Goal: Contribute content: Add original content to the website for others to see

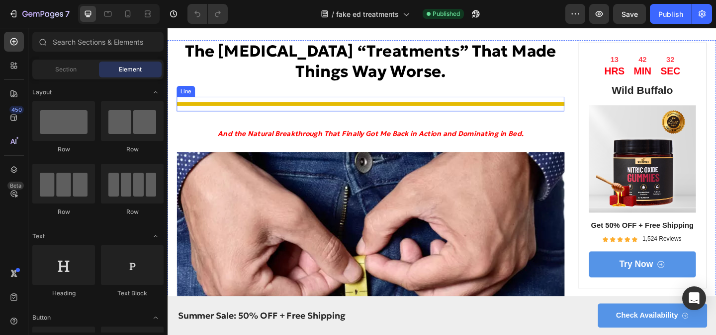
scroll to position [85, 0]
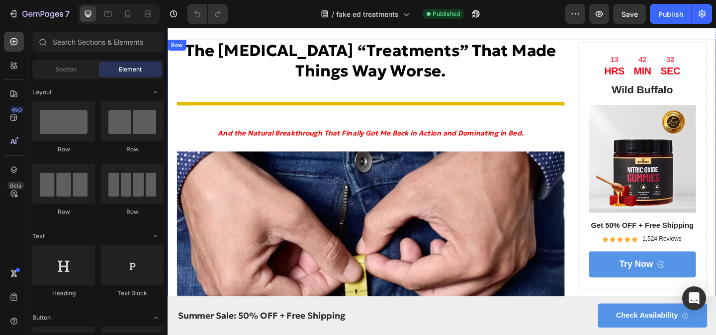
click at [382, 79] on strong "The [MEDICAL_DATA] “Treatments” That Made Things Way Worse." at bounding box center [388, 64] width 404 height 44
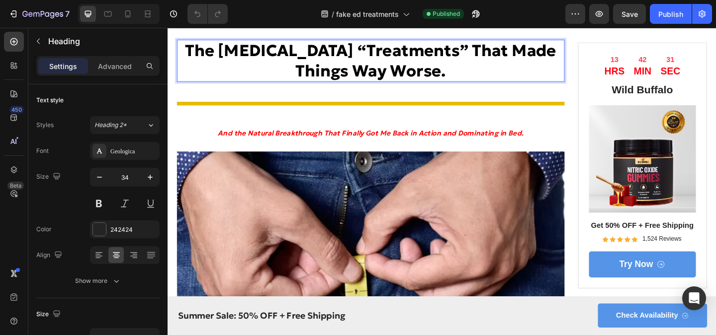
click at [454, 80] on strong "The [MEDICAL_DATA] “Treatments” That Made Things Way Worse." at bounding box center [388, 64] width 404 height 44
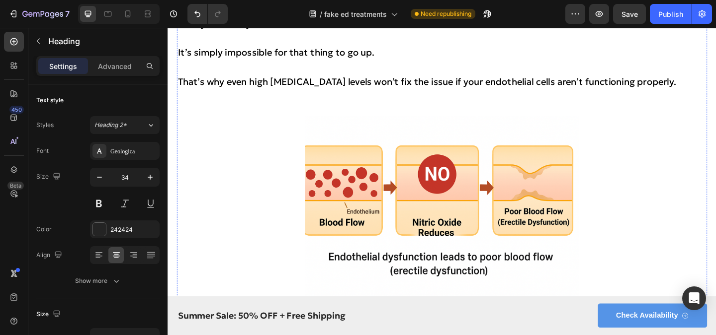
scroll to position [2766, 0]
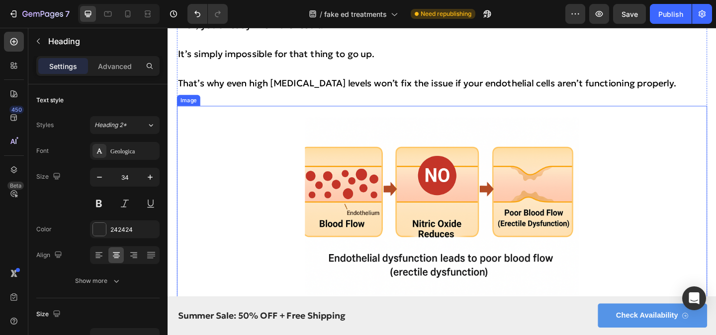
click at [309, 142] on div at bounding box center [465, 225] width 576 height 224
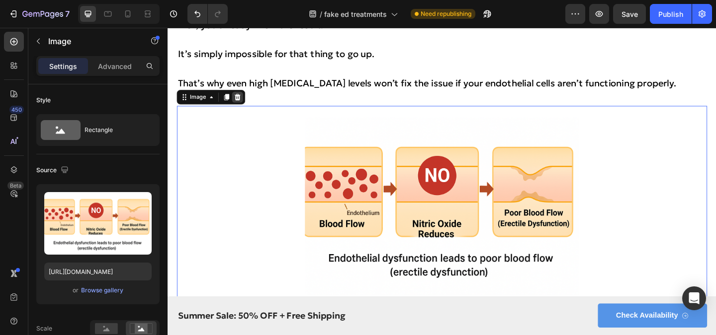
click at [245, 107] on icon at bounding box center [244, 103] width 8 height 8
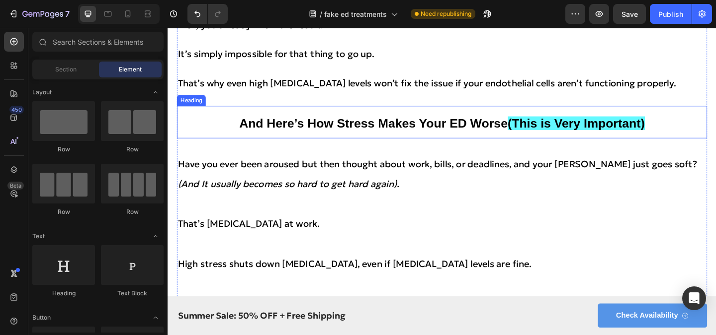
click at [220, 126] on h2 "And Here’s How Stress Makes Your ED Worse (This is Very Important)" at bounding box center [465, 130] width 576 height 35
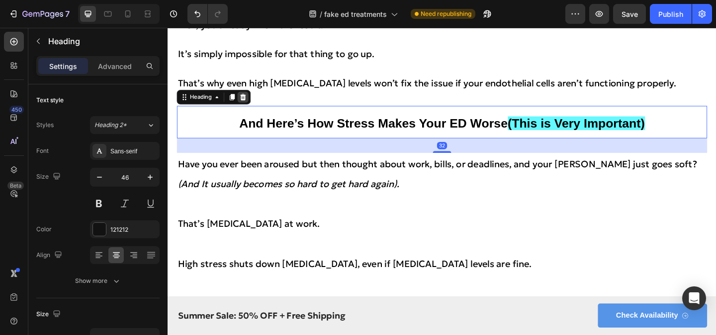
click at [249, 107] on icon at bounding box center [250, 103] width 8 height 8
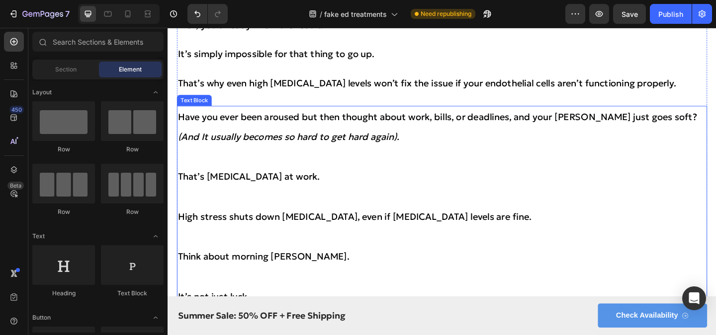
click at [263, 153] on icon "(And It usually becomes so hard to get hard again)." at bounding box center [298, 146] width 241 height 13
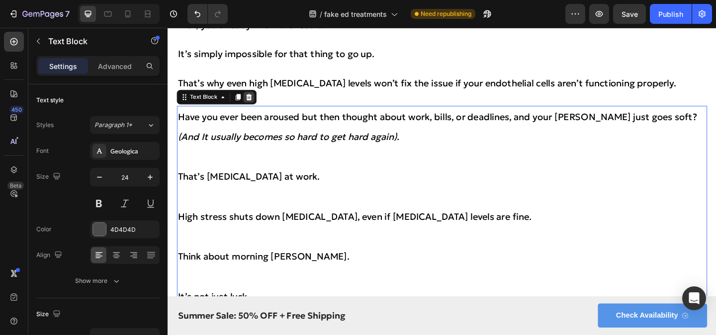
click at [253, 107] on icon at bounding box center [256, 103] width 8 height 8
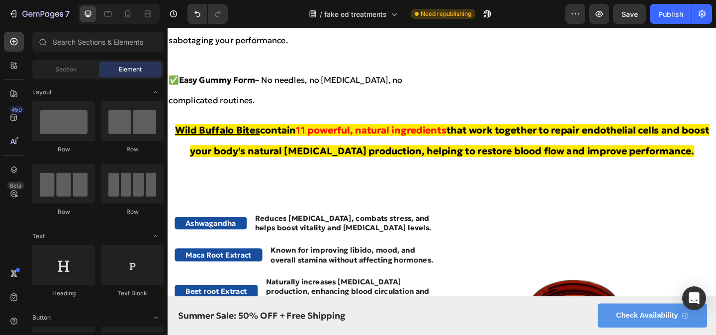
scroll to position [4952, 0]
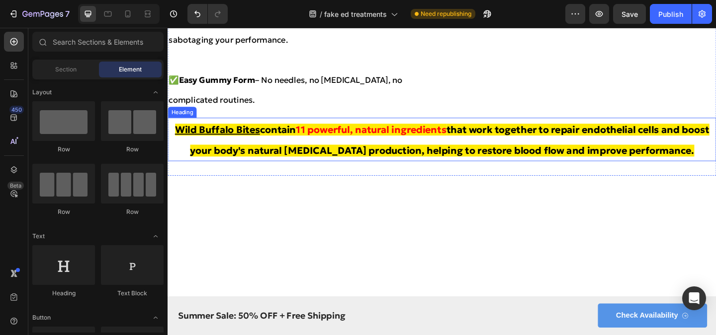
click at [612, 149] on strong "that work together to repair endothelial cells and boost your body's natural [M…" at bounding box center [474, 150] width 565 height 36
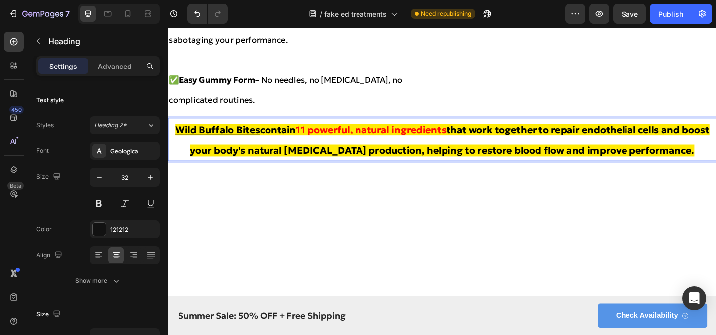
click at [630, 149] on strong "that work together to repair endothelial cells and boost your body's natural [M…" at bounding box center [474, 150] width 565 height 36
click at [657, 149] on strong "that work together to repair endothelial cells and boost your body's natural [M…" at bounding box center [474, 150] width 565 height 36
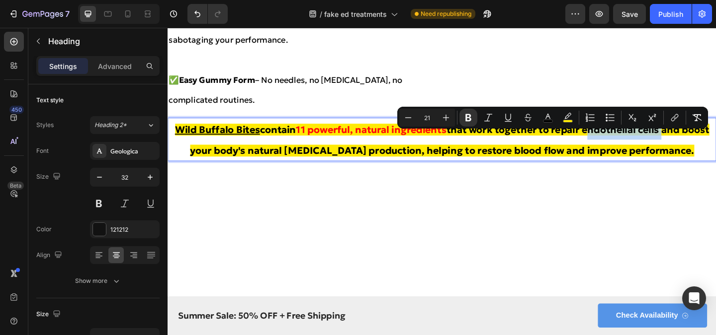
drag, startPoint x: 621, startPoint y: 147, endPoint x: 708, endPoint y: 147, distance: 87.0
click at [708, 147] on strong "that work together to repair endothelial cells and boost your body's natural [M…" at bounding box center [474, 150] width 565 height 36
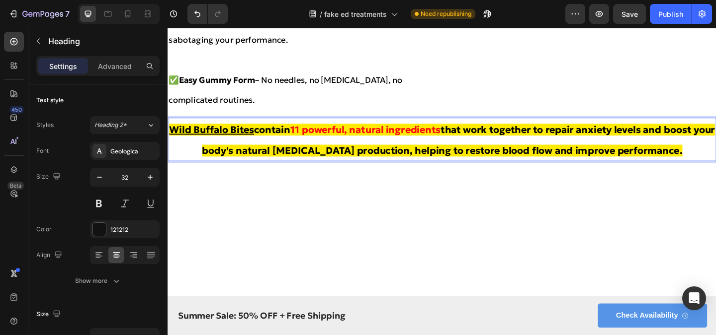
click at [426, 172] on p "Wild Buffalo Bites contain 11 powerful, natural ingredients that work together …" at bounding box center [465, 149] width 594 height 45
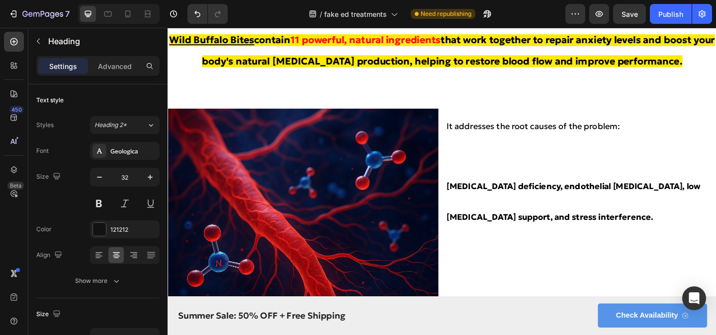
scroll to position [5048, 0]
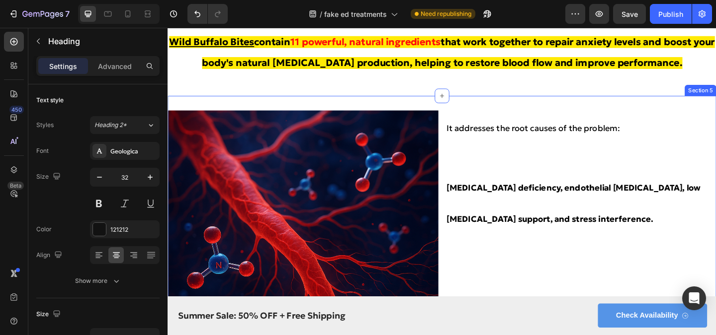
click at [542, 112] on div "Image It addresses the root causes of the problem: [MEDICAL_DATA] deficiency, e…" at bounding box center [465, 269] width 596 height 334
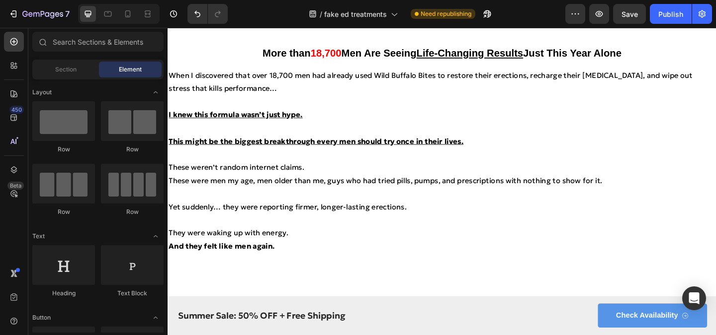
scroll to position [6488, 0]
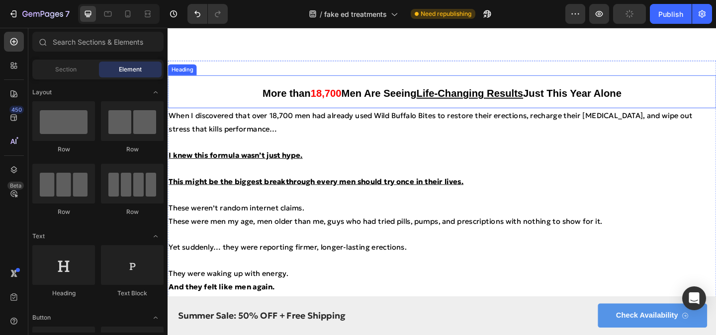
click at [686, 87] on h2 "More than 18,700 Men Are Seeing Life-Changing Results Just This Year Alone" at bounding box center [465, 98] width 596 height 36
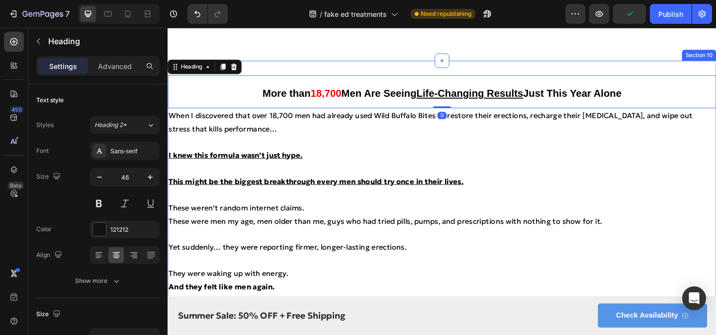
click at [687, 72] on div "More than 18,700 Men Are Seeing Life-Changing Results Just This Year Alone Head…" at bounding box center [465, 199] width 596 height 270
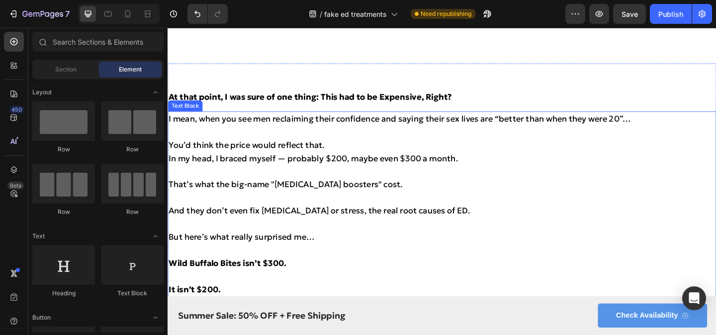
scroll to position [6482, 0]
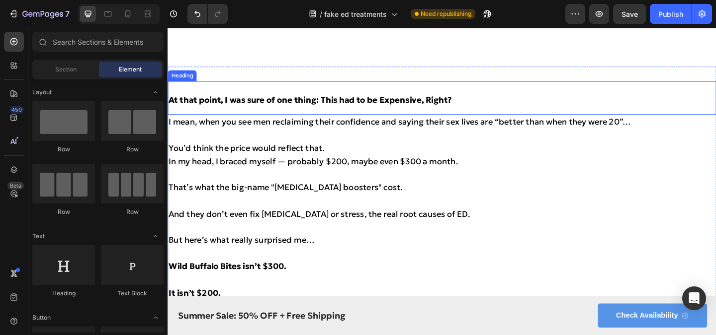
click at [709, 92] on h2 "At that point, I was sure of one thing: This had to be Expensive, Right?" at bounding box center [465, 104] width 596 height 36
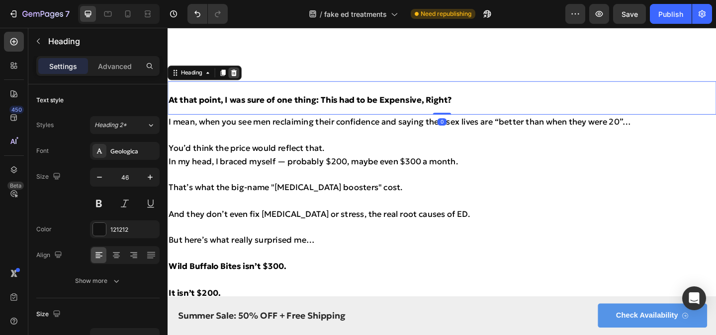
click at [241, 77] on icon at bounding box center [240, 77] width 8 height 8
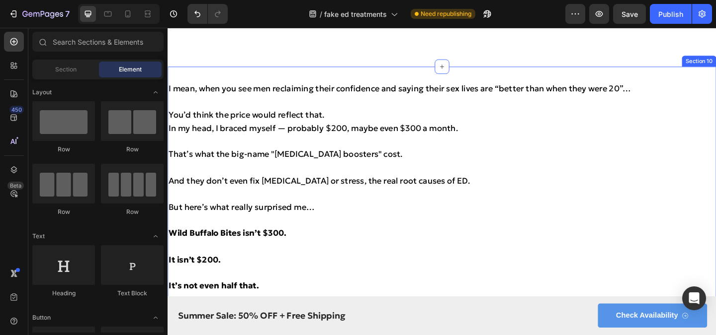
click at [715, 79] on div "I mean, when you see men reclaiming their confidence and saying their sex lives…" at bounding box center [465, 273] width 596 height 406
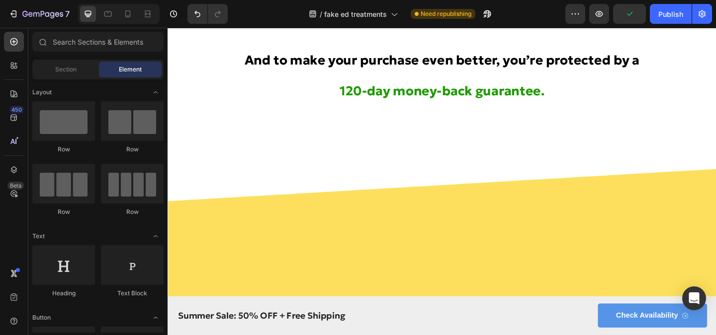
scroll to position [6543, 0]
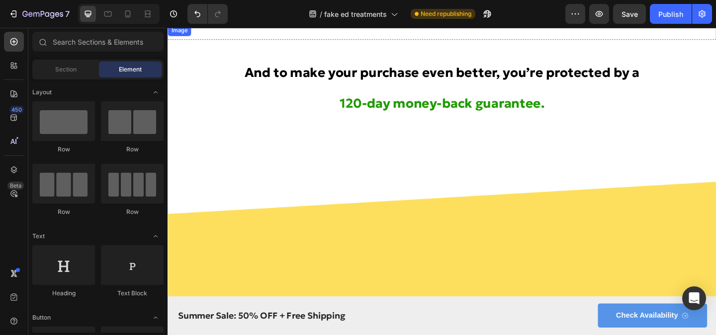
click at [648, 25] on div at bounding box center [465, 25] width 596 height 0
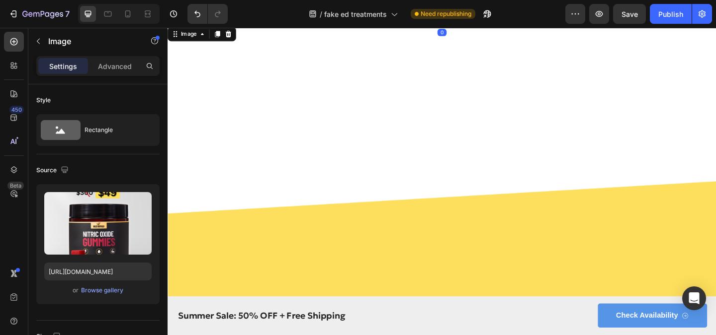
scroll to position [6468, 0]
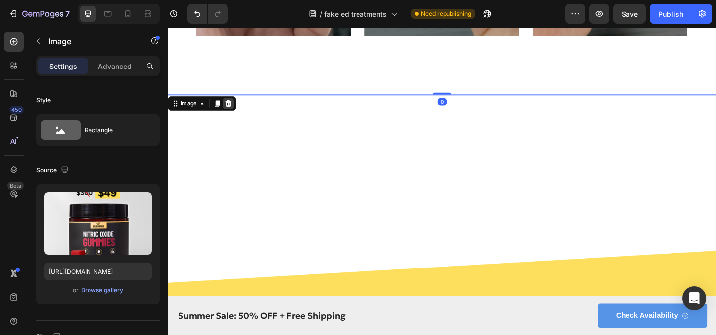
click at [233, 108] on icon at bounding box center [234, 110] width 6 height 7
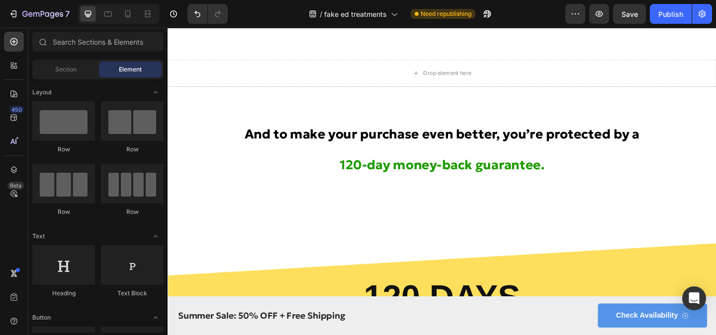
scroll to position [6507, 0]
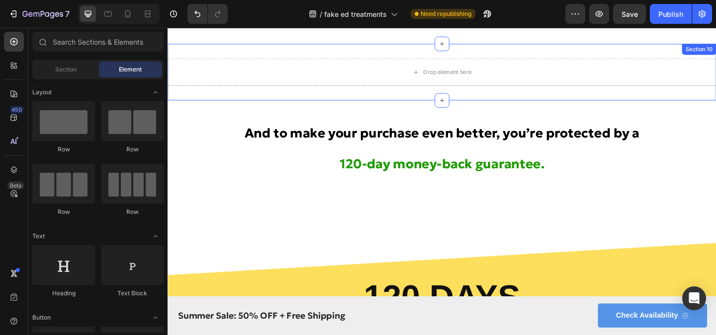
click at [564, 53] on div "Drop element here Section 10" at bounding box center [465, 76] width 596 height 62
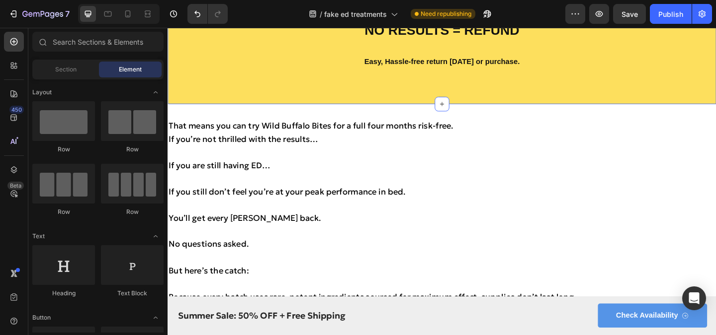
scroll to position [6844, 0]
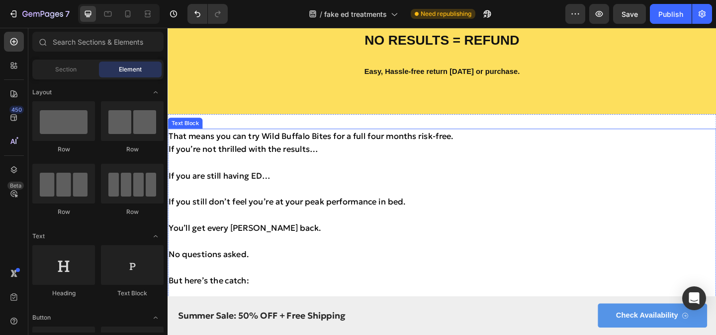
click at [557, 156] on p "If you’re not thrilled with the results…" at bounding box center [465, 160] width 594 height 14
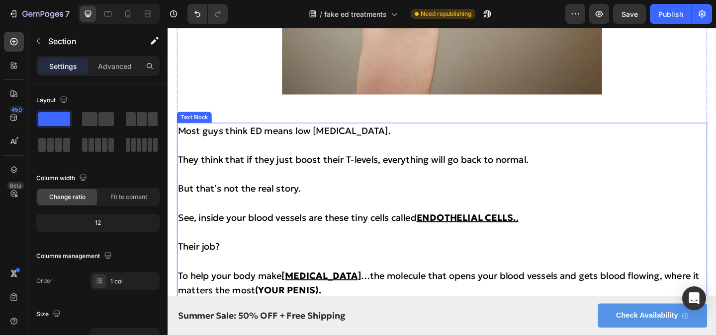
scroll to position [2339, 0]
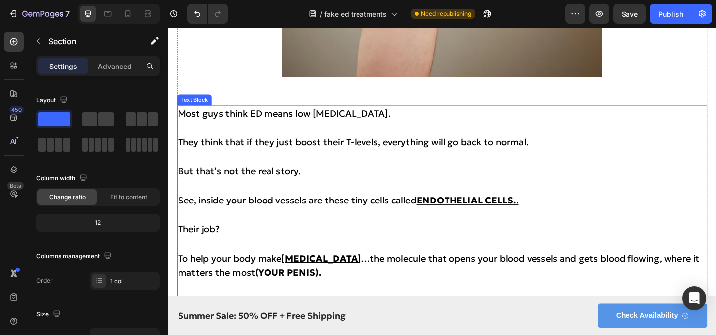
click at [500, 217] on u "ENDOTHELIAL CELLS." at bounding box center [492, 215] width 108 height 13
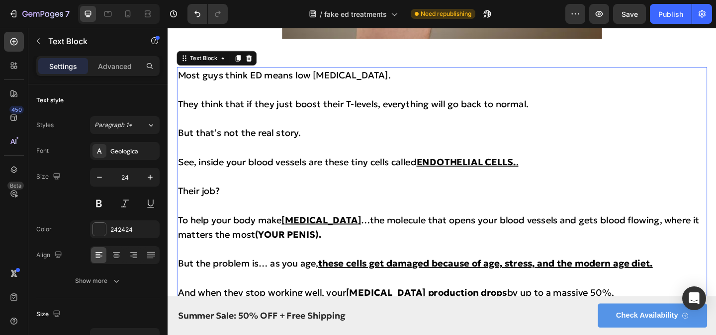
click at [280, 199] on p "Their job?" at bounding box center [465, 205] width 574 height 16
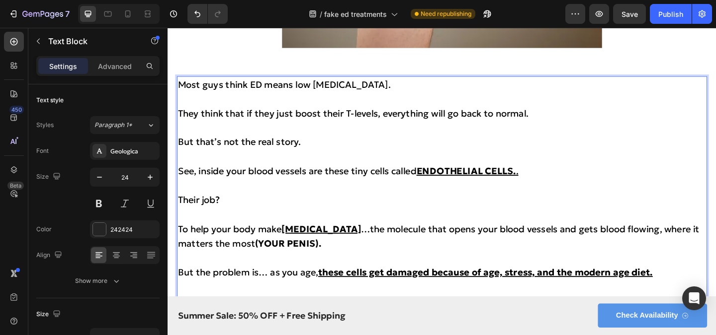
scroll to position [2365, 0]
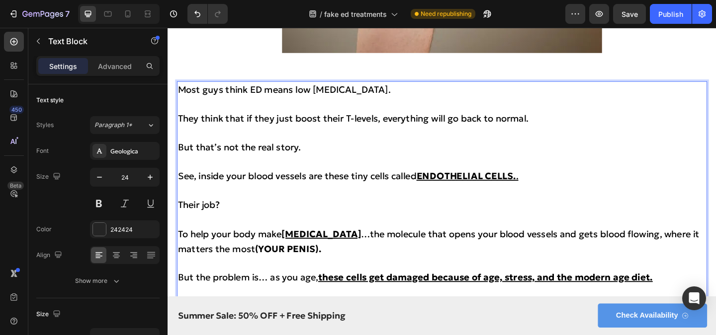
click at [462, 97] on p "Most guys think ED means low [MEDICAL_DATA]." at bounding box center [465, 95] width 574 height 16
click at [642, 87] on div "Most guys think ED means low [MEDICAL_DATA]. They think that if they just boost…" at bounding box center [465, 292] width 576 height 412
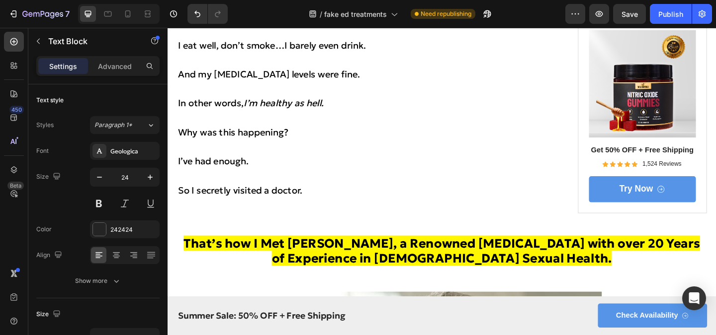
scroll to position [1226, 0]
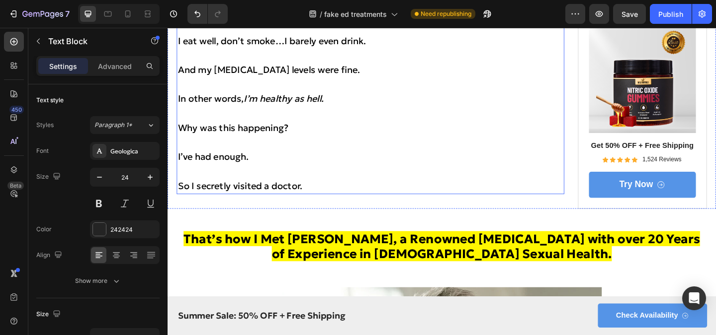
click at [306, 191] on p at bounding box center [387, 183] width 419 height 15
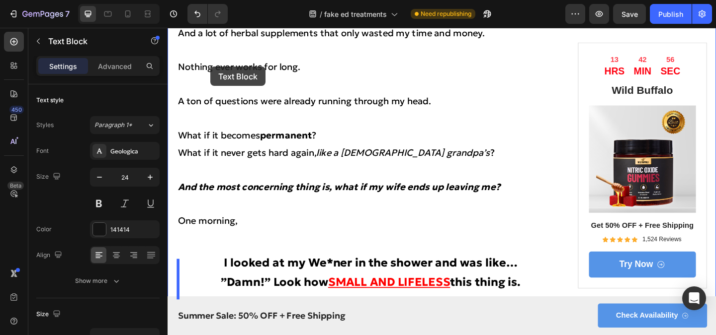
scroll to position [700, 0]
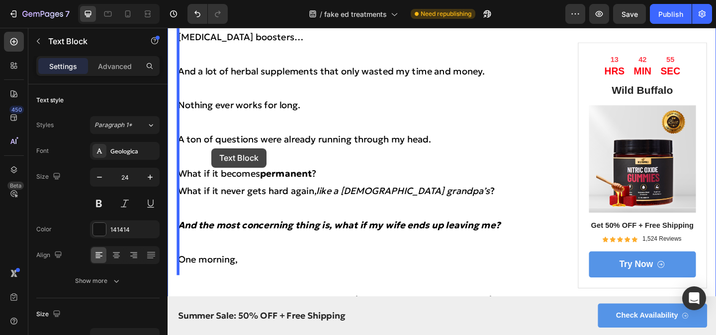
drag, startPoint x: 305, startPoint y: 205, endPoint x: 215, endPoint y: 161, distance: 100.2
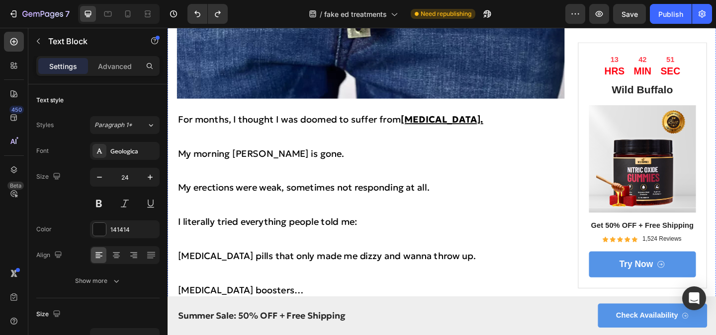
scroll to position [503, 0]
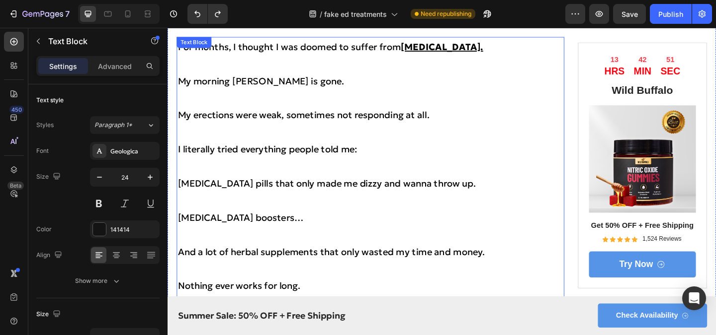
click at [266, 140] on p at bounding box center [387, 141] width 419 height 18
click at [266, 140] on p "Rich Text Editor. Editing area: main" at bounding box center [387, 141] width 419 height 18
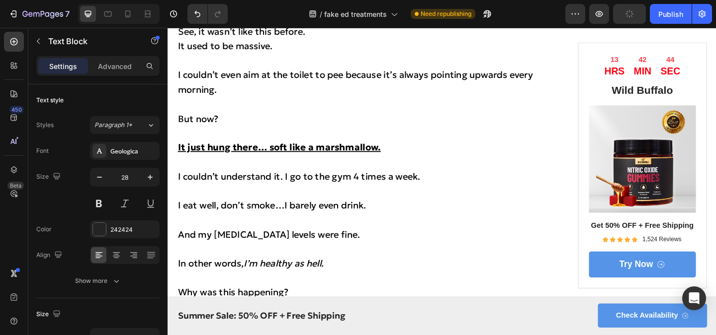
scroll to position [2260, 0]
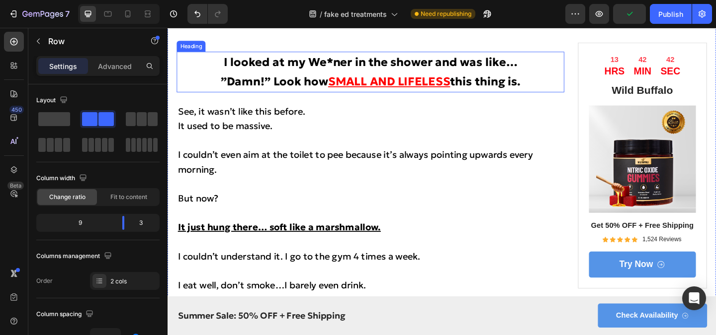
click at [562, 98] on h2 "I looked at my We*ner in the shower and was like… ”Damn!” Look how SMALL AND LI…" at bounding box center [387, 76] width 421 height 44
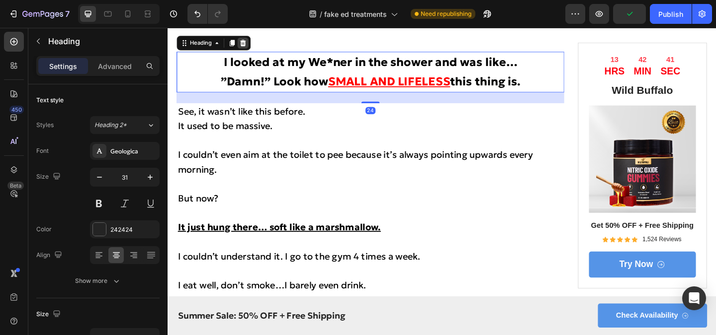
click at [252, 50] on div at bounding box center [250, 44] width 12 height 12
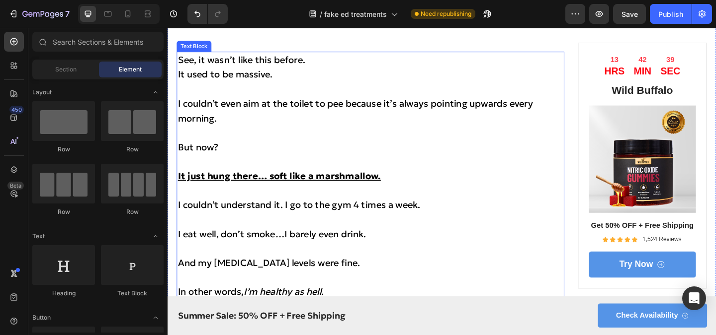
click at [330, 71] on p "See, it wasn’t like this before." at bounding box center [387, 63] width 419 height 16
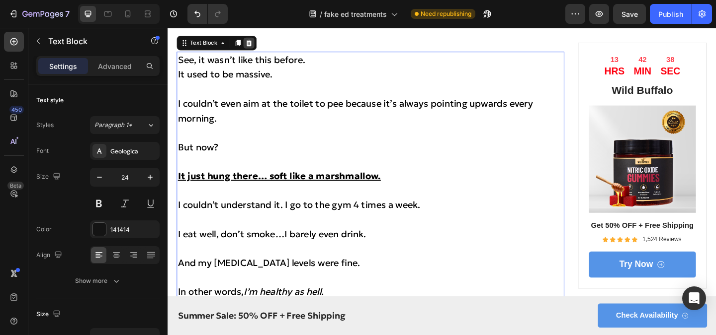
click at [257, 48] on icon at bounding box center [256, 44] width 6 height 7
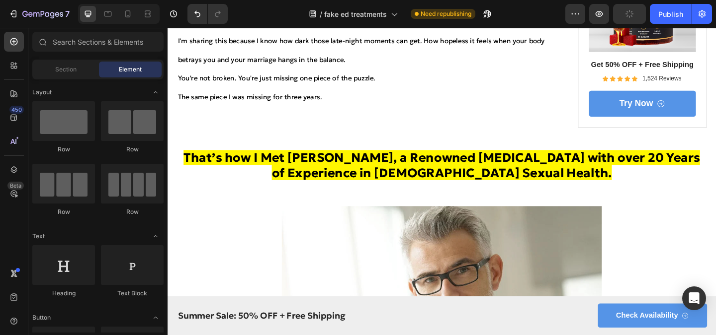
scroll to position [2214, 0]
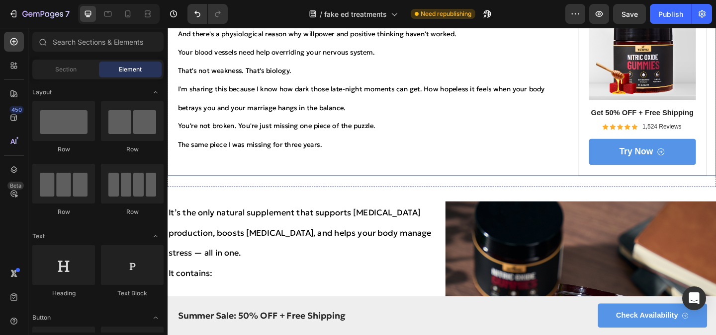
scroll to position [2141, 0]
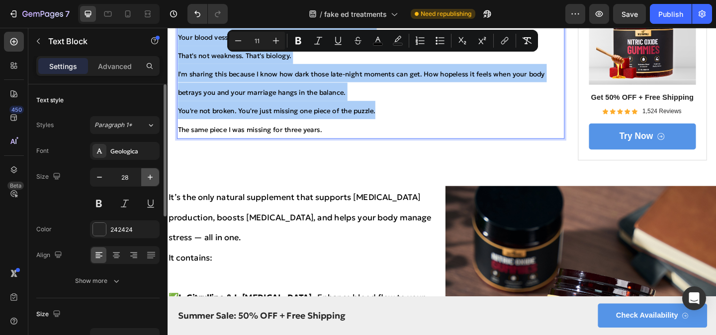
click at [151, 181] on icon "button" at bounding box center [150, 177] width 10 height 10
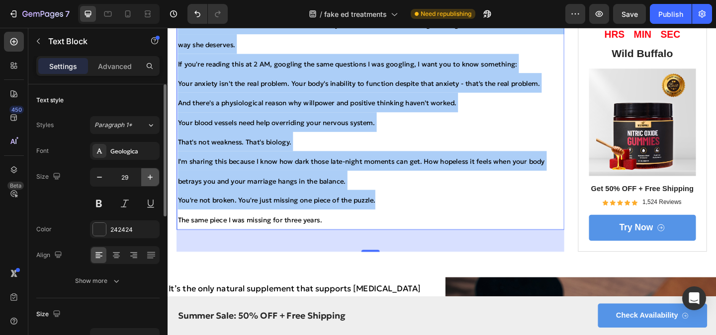
click at [151, 181] on icon "button" at bounding box center [150, 177] width 10 height 10
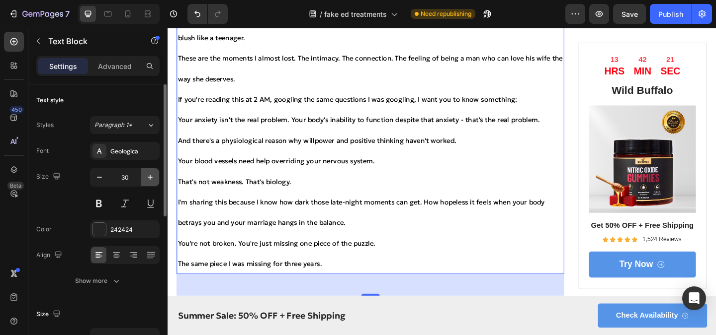
click at [151, 181] on icon "button" at bounding box center [150, 177] width 10 height 10
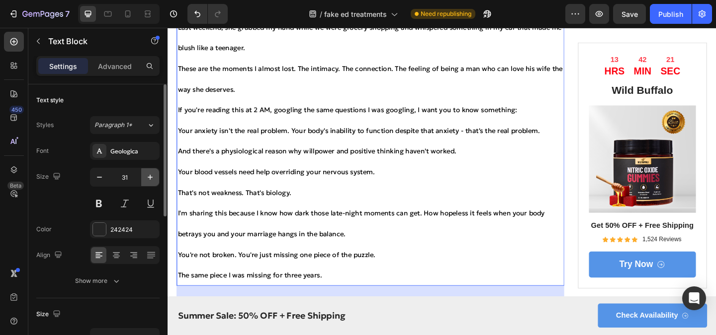
click at [151, 181] on icon "button" at bounding box center [150, 177] width 10 height 10
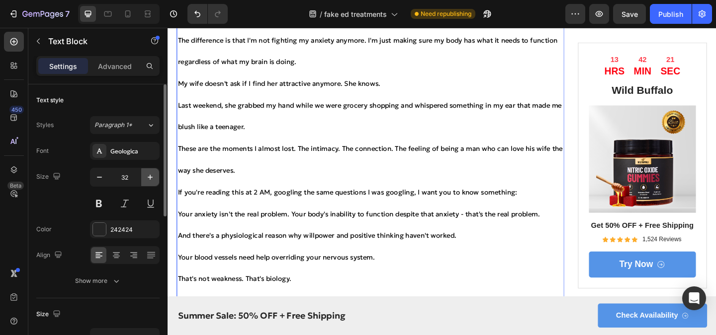
click at [151, 181] on icon "button" at bounding box center [150, 177] width 10 height 10
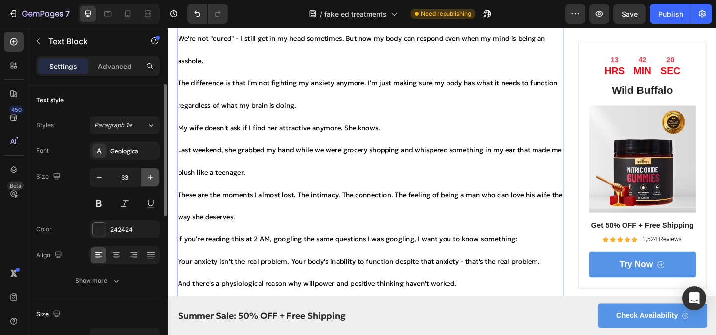
click at [151, 181] on icon "button" at bounding box center [150, 177] width 10 height 10
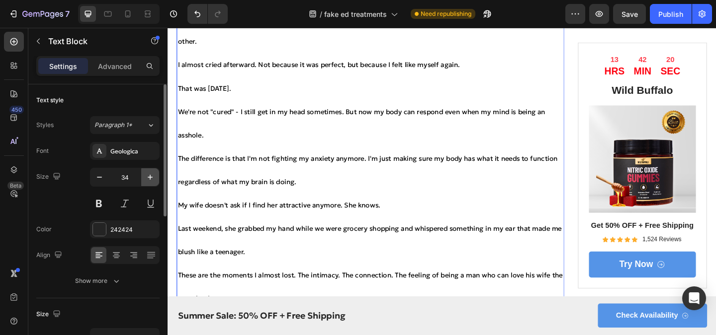
click at [151, 181] on icon "button" at bounding box center [150, 177] width 10 height 10
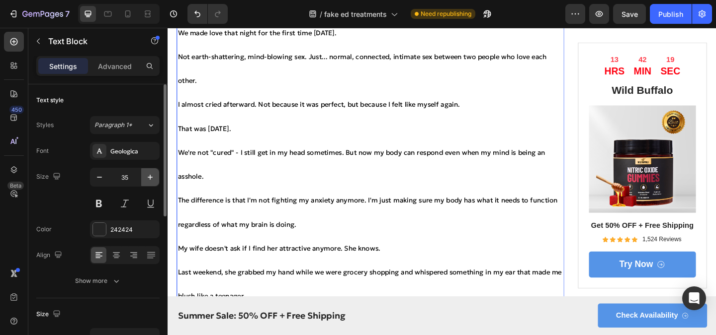
click at [151, 181] on icon "button" at bounding box center [150, 177] width 10 height 10
type input "36"
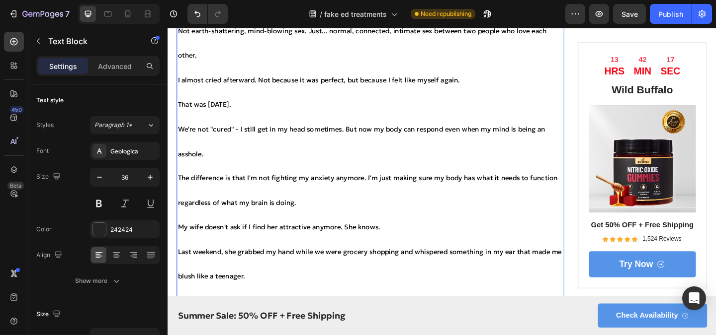
scroll to position [2340, 0]
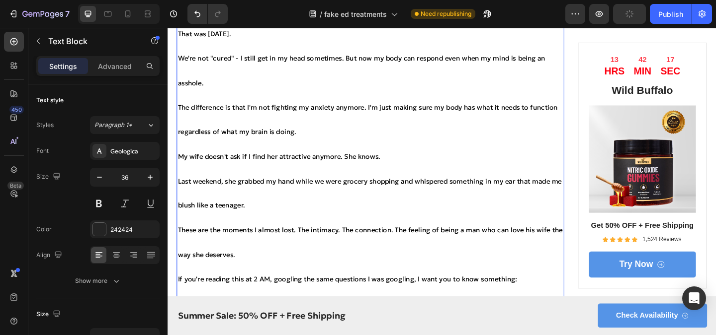
click at [224, 195] on span "Last weekend, she grabbed my hand while we were grocery shopping and whispered …" at bounding box center [386, 208] width 417 height 36
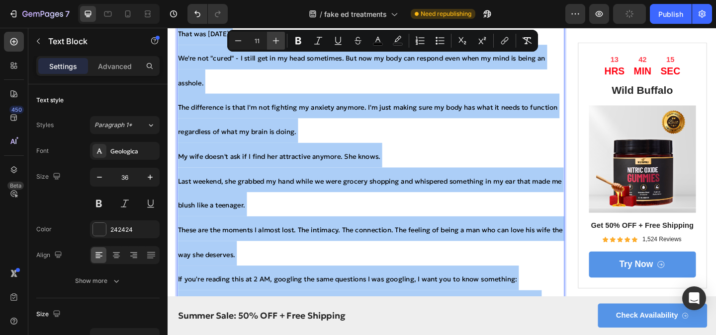
click at [275, 46] on button "Plus" at bounding box center [276, 41] width 18 height 18
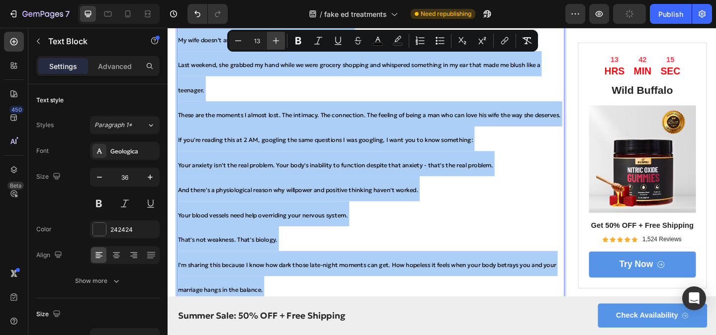
click at [275, 46] on button "Plus" at bounding box center [276, 41] width 18 height 18
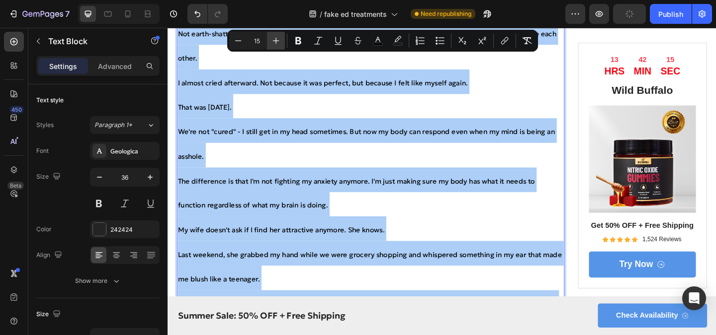
click at [275, 46] on button "Plus" at bounding box center [276, 41] width 18 height 18
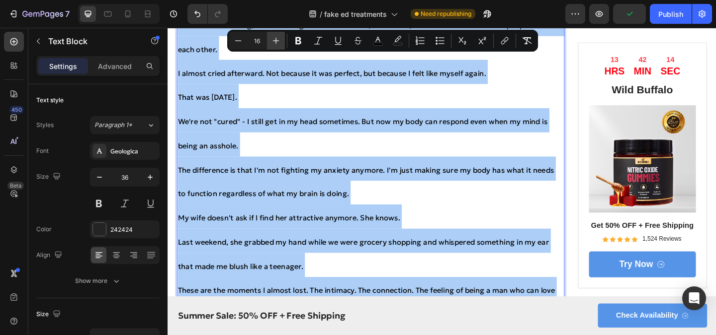
click at [275, 46] on button "Plus" at bounding box center [276, 41] width 18 height 18
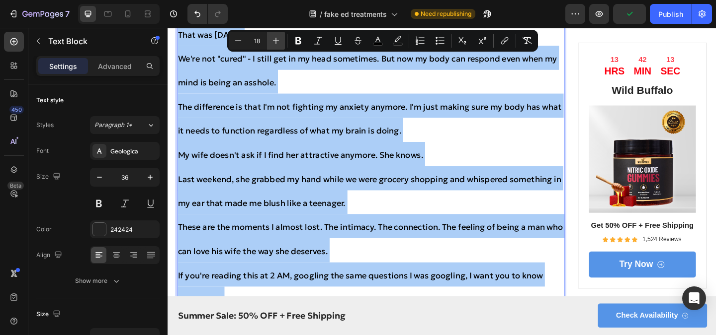
click at [275, 46] on button "Plus" at bounding box center [276, 41] width 18 height 18
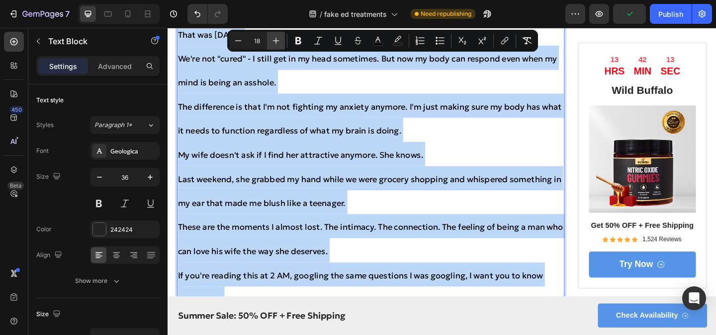
type input "19"
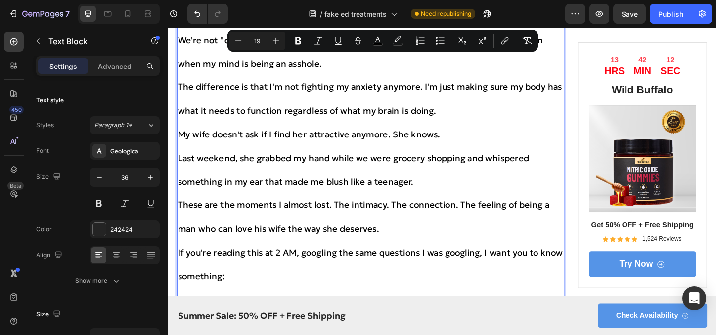
click at [376, 77] on p "We're not "cured" - I still get in my head sometimes. But now my body can respo…" at bounding box center [387, 53] width 419 height 52
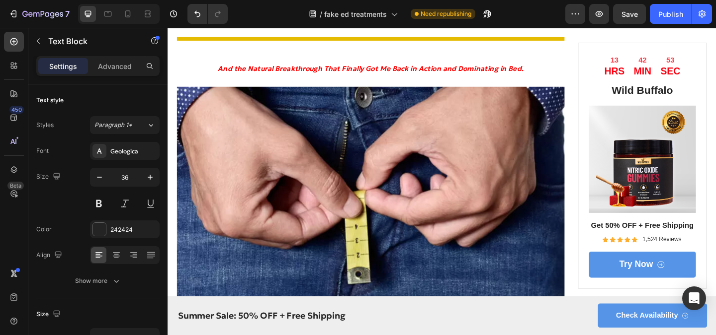
scroll to position [247, 0]
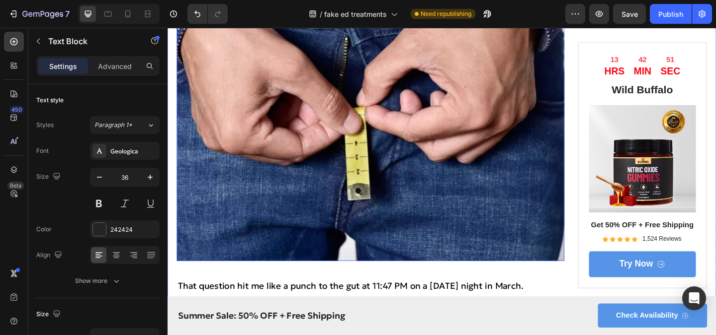
click at [345, 153] on img at bounding box center [387, 141] width 421 height 281
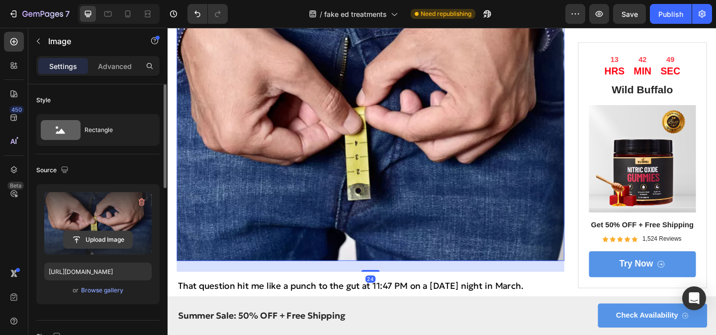
click at [103, 240] on input "file" at bounding box center [98, 240] width 69 height 17
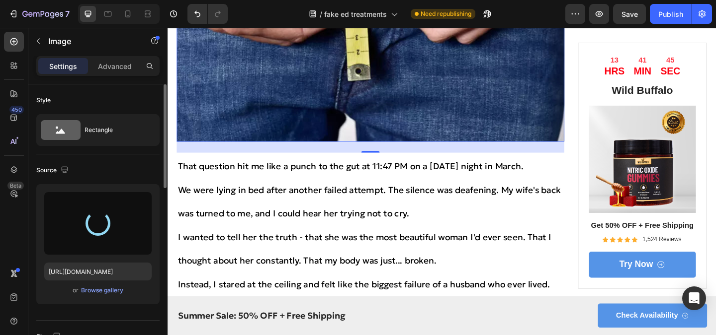
scroll to position [380, 0]
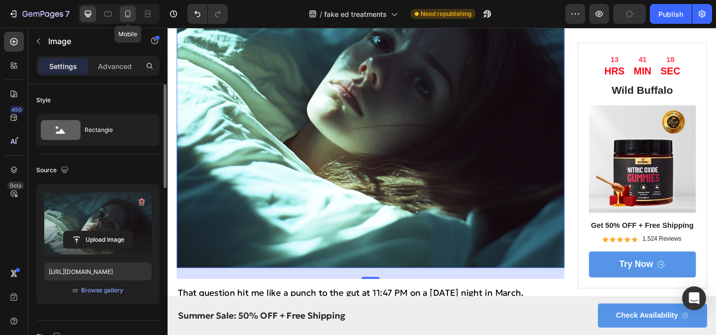
click at [125, 15] on icon at bounding box center [128, 14] width 10 height 10
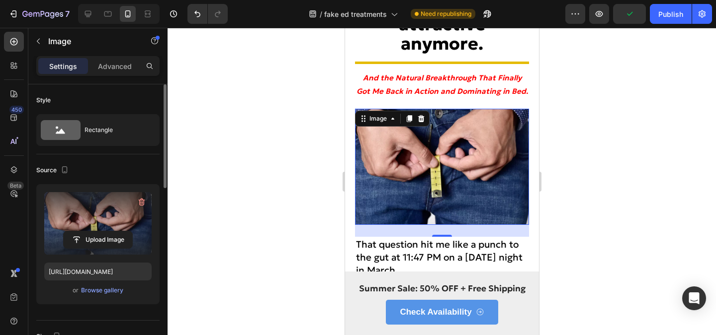
scroll to position [112, 0]
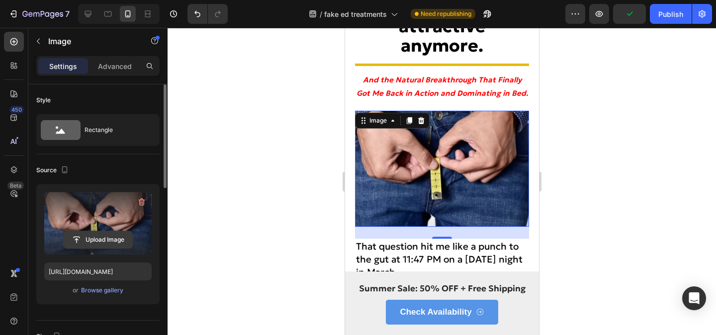
click at [95, 244] on input "file" at bounding box center [98, 240] width 69 height 17
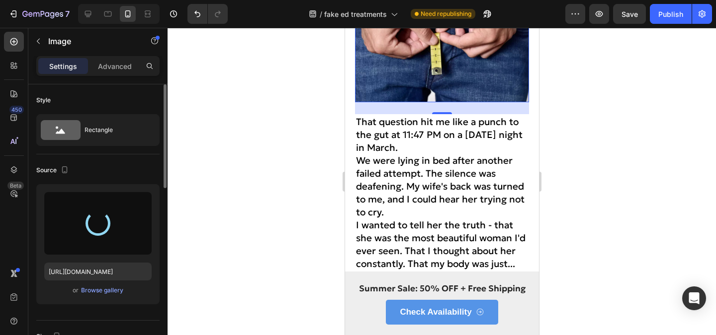
scroll to position [246, 0]
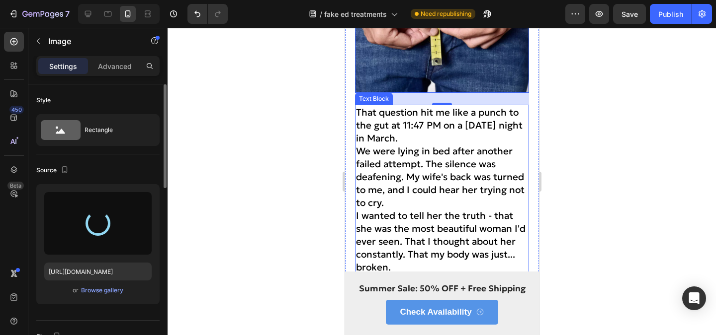
type input "[URL][DOMAIN_NAME]"
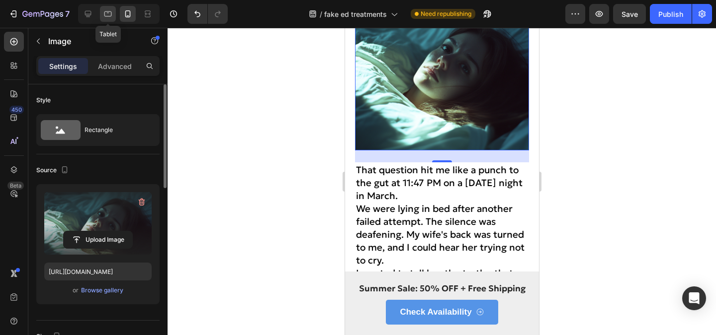
click at [112, 14] on icon at bounding box center [108, 14] width 10 height 10
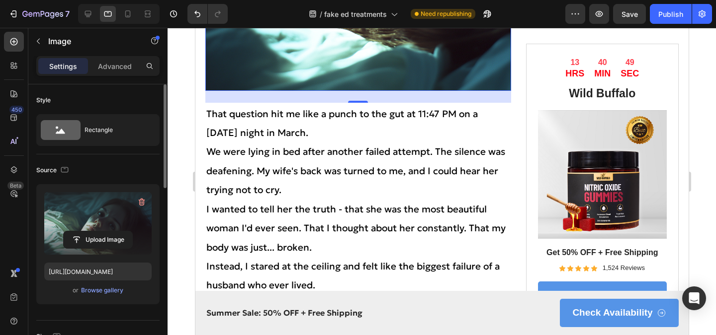
scroll to position [484, 0]
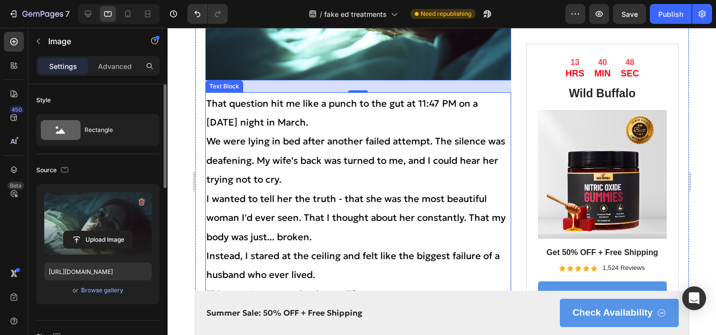
click at [208, 125] on span "That question hit me like a punch to the gut at 11:47 PM on a [DATE] night in M…" at bounding box center [341, 112] width 271 height 31
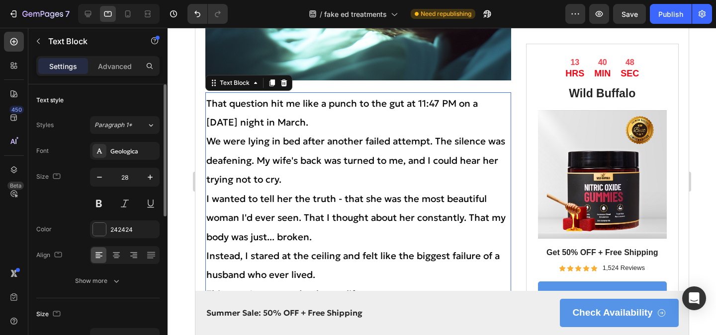
click at [208, 125] on span "That question hit me like a punch to the gut at 11:47 PM on a [DATE] night in M…" at bounding box center [341, 112] width 271 height 31
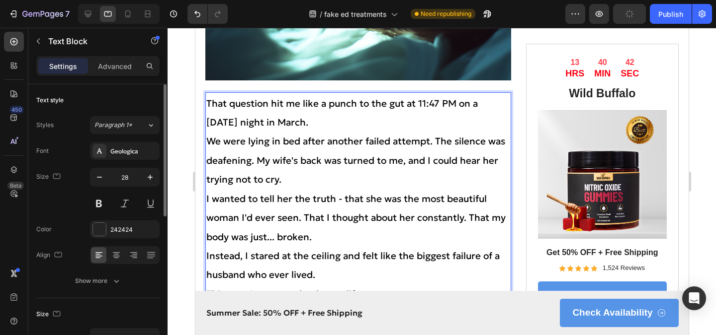
click at [207, 144] on span "We were lying in bed after another failed attempt. The silence was deafening. M…" at bounding box center [355, 160] width 299 height 50
click at [435, 145] on span "We were lying in bed after another failed attempt. The silence was deafening. M…" at bounding box center [355, 160] width 299 height 50
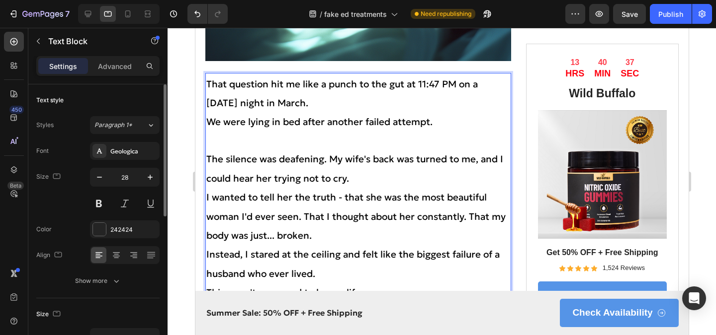
scroll to position [520, 0]
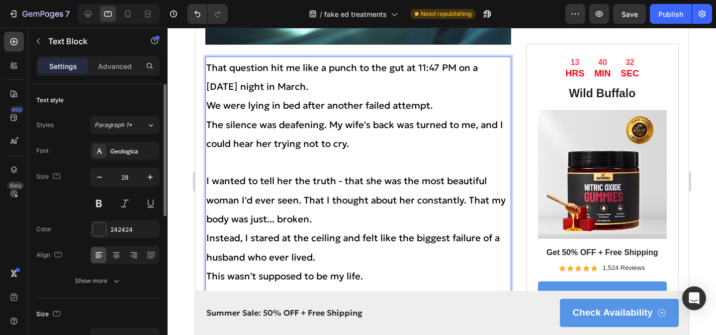
click at [327, 130] on span "The silence was deafening. My wife's back was turned to me, and I could hear he…" at bounding box center [354, 134] width 297 height 31
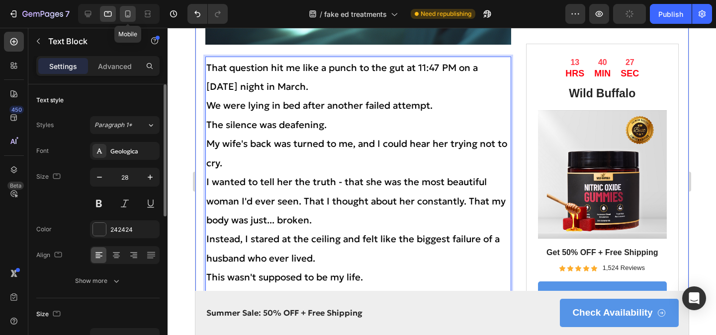
click at [130, 20] on div at bounding box center [128, 14] width 16 height 16
type input "20"
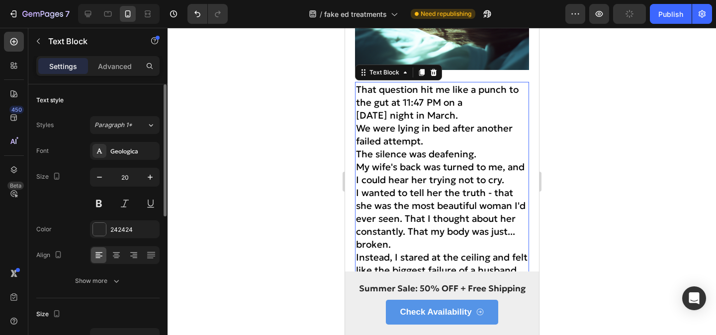
scroll to position [325, 0]
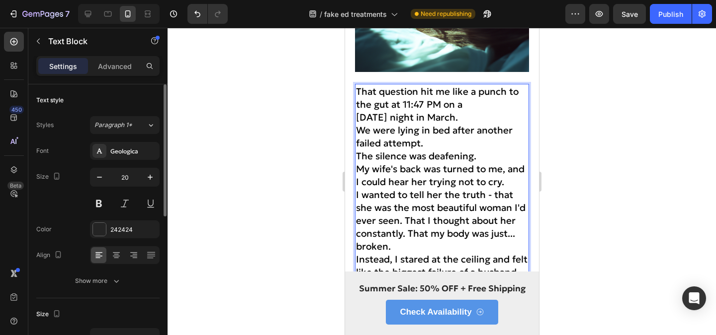
click at [344, 28] on div "a" at bounding box center [344, 28] width 0 height 0
click at [474, 111] on p "[DATE] night in March." at bounding box center [441, 117] width 172 height 13
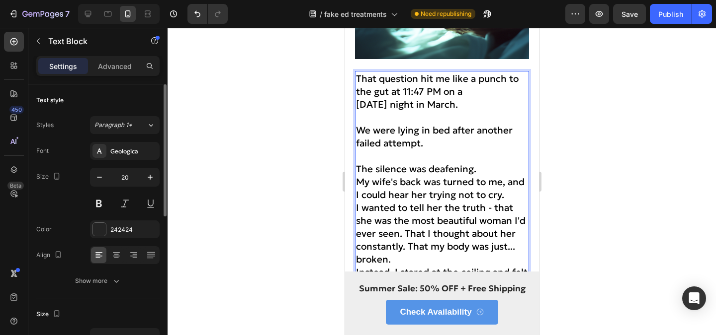
scroll to position [339, 0]
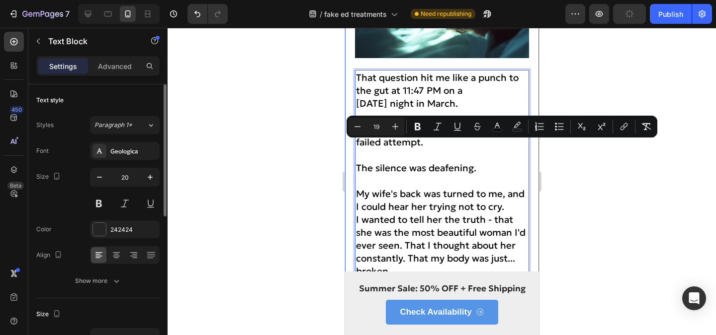
drag, startPoint x: 491, startPoint y: 148, endPoint x: 350, endPoint y: 143, distance: 140.7
click at [421, 127] on icon "Editor contextual toolbar" at bounding box center [417, 127] width 10 height 10
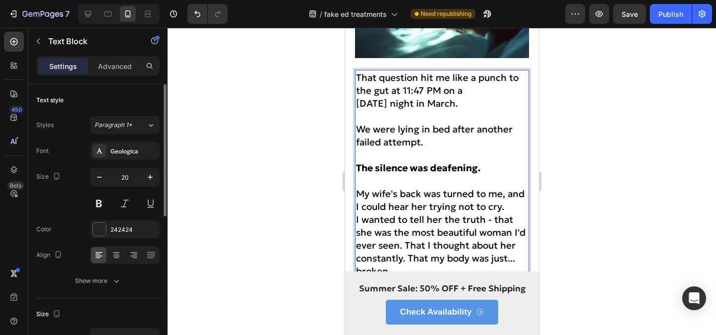
click at [421, 174] on p "Rich Text Editor. Editing area: main" at bounding box center [441, 180] width 172 height 13
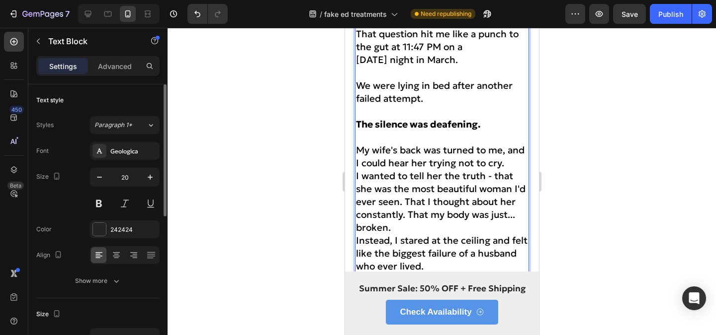
scroll to position [385, 0]
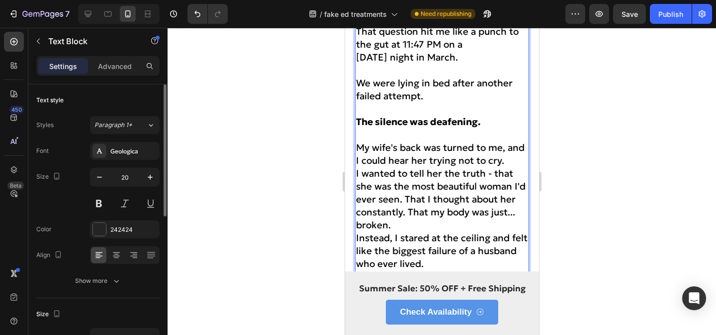
click at [356, 142] on span "My wife's back was turned to me, and I could hear her trying not to cry." at bounding box center [439, 154] width 168 height 25
click at [506, 154] on p "I could hear her trying not to cry." at bounding box center [441, 160] width 172 height 13
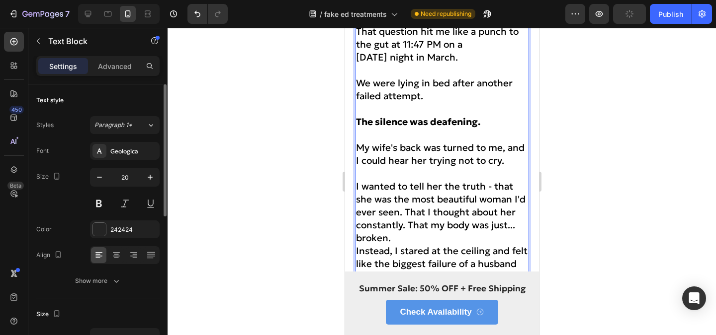
click at [401, 194] on span "I wanted to tell her the truth - that she was the most beautiful woman I'd ever…" at bounding box center [439, 212] width 169 height 64
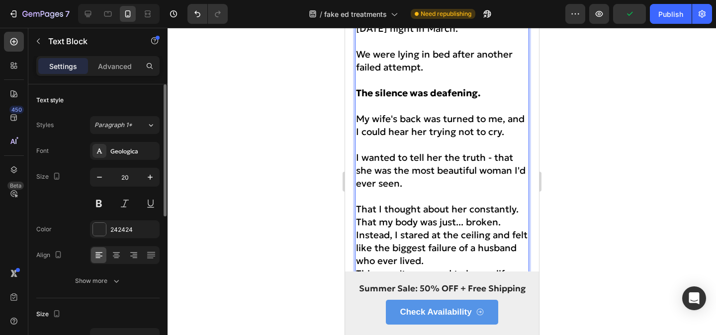
scroll to position [417, 0]
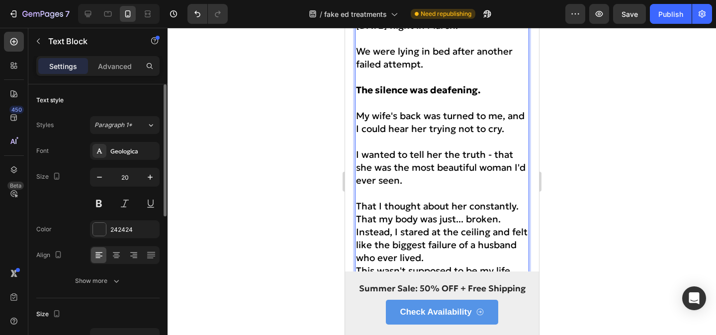
click at [357, 200] on span "That I thought about her constantly. That my body was just... broken." at bounding box center [436, 212] width 163 height 25
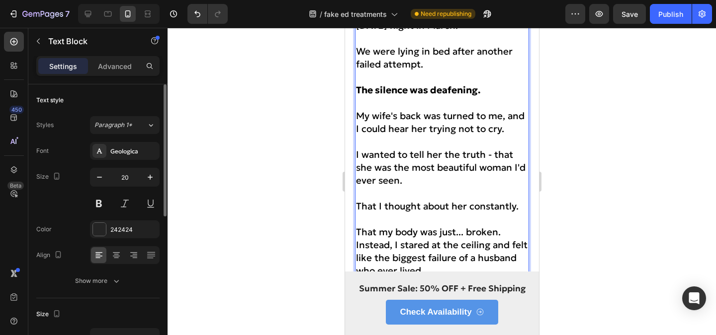
click at [357, 200] on span "That I thought about her constantly." at bounding box center [436, 206] width 163 height 12
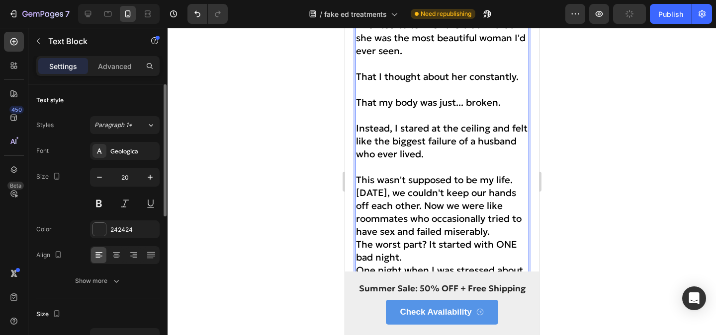
scroll to position [548, 0]
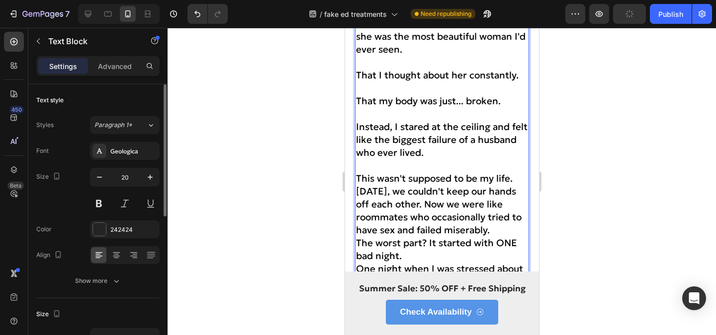
click at [358, 185] on span "[DATE], we couldn't keep our hands off each other. Now we were like roommates w…" at bounding box center [437, 210] width 165 height 51
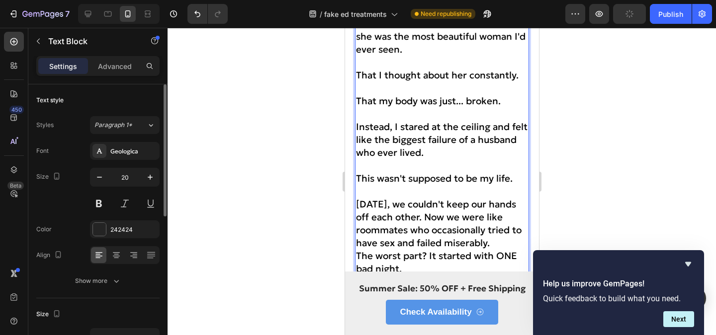
click at [452, 201] on span "[DATE], we couldn't keep our hands off each other. Now we were like roommates w…" at bounding box center [437, 223] width 165 height 51
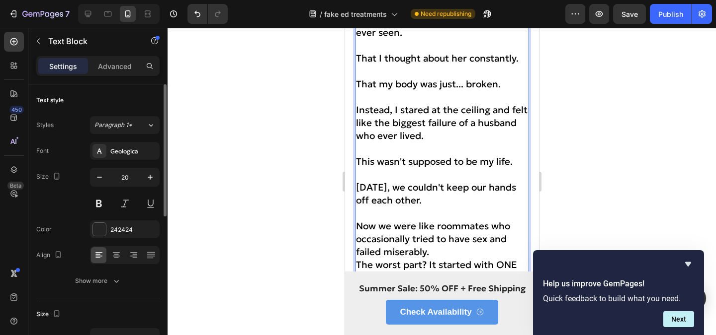
scroll to position [582, 0]
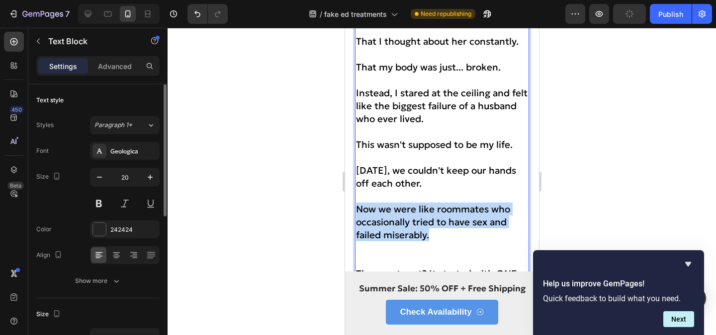
drag, startPoint x: 443, startPoint y: 216, endPoint x: 356, endPoint y: 194, distance: 89.8
click at [356, 203] on p "Now we were like roommates who occasionally tried to have sex and failed misera…" at bounding box center [441, 222] width 172 height 39
click at [415, 215] on span "Now we were like roommates who occasionally tried to have sex and failed misera…" at bounding box center [432, 222] width 154 height 38
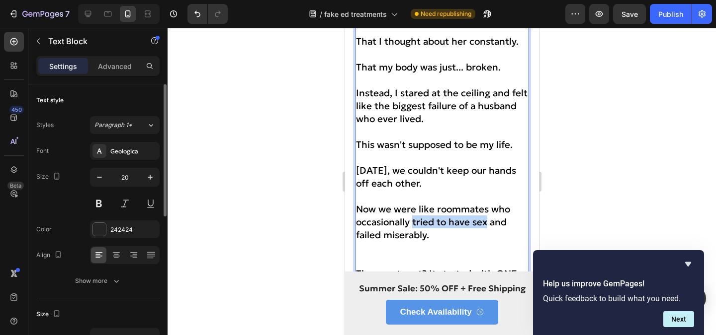
drag, startPoint x: 413, startPoint y: 207, endPoint x: 487, endPoint y: 206, distance: 74.1
click at [487, 206] on span "Now we were like roommates who occasionally tried to have sex and failed misera…" at bounding box center [432, 222] width 154 height 38
click at [478, 242] on p "Rich Text Editor. Editing area: main" at bounding box center [441, 248] width 172 height 13
click at [687, 268] on icon "Hide survey" at bounding box center [688, 264] width 12 height 12
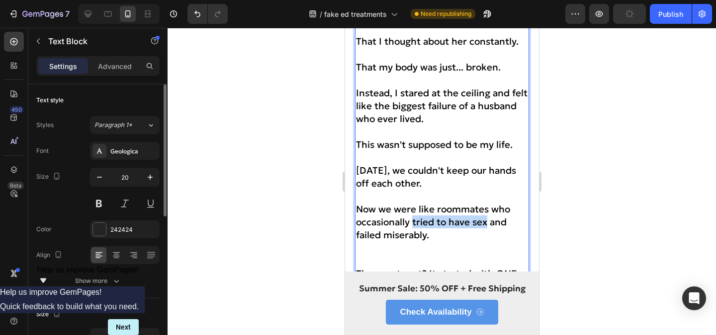
drag, startPoint x: 413, startPoint y: 206, endPoint x: 488, endPoint y: 207, distance: 74.6
click at [488, 207] on span "Now we were like roommates who occasionally tried to have sex and failed misera…" at bounding box center [432, 222] width 154 height 38
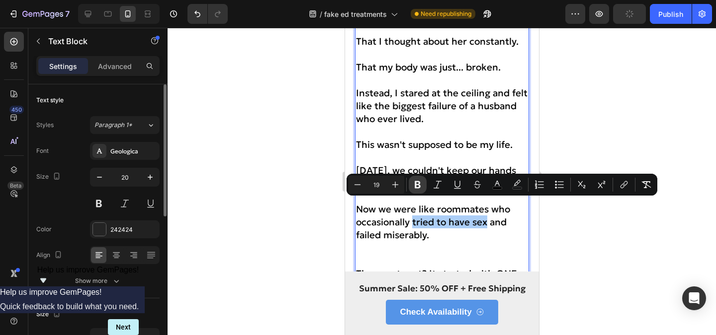
click at [417, 185] on icon "Editor contextual toolbar" at bounding box center [417, 185] width 10 height 10
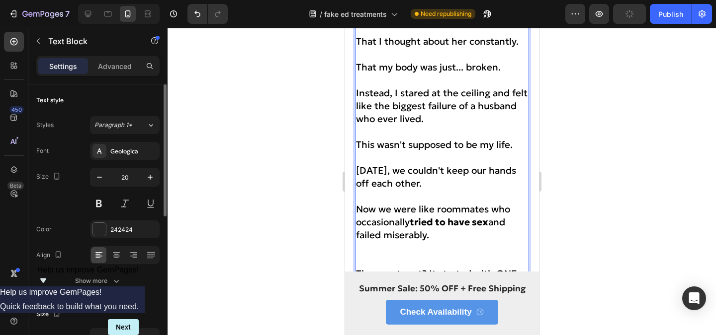
click at [441, 222] on p "Now we were like roommates who occasionally tried to have sex and failed misera…" at bounding box center [441, 222] width 172 height 39
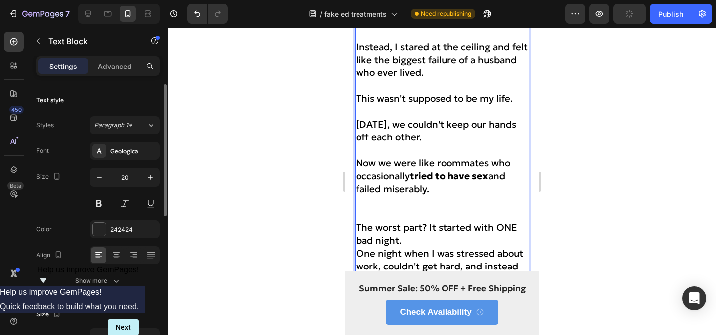
scroll to position [642, 0]
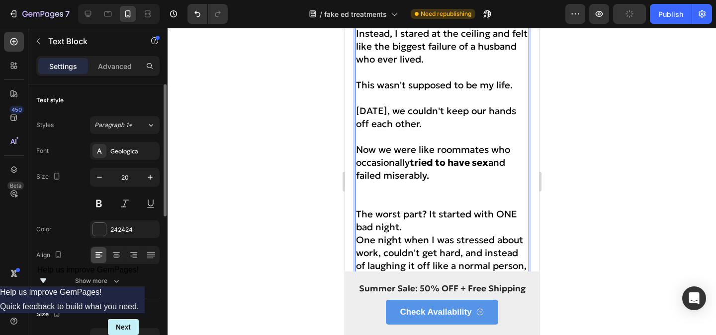
click at [358, 208] on span "The worst part? It started with ONE bad night." at bounding box center [435, 220] width 161 height 25
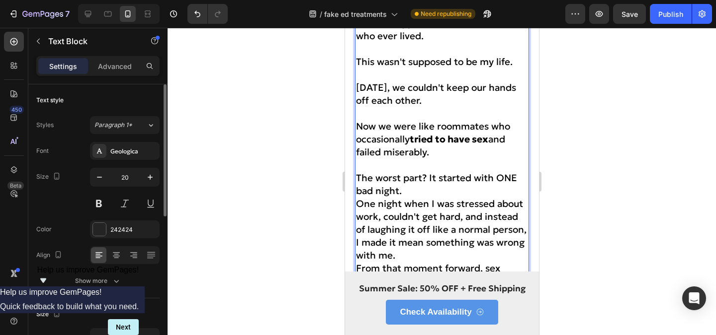
scroll to position [665, 0]
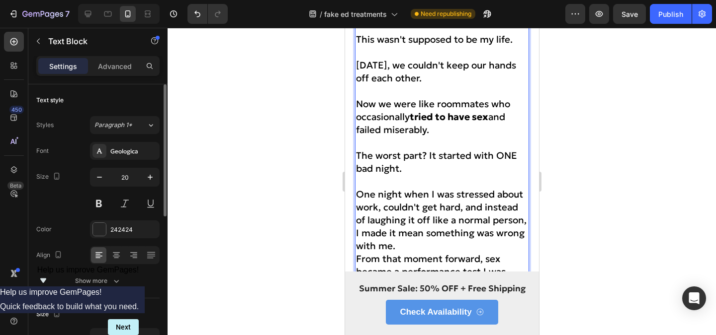
scroll to position [691, 0]
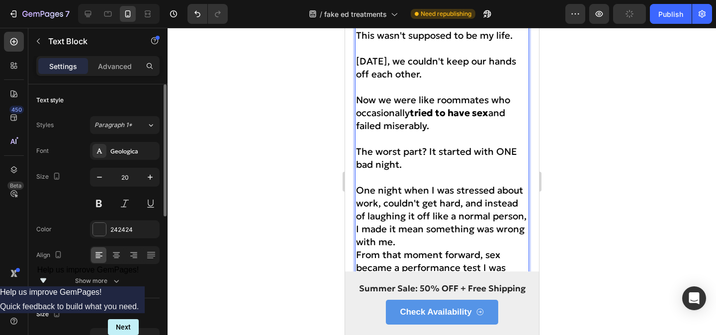
click at [355, 215] on span "One night when I was stressed about work, couldn't get hard, and instead of lau…" at bounding box center [440, 216] width 170 height 64
click at [356, 215] on span "One night when I was stressed about work, couldn't get hard, and instead of lau…" at bounding box center [440, 216] width 170 height 64
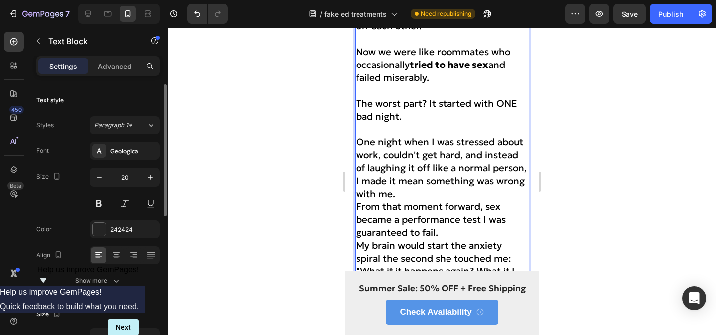
scroll to position [742, 0]
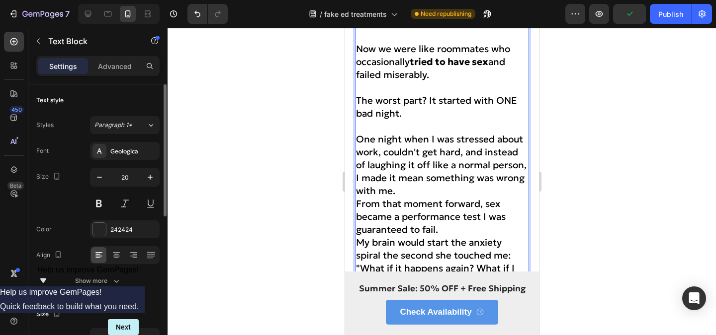
click at [344, 28] on div "work, I" at bounding box center [344, 28] width 0 height 0
click at [397, 178] on p "One night when I was stressed about work, I couldn't get hard, and instead of l…" at bounding box center [441, 165] width 172 height 65
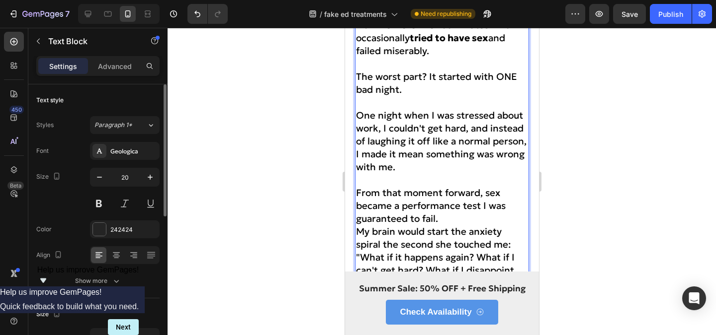
scroll to position [772, 0]
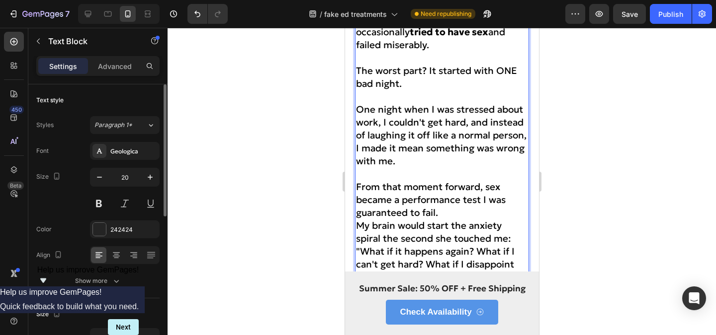
click at [448, 198] on p "From that moment forward, sex became a performance test I was guaranteed to fai…" at bounding box center [441, 199] width 172 height 39
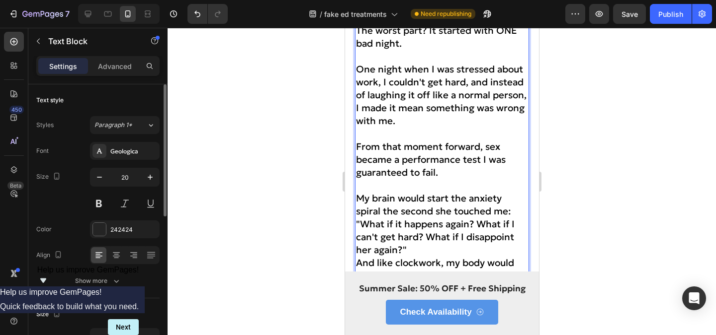
scroll to position [816, 0]
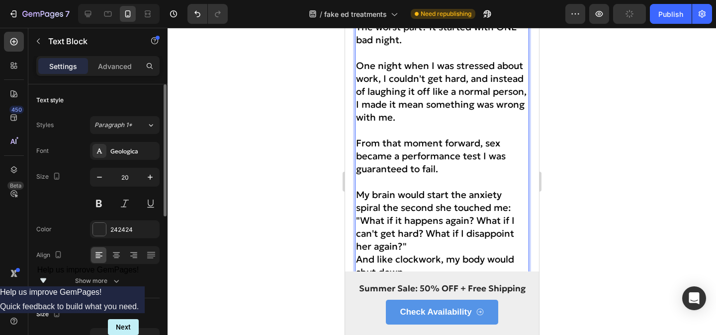
click at [406, 236] on p "My brain would start the anxiety spiral the second she touched me: "What if it …" at bounding box center [441, 220] width 172 height 65
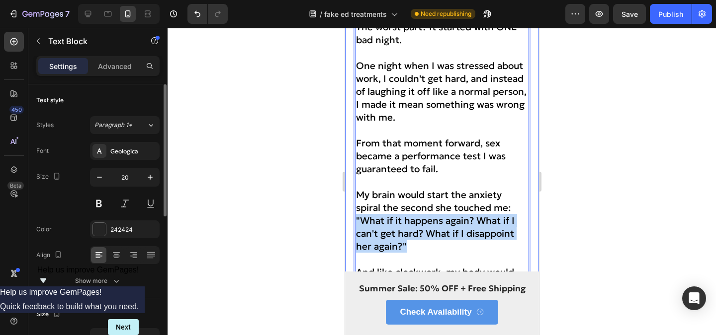
drag, startPoint x: 415, startPoint y: 234, endPoint x: 352, endPoint y: 204, distance: 70.0
click at [427, 230] on p "My brain would start the anxiety spiral the second she touched me: "What if it …" at bounding box center [441, 220] width 172 height 65
click at [415, 232] on p "My brain would start the anxiety spiral the second she touched me: "What if it …" at bounding box center [441, 220] width 172 height 65
drag, startPoint x: 409, startPoint y: 232, endPoint x: 354, endPoint y: 208, distance: 60.3
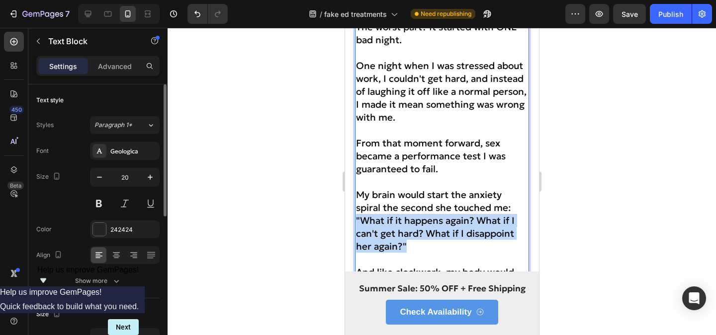
click at [380, 207] on span "My brain would start the anxiety spiral the second she touched me: "What if it …" at bounding box center [434, 221] width 159 height 64
drag, startPoint x: 405, startPoint y: 234, endPoint x: 352, endPoint y: 204, distance: 60.3
click at [387, 207] on span "My brain would start the anxiety spiral the second she touched me: "What if it …" at bounding box center [434, 221] width 159 height 64
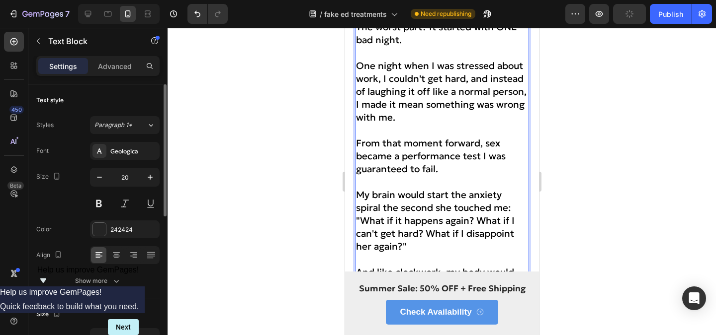
click at [357, 206] on span "My brain would start the anxiety spiral the second she touched me: "What if it …" at bounding box center [434, 221] width 159 height 64
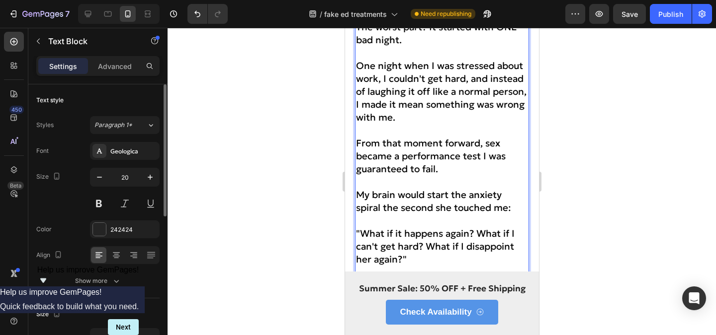
scroll to position [840, 0]
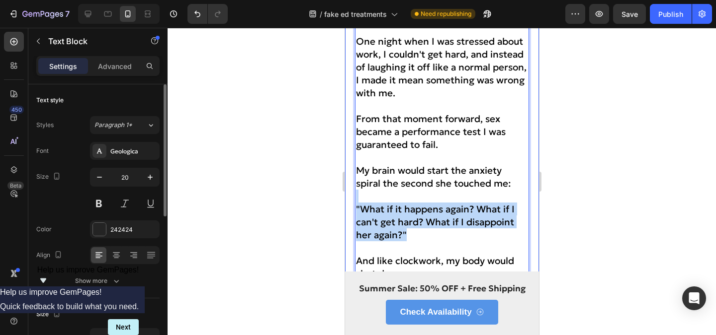
drag, startPoint x: 406, startPoint y: 227, endPoint x: 350, endPoint y: 188, distance: 67.4
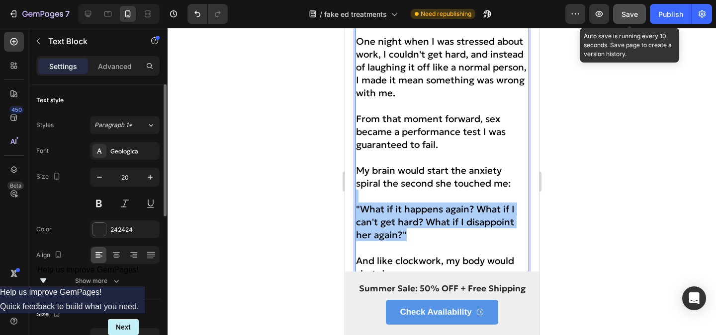
click at [633, 14] on span "Save" at bounding box center [629, 14] width 16 height 8
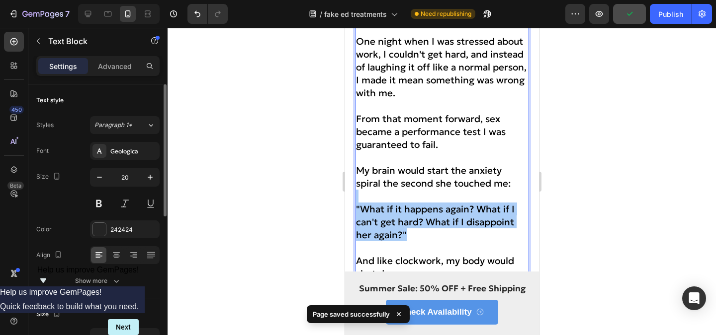
click at [590, 149] on div at bounding box center [441, 182] width 548 height 308
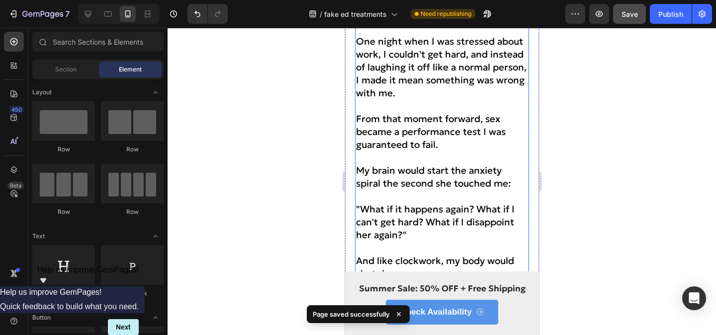
scroll to position [854, 0]
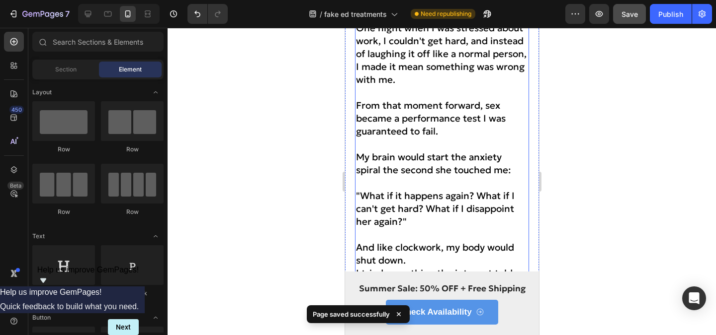
click at [409, 209] on p ""What if it happens again? What if I can't get hard? What if I disappoint her a…" at bounding box center [441, 208] width 172 height 39
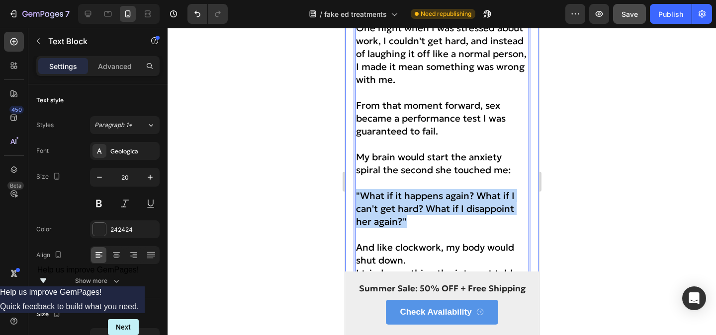
drag, startPoint x: 409, startPoint y: 210, endPoint x: 344, endPoint y: 178, distance: 71.8
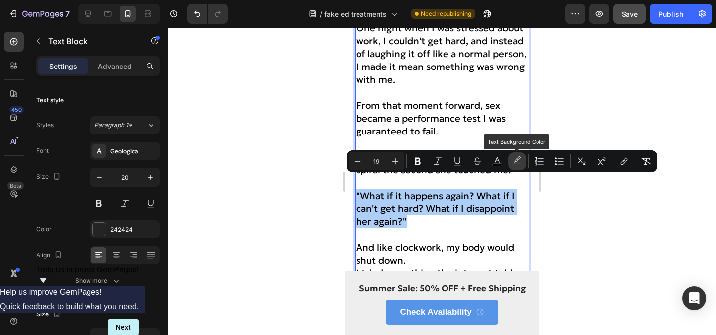
click at [516, 159] on icon "Editor contextual toolbar" at bounding box center [516, 160] width 7 height 6
type input "000000"
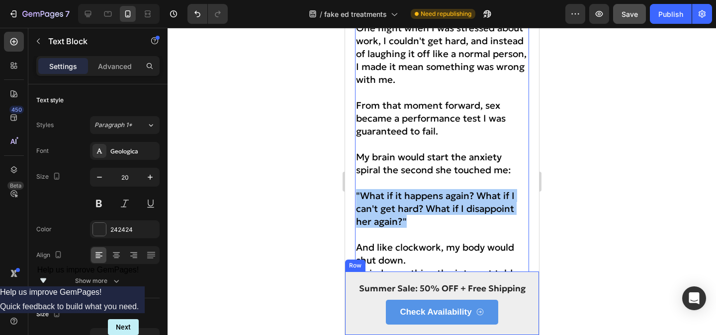
drag, startPoint x: 785, startPoint y: 359, endPoint x: 446, endPoint y: 331, distance: 340.6
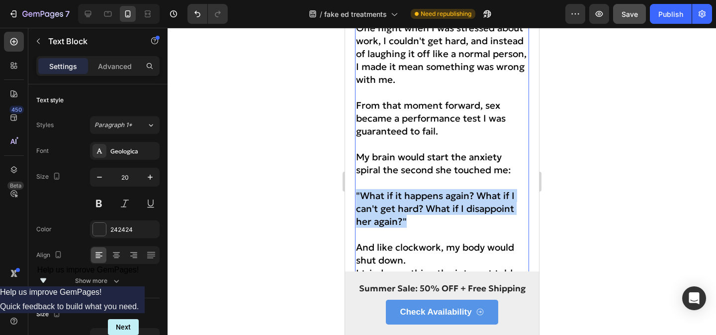
click at [411, 212] on p ""What if it happens again? What if I can't get hard? What if I disappoint her a…" at bounding box center [441, 208] width 172 height 39
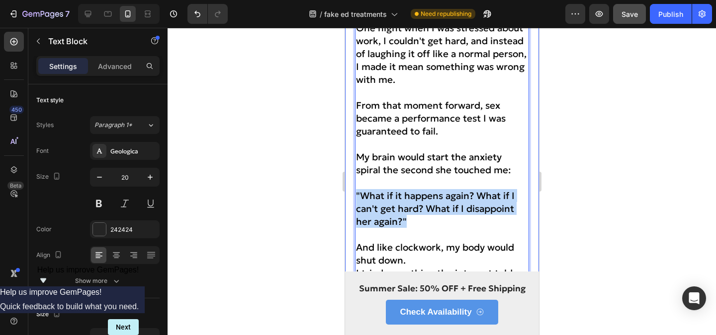
drag, startPoint x: 410, startPoint y: 212, endPoint x: 352, endPoint y: 179, distance: 66.1
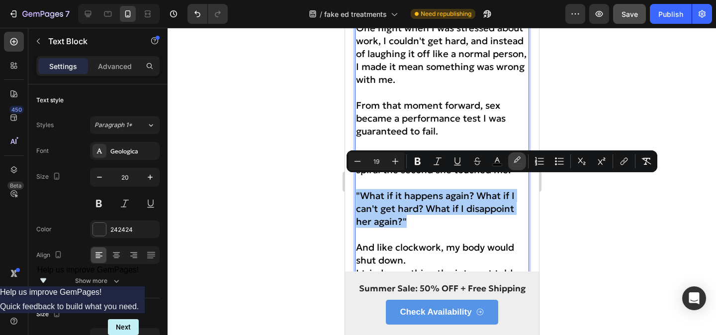
click at [517, 161] on icon "Editor contextual toolbar" at bounding box center [517, 162] width 10 height 10
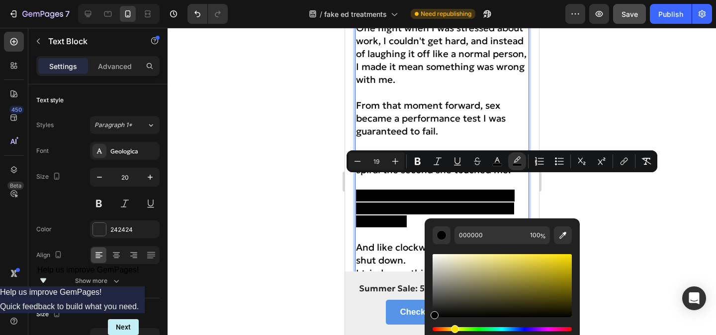
drag, startPoint x: 446, startPoint y: 328, endPoint x: 453, endPoint y: 328, distance: 7.0
click at [453, 328] on div "Hue" at bounding box center [501, 330] width 139 height 4
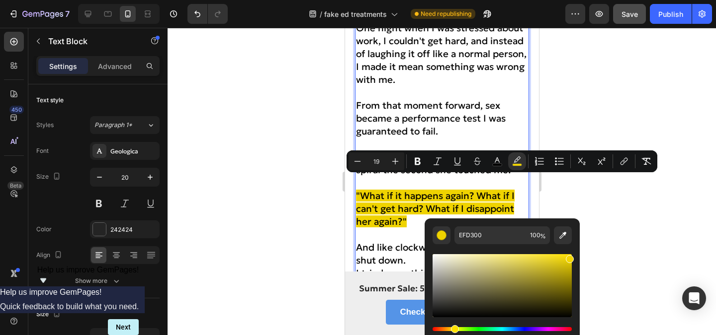
type input "F2D500"
drag, startPoint x: 505, startPoint y: 295, endPoint x: 574, endPoint y: 257, distance: 78.3
click at [574, 257] on div "F2D500 100 %" at bounding box center [501, 282] width 155 height 127
click at [473, 208] on p ""What if it happens again? What if I can't get hard? What if I disappoint her a…" at bounding box center [441, 208] width 172 height 39
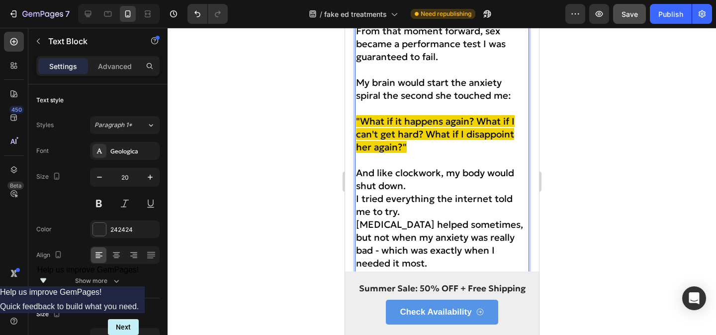
scroll to position [929, 0]
click at [418, 175] on p "And like clockwork, my body would shut down." at bounding box center [441, 179] width 172 height 26
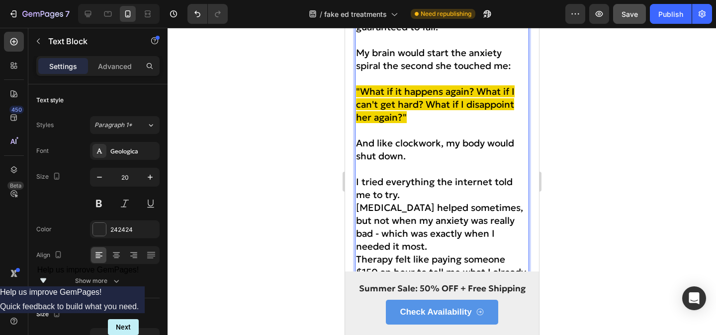
scroll to position [966, 0]
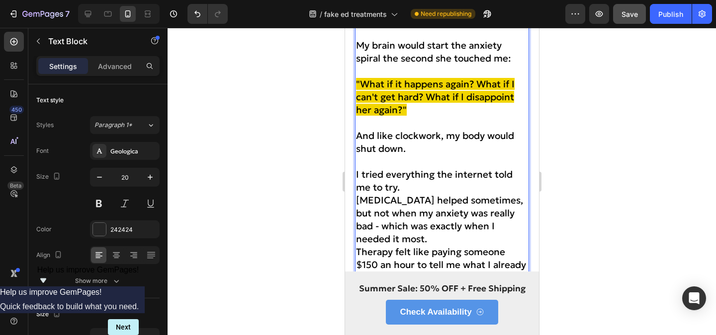
click at [413, 194] on span "[MEDICAL_DATA] helped sometimes, but not when my anxiety was really bad - which…" at bounding box center [438, 219] width 167 height 51
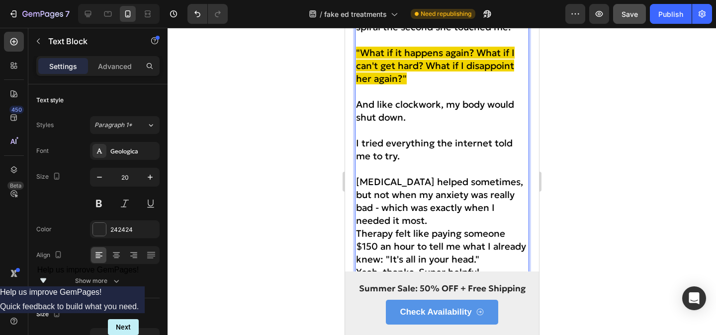
scroll to position [999, 0]
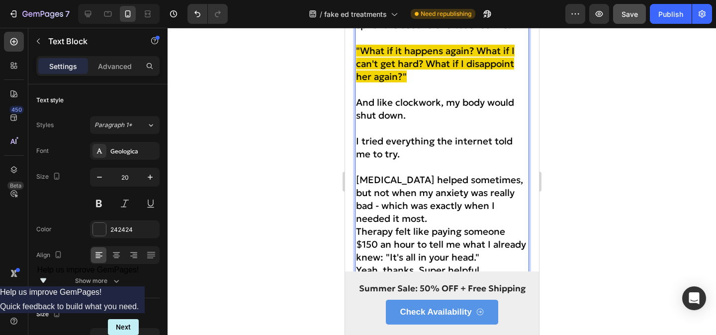
click at [396, 208] on p "[MEDICAL_DATA] helped sometimes, but not when my anxiety was really bad - which…" at bounding box center [441, 199] width 172 height 52
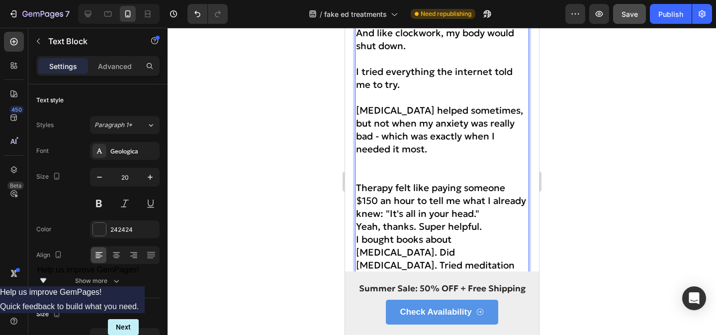
scroll to position [1074, 0]
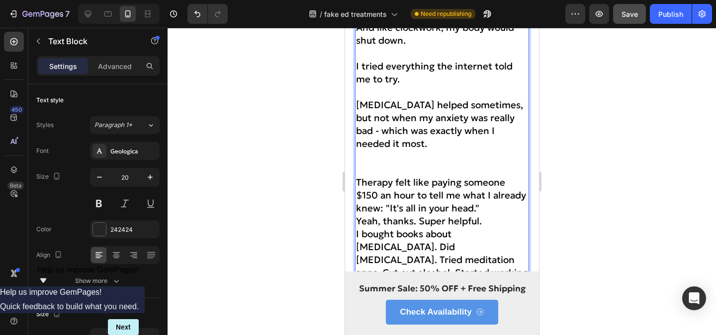
click at [483, 198] on p "Therapy felt like paying someone $150 an hour to tell me what I already knew: "…" at bounding box center [441, 195] width 172 height 39
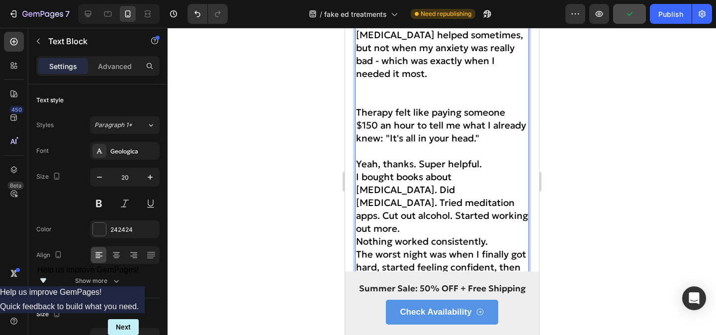
scroll to position [1146, 0]
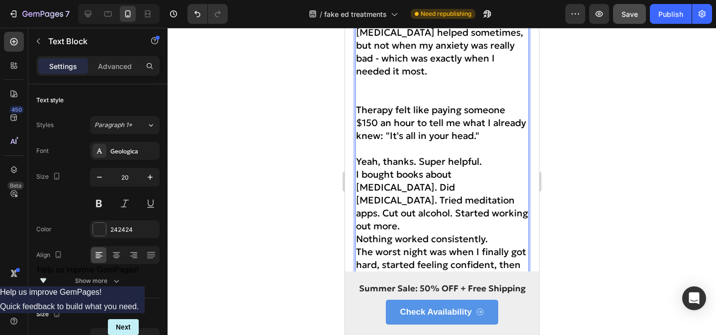
click at [492, 155] on p "Yeah, thanks. Super helpful." at bounding box center [441, 161] width 172 height 13
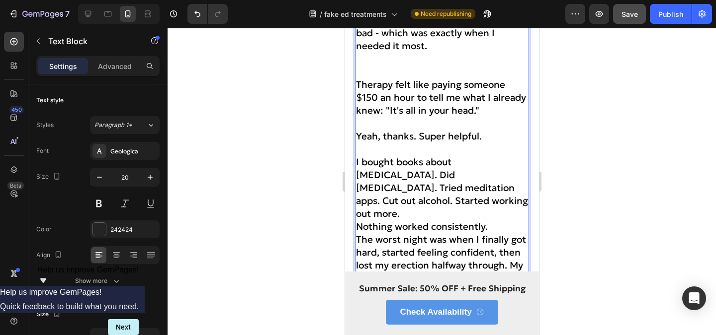
scroll to position [1172, 0]
click at [394, 167] on span "I bought books about [MEDICAL_DATA]. Did [MEDICAL_DATA]. Tried meditation apps.…" at bounding box center [441, 188] width 172 height 64
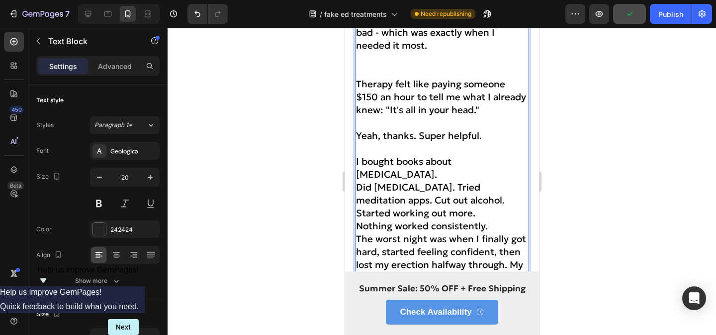
click at [469, 181] on span "Did [MEDICAL_DATA]. Tried meditation apps. Cut out alcohol. Started working out…" at bounding box center [429, 200] width 149 height 38
click at [460, 194] on span "Tried meditation apps. Cut out alcohol. Started working out more." at bounding box center [433, 206] width 156 height 25
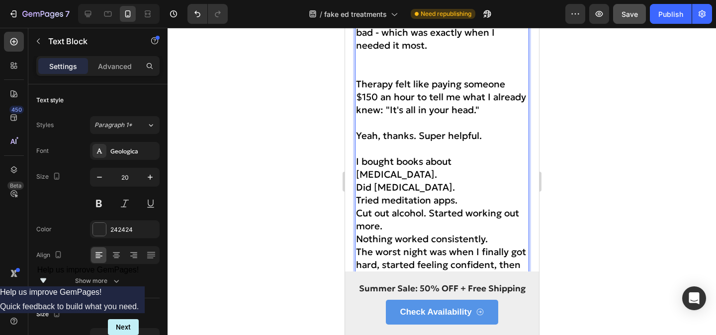
click at [428, 207] on span "Cut out alcohol. Started working out more." at bounding box center [436, 219] width 163 height 25
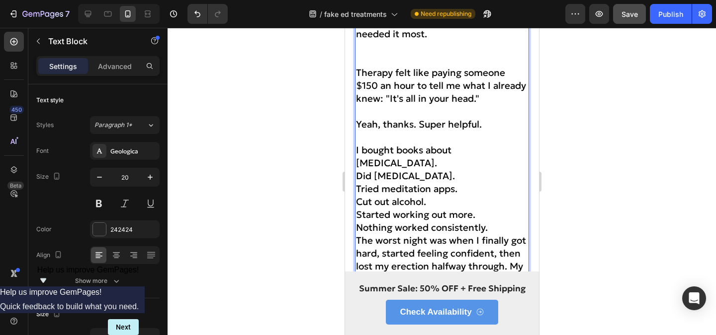
scroll to position [1197, 0]
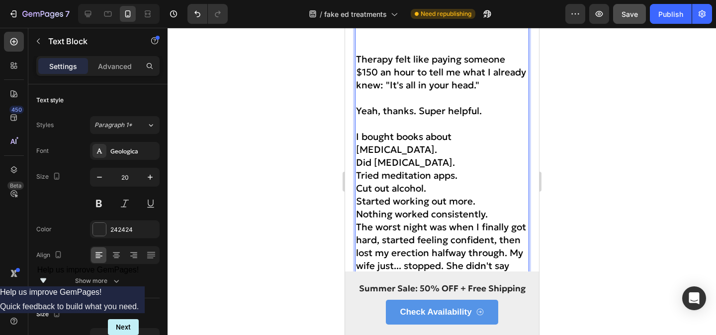
click at [502, 210] on p "Nothing worked consistently." at bounding box center [441, 214] width 172 height 13
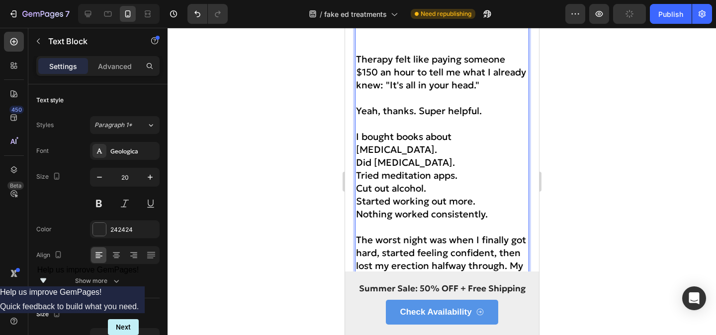
scroll to position [1236, 0]
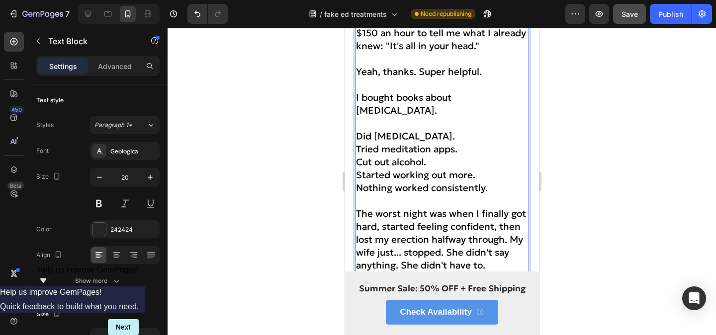
click at [476, 119] on p "Rich Text Editor. Editing area: main" at bounding box center [441, 123] width 172 height 13
click at [359, 143] on span "Tried meditation apps." at bounding box center [405, 149] width 101 height 12
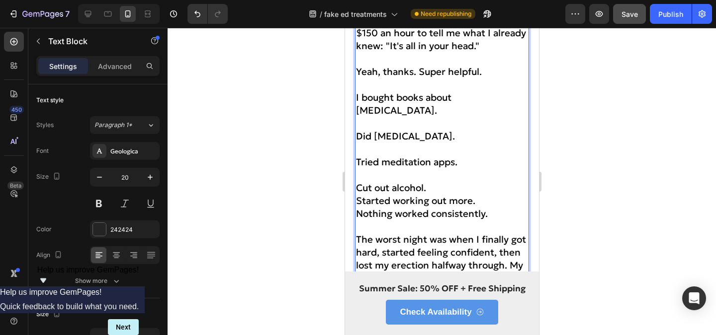
click at [358, 195] on span "Started working out more." at bounding box center [414, 201] width 119 height 12
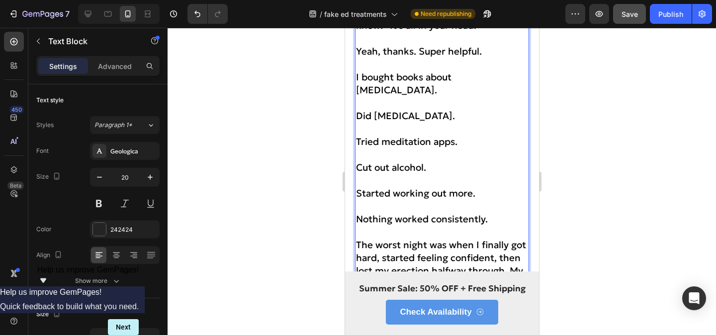
scroll to position [1265, 0]
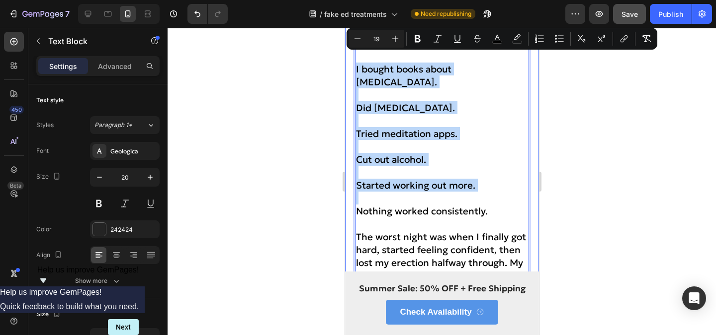
drag, startPoint x: 496, startPoint y: 195, endPoint x: 352, endPoint y: 66, distance: 193.2
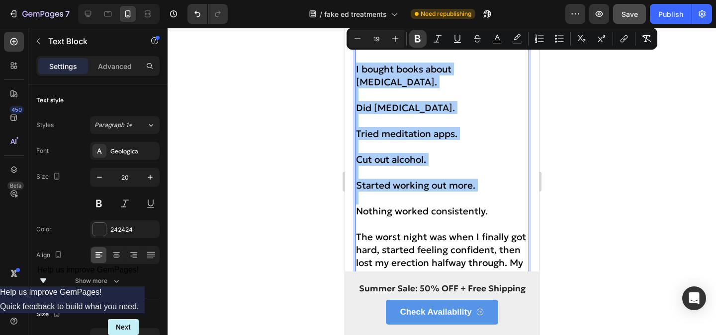
click at [412, 41] on icon "Editor contextual toolbar" at bounding box center [417, 39] width 10 height 10
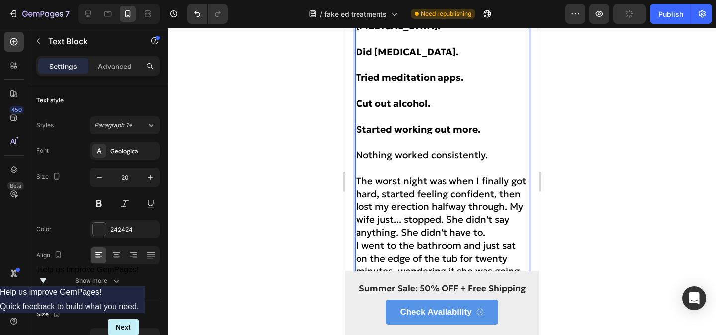
scroll to position [1346, 0]
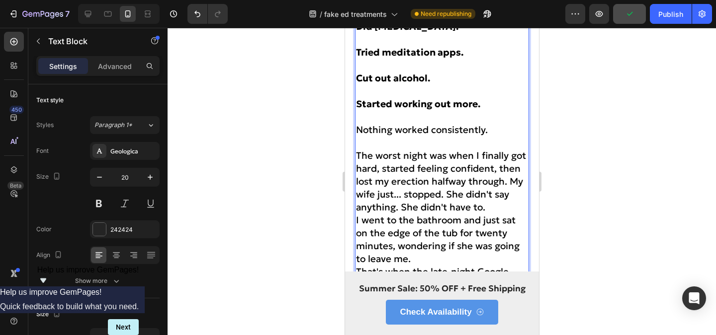
click at [507, 175] on span "The worst night was when I finally got hard, started feeling confident, then lo…" at bounding box center [440, 182] width 170 height 64
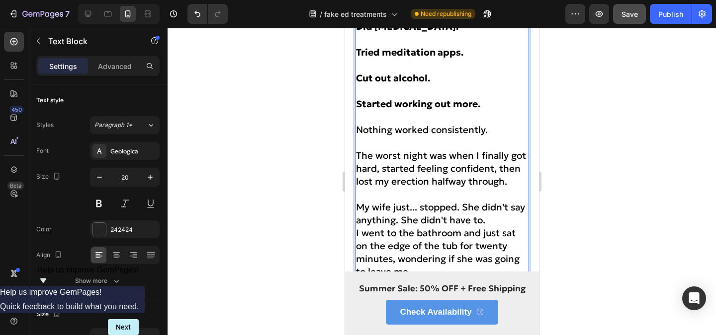
click at [497, 212] on p "My wife just... stopped. She didn't say anything. She didn't have to." at bounding box center [441, 214] width 172 height 26
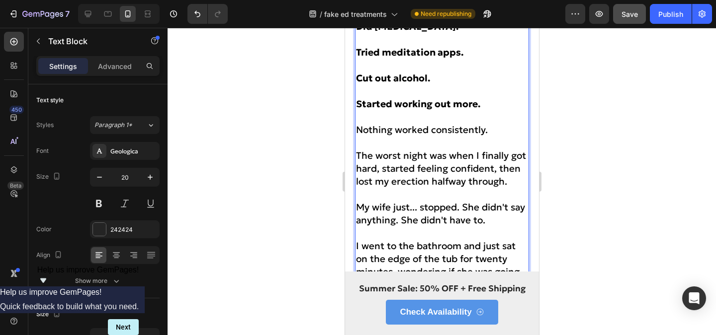
click at [403, 215] on span "My wife just... stopped. She didn't say anything. She didn't have to." at bounding box center [439, 213] width 169 height 25
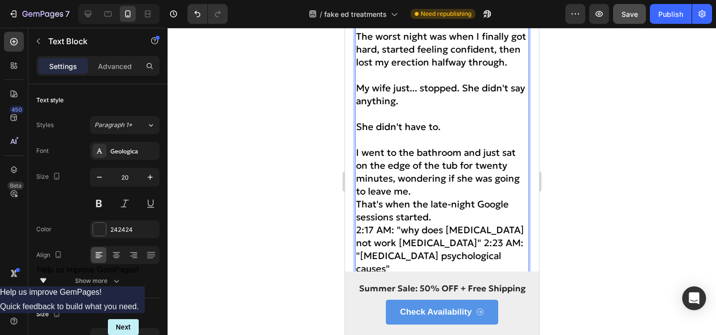
scroll to position [1472, 0]
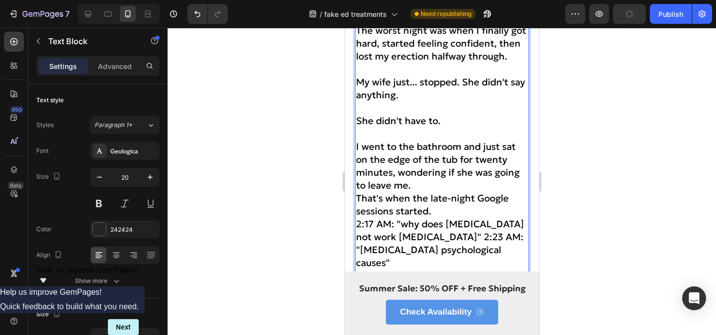
click at [408, 176] on span "I went to the bathroom and just sat on the edge of the tub for twenty minutes, …" at bounding box center [437, 166] width 164 height 51
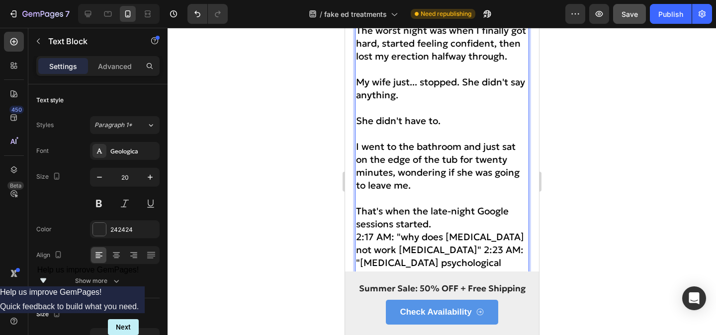
click at [440, 218] on p "That's when the late-night Google sessions started." at bounding box center [441, 218] width 172 height 26
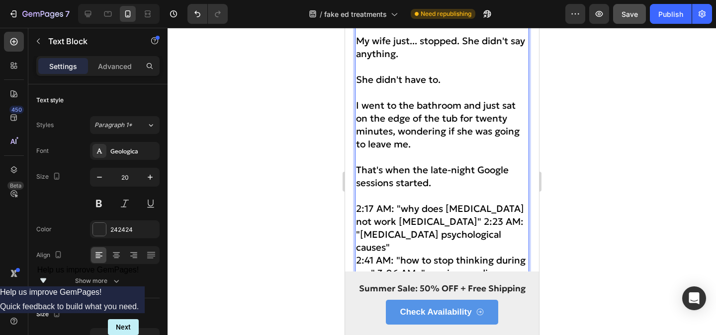
scroll to position [1550, 0]
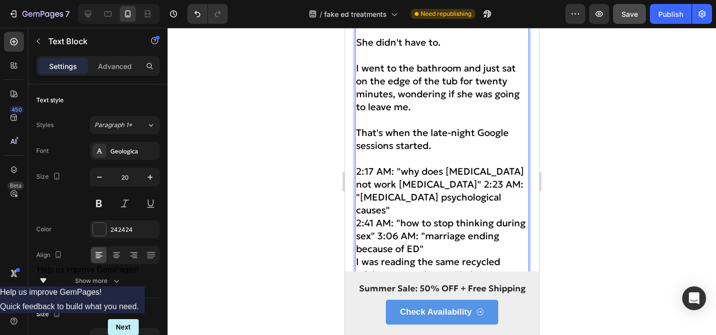
click at [406, 207] on p "2:17 AM: "why does [MEDICAL_DATA] not work [MEDICAL_DATA]" 2:23 AM: "[MEDICAL_D…" at bounding box center [441, 210] width 172 height 90
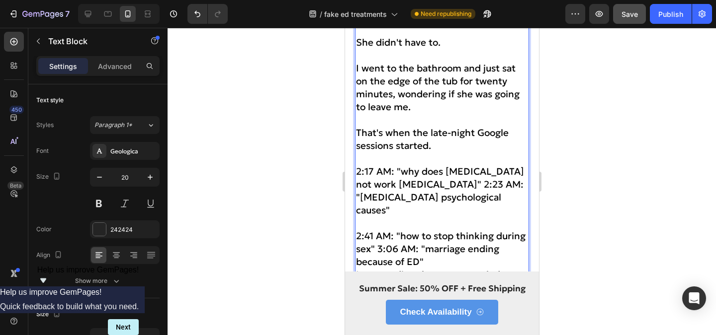
scroll to position [1560, 0]
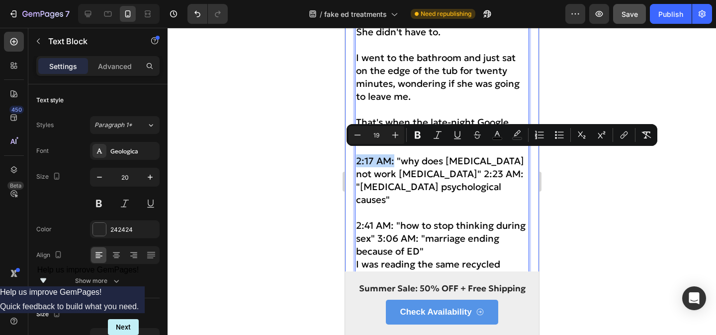
drag, startPoint x: 394, startPoint y: 157, endPoint x: 352, endPoint y: 157, distance: 41.7
click at [352, 157] on div "She asked me if I even found her attractive anymore. Heading Title Line And the…" at bounding box center [441, 325] width 194 height 3592
click at [415, 136] on icon "Editor contextual toolbar" at bounding box center [417, 135] width 6 height 7
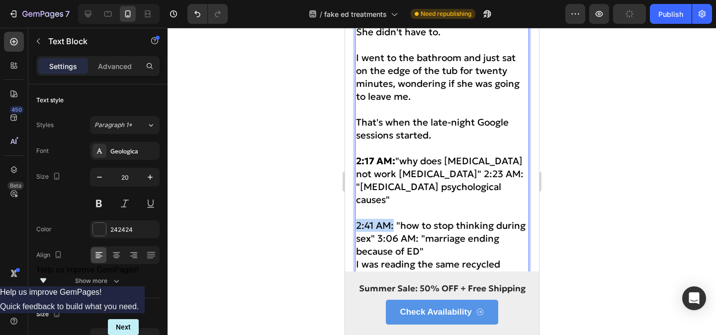
drag, startPoint x: 394, startPoint y: 223, endPoint x: 344, endPoint y: 223, distance: 49.2
click at [344, 223] on div "She asked me if I even found her attractive anymore. Heading Title Line And the…" at bounding box center [441, 325] width 194 height 3592
click at [403, 213] on p "2:41 AM: "how to stop thinking during sex" 3:06 AM: "marriage ending because of…" at bounding box center [441, 232] width 172 height 52
drag, startPoint x: 395, startPoint y: 223, endPoint x: 322, endPoint y: 223, distance: 73.1
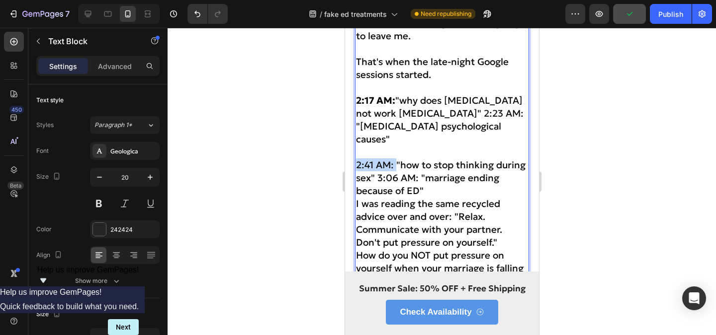
scroll to position [1625, 0]
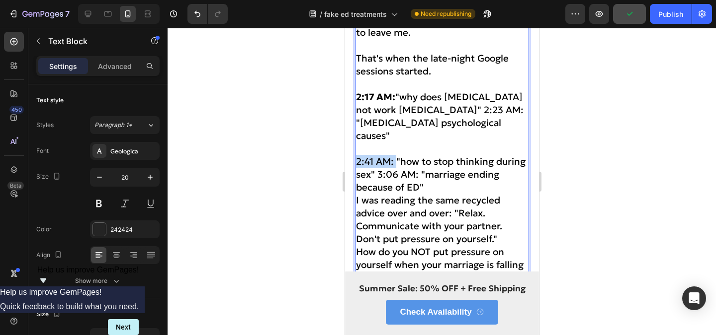
click at [387, 158] on span "2:41 AM: "how to stop thinking during sex" 3:06 AM: "marriage ending because of…" at bounding box center [439, 175] width 169 height 38
drag, startPoint x: 396, startPoint y: 159, endPoint x: 336, endPoint y: 159, distance: 59.1
click at [402, 142] on p "2:41 AM: "how to stop thinking during sex" 3:06 AM: "marriage ending because of…" at bounding box center [441, 168] width 172 height 52
click at [402, 142] on p "⁠⁠⁠⁠⁠⁠⁠ 2:41 AM: "how to stop thinking during sex" 3:06 AM: "marriage ending be…" at bounding box center [441, 168] width 172 height 52
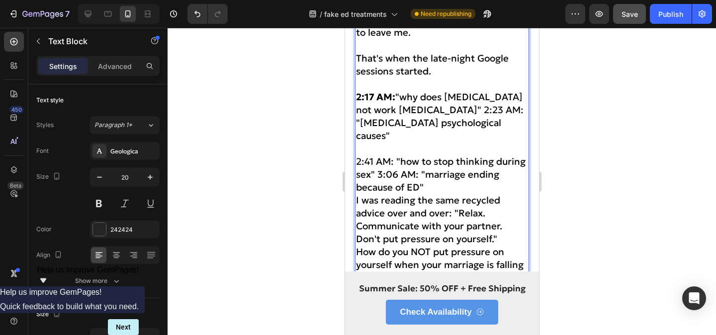
click at [636, 19] on button "Save" at bounding box center [629, 14] width 33 height 20
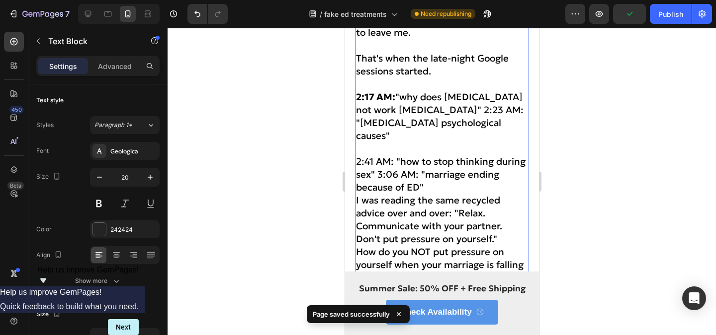
drag, startPoint x: 393, startPoint y: 159, endPoint x: 308, endPoint y: 159, distance: 85.0
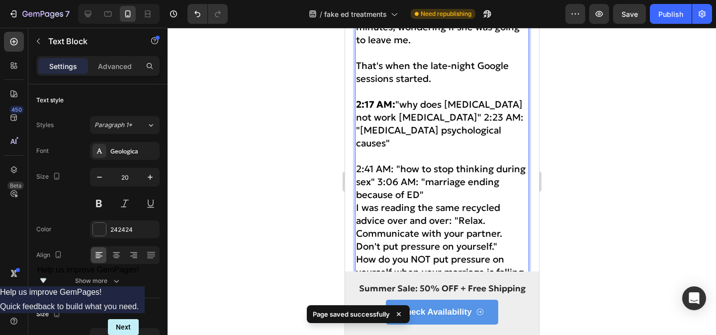
scroll to position [1600, 0]
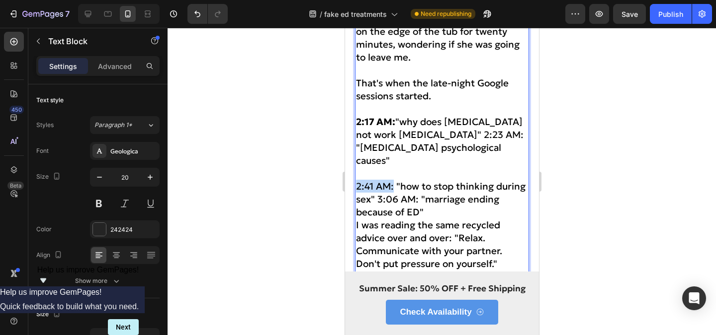
drag, startPoint x: 393, startPoint y: 182, endPoint x: 332, endPoint y: 182, distance: 60.1
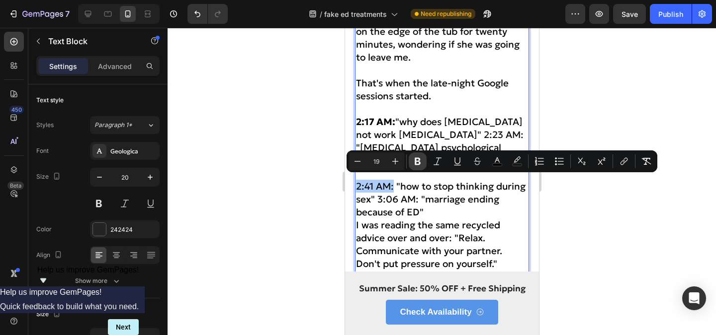
click at [416, 156] on button "Bold" at bounding box center [418, 162] width 18 height 18
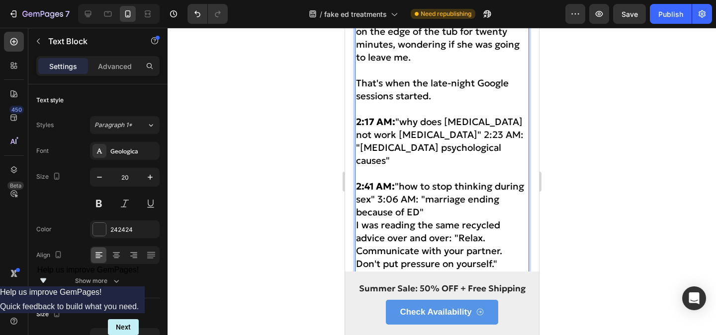
click at [377, 197] on span "2:41 AM: "how to stop thinking during sex" 3:06 AM: "marriage ending because of…" at bounding box center [439, 199] width 168 height 38
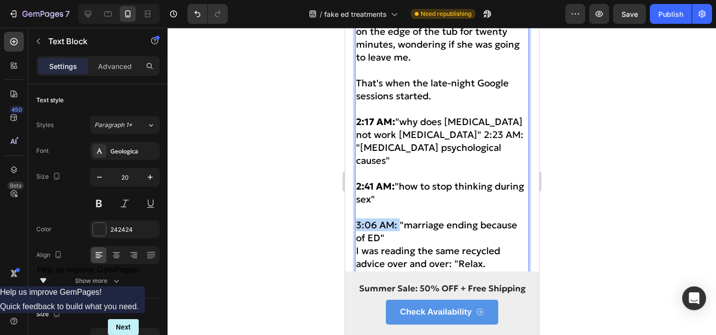
drag, startPoint x: 392, startPoint y: 220, endPoint x: 354, endPoint y: 221, distance: 37.8
click at [386, 211] on p "Rich Text Editor. Editing area: main" at bounding box center [441, 212] width 172 height 13
drag, startPoint x: 397, startPoint y: 220, endPoint x: 344, endPoint y: 220, distance: 52.7
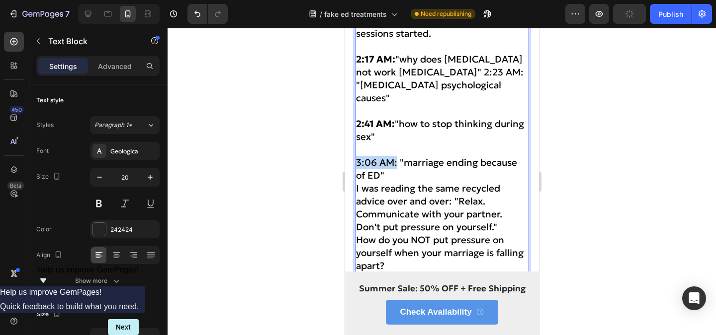
scroll to position [1669, 0]
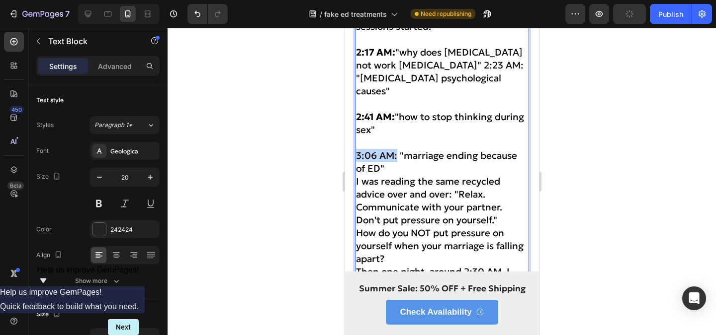
click at [383, 152] on span "3:06 AM: "marriage ending because of ED"" at bounding box center [435, 162] width 161 height 25
drag, startPoint x: 396, startPoint y: 152, endPoint x: 349, endPoint y: 152, distance: 46.7
click at [349, 152] on div "She asked me if I even found her attractive anymore. Heading Title Line And the…" at bounding box center [441, 228] width 194 height 3617
click at [471, 125] on p "2:41 AM: "how to stop thinking during sex"" at bounding box center [441, 116] width 172 height 39
drag, startPoint x: 393, startPoint y: 151, endPoint x: 352, endPoint y: 151, distance: 40.8
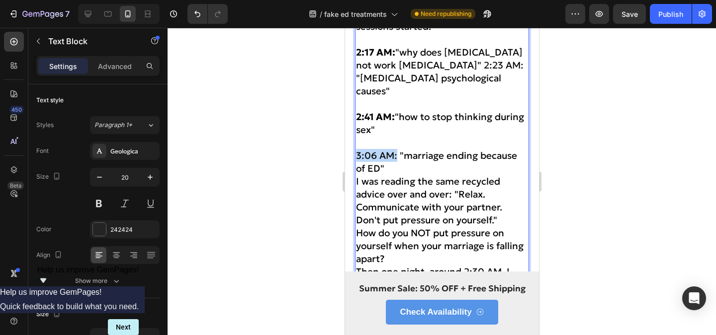
click at [352, 151] on div "She asked me if I even found her attractive anymore. Heading Title Line And the…" at bounding box center [441, 228] width 194 height 3617
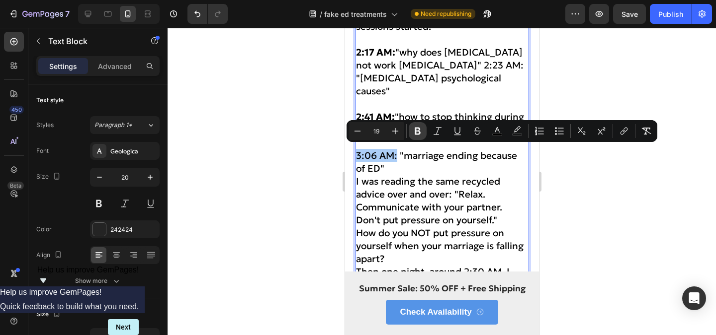
click at [416, 133] on icon "Editor contextual toolbar" at bounding box center [417, 131] width 10 height 10
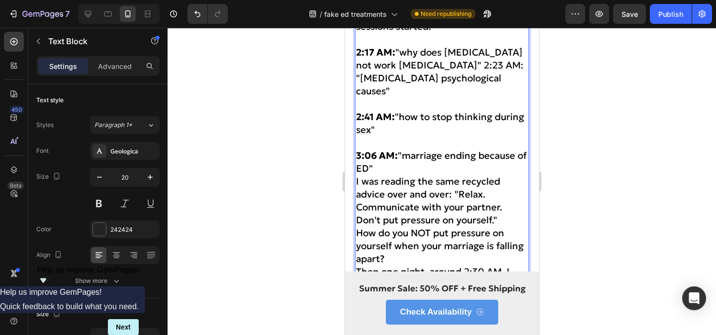
scroll to position [1706, 0]
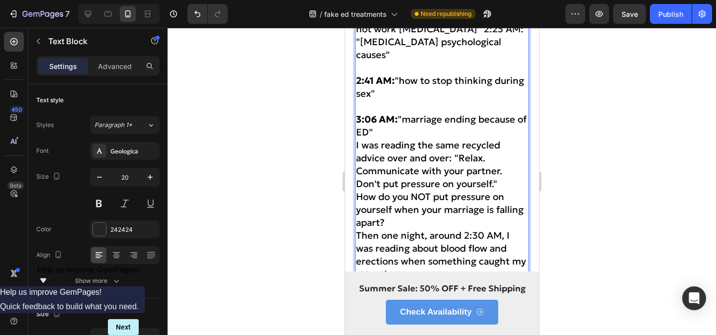
click at [409, 139] on span "I was reading the same recycled advice over and over: "Relax. Communicate with …" at bounding box center [428, 164] width 146 height 51
click at [408, 139] on span "I was reading the same recycled advice over and over: "Relax. Communicate with …" at bounding box center [428, 164] width 146 height 51
click at [385, 131] on p "3:06 AM: "marriage ending because of ED"" at bounding box center [441, 126] width 172 height 26
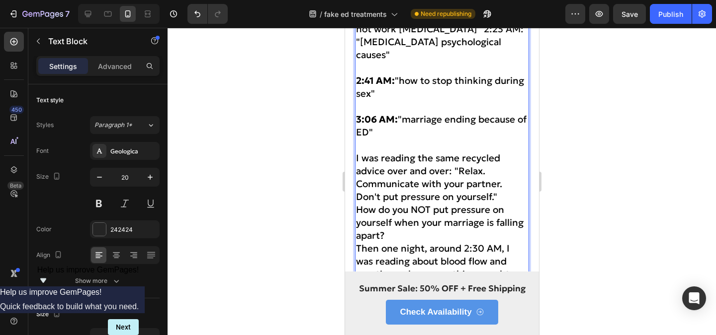
click at [411, 234] on p "How do you NOT put pressure on yourself when your marriage is falling apart?" at bounding box center [441, 222] width 172 height 39
click at [509, 178] on p "I was reading the same recycled advice over and over: "Relax. Communicate with …" at bounding box center [441, 178] width 172 height 52
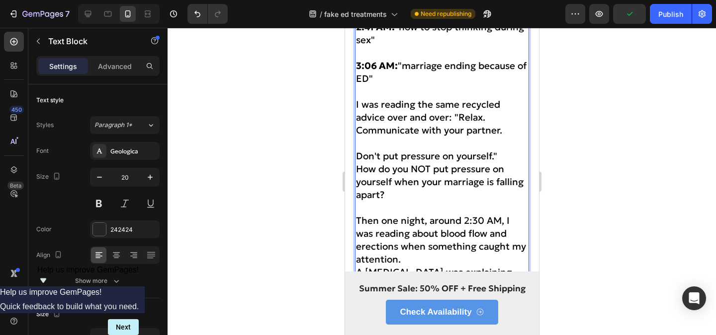
scroll to position [1792, 0]
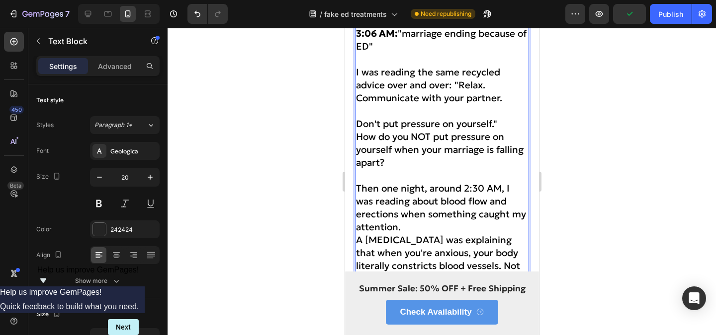
click at [359, 121] on span "Don't put pressure on yourself."" at bounding box center [425, 124] width 141 height 12
click at [454, 82] on span "I was reading the same recycled advice over and over: "Relax. Communicate with …" at bounding box center [428, 85] width 146 height 38
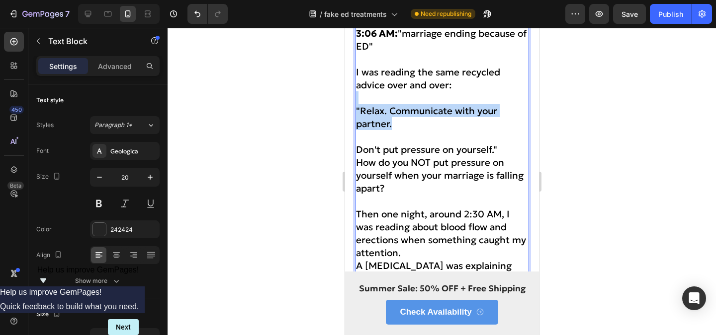
drag, startPoint x: 405, startPoint y: 127, endPoint x: 349, endPoint y: 98, distance: 62.7
click at [349, 98] on div "She asked me if I even found her attractive anymore. Heading Title Line And the…" at bounding box center [441, 139] width 194 height 3682
click at [403, 117] on p ""Relax. Communicate with your partner." at bounding box center [441, 117] width 172 height 26
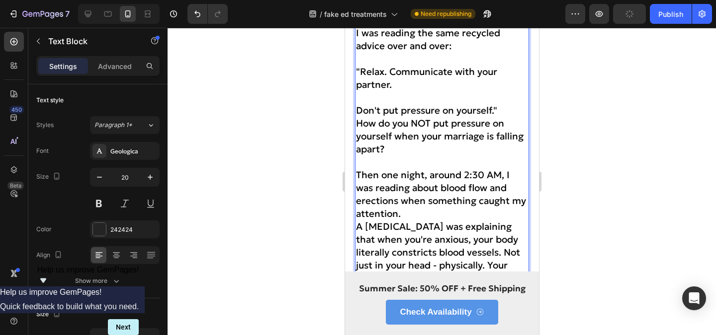
scroll to position [1871, 0]
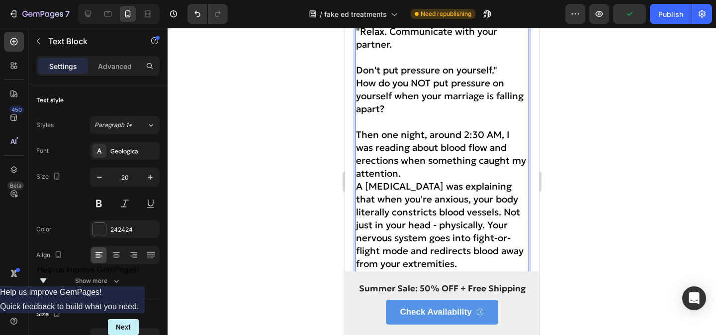
click at [503, 133] on span "Then one night, around 2:30 AM, I was reading about blood flow and erections wh…" at bounding box center [440, 154] width 170 height 51
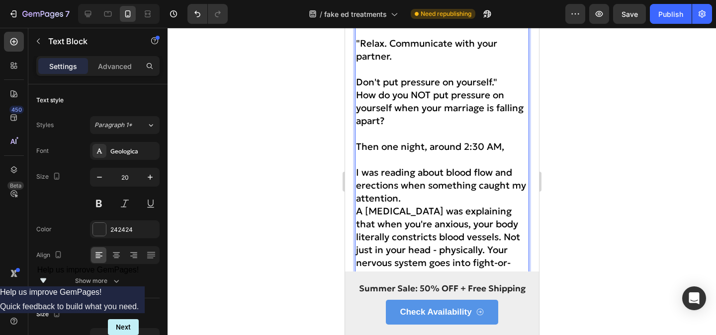
scroll to position [1866, 0]
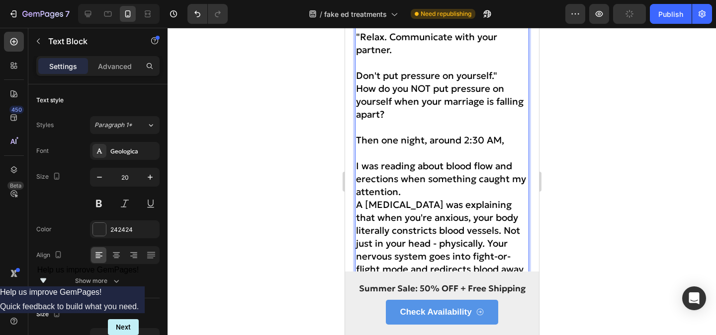
click at [357, 166] on span "I was reading about blood flow and erections when something caught my attention." at bounding box center [440, 179] width 170 height 38
click at [405, 194] on p "I was reading about blood flow and erections when something caught my attention." at bounding box center [441, 179] width 172 height 39
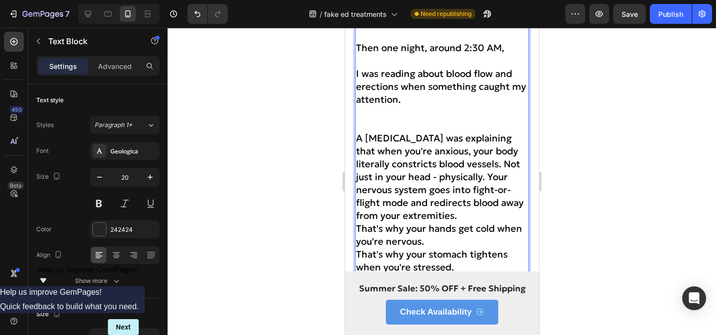
scroll to position [1962, 0]
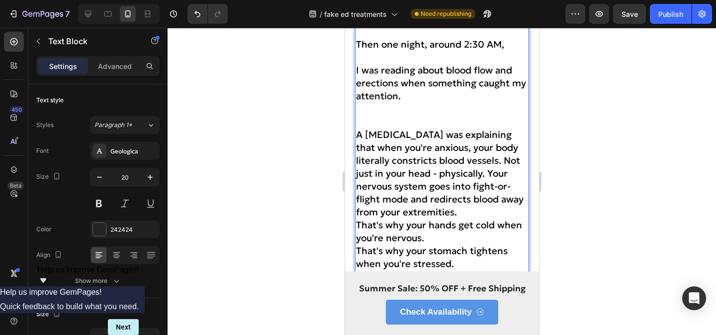
click at [344, 28] on span "—physically." at bounding box center [344, 28] width 0 height 0
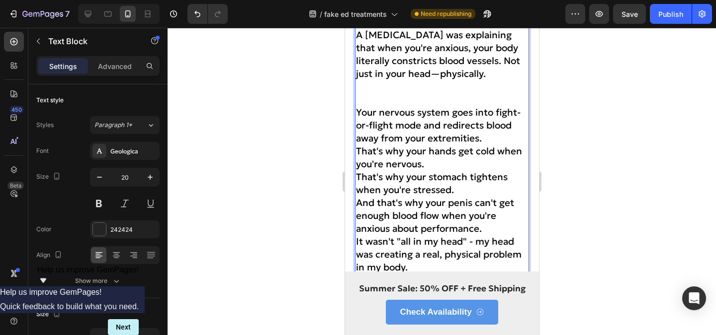
scroll to position [2060, 0]
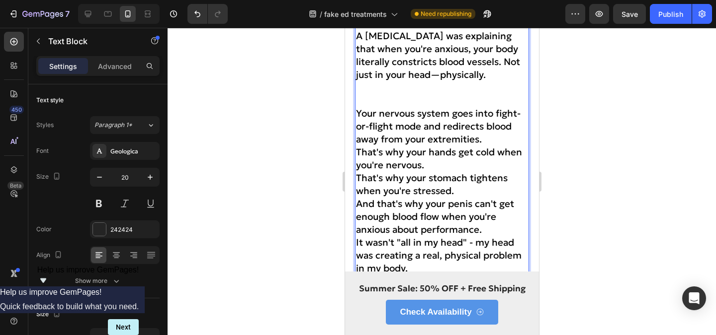
click at [494, 143] on p "Your nervous system goes into fight-or-flight mode and redirects blood away fro…" at bounding box center [441, 126] width 172 height 39
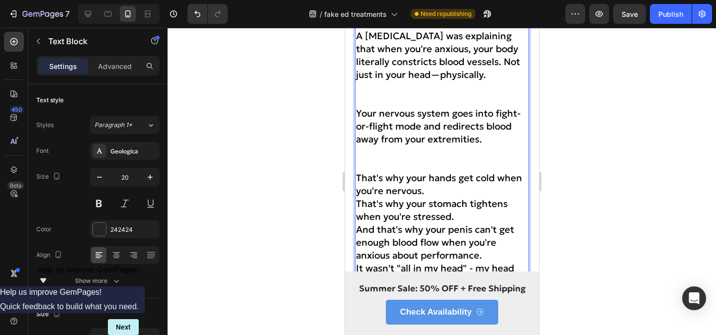
click at [441, 192] on p "That's why your hands get cold when you're nervous." at bounding box center [441, 184] width 172 height 26
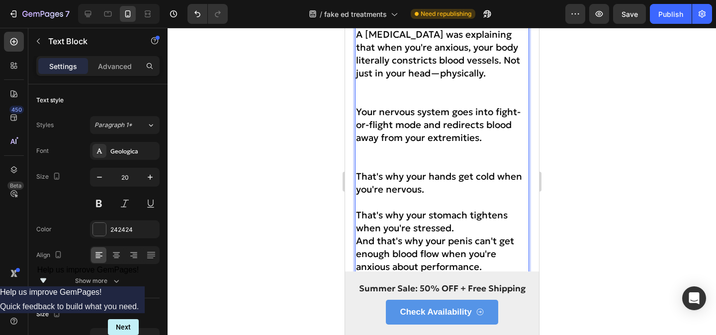
scroll to position [2071, 0]
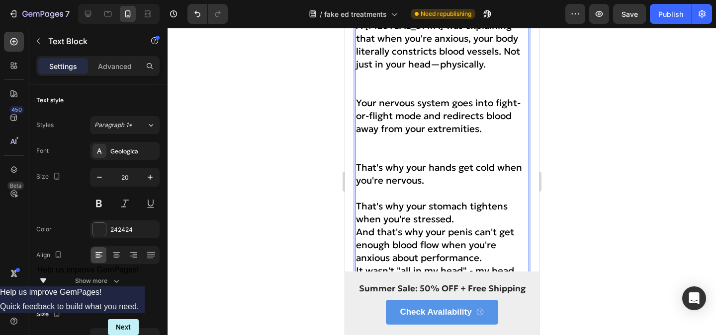
click at [461, 221] on p "That's why your stomach tightens when you're stressed." at bounding box center [441, 213] width 172 height 26
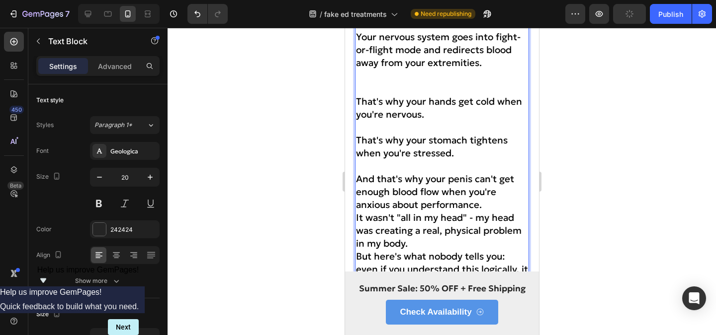
scroll to position [2154, 0]
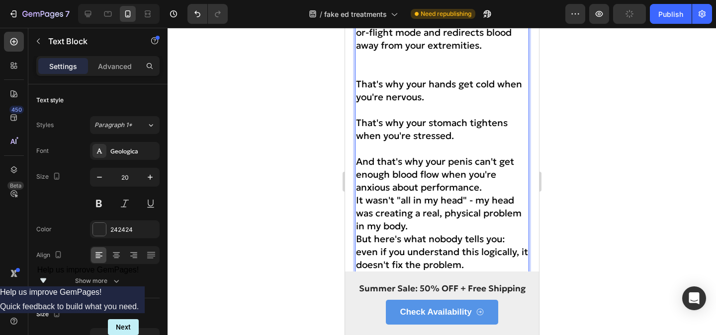
click at [483, 192] on span "And that's why your penis can't get enough blood flow when you're anxious about…" at bounding box center [434, 175] width 158 height 38
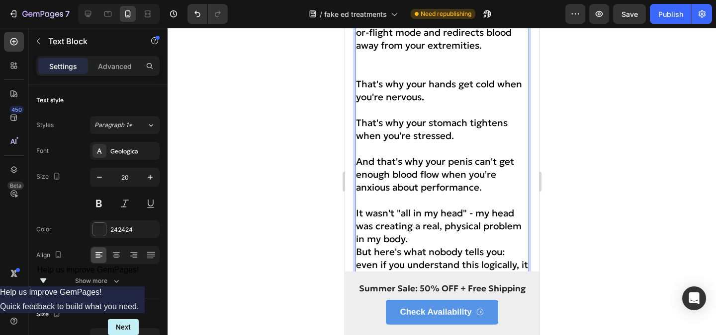
scroll to position [2160, 0]
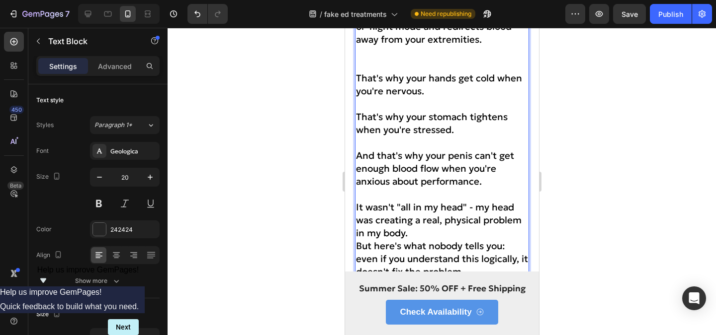
click at [422, 230] on p "It wasn't "all in my head" - my head was creating a real, physical problem in m…" at bounding box center [441, 220] width 172 height 39
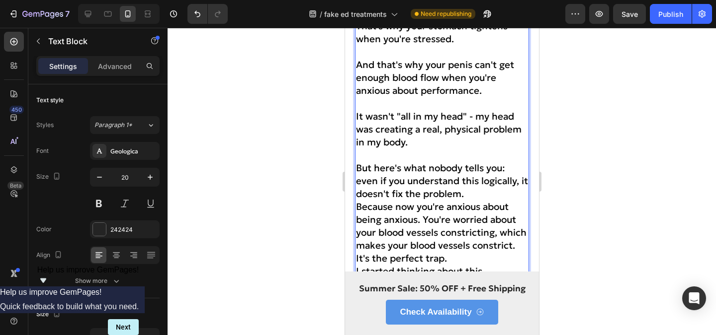
scroll to position [2255, 0]
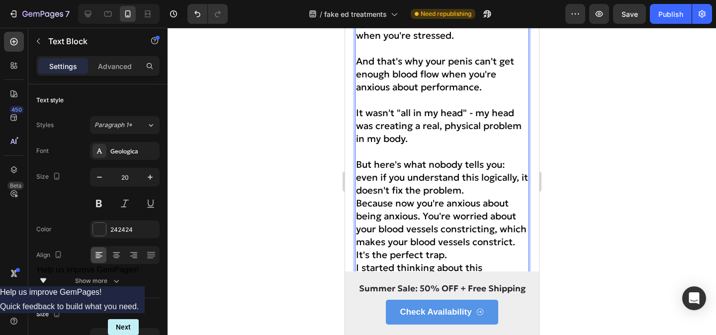
click at [480, 194] on p "But here's what nobody tells you: even if you understand this logically, it doe…" at bounding box center [441, 177] width 172 height 39
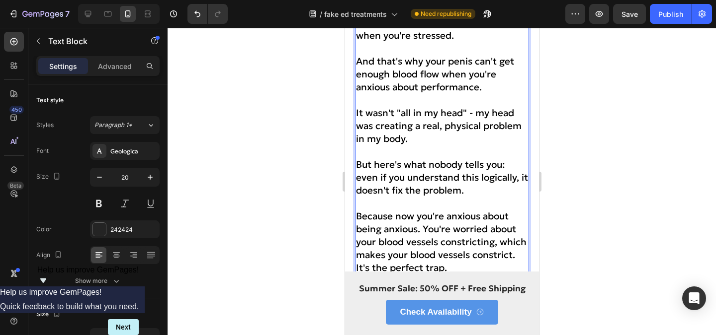
click at [421, 235] on span "Because now you're anxious about being anxious. You're worried about your blood…" at bounding box center [440, 235] width 170 height 51
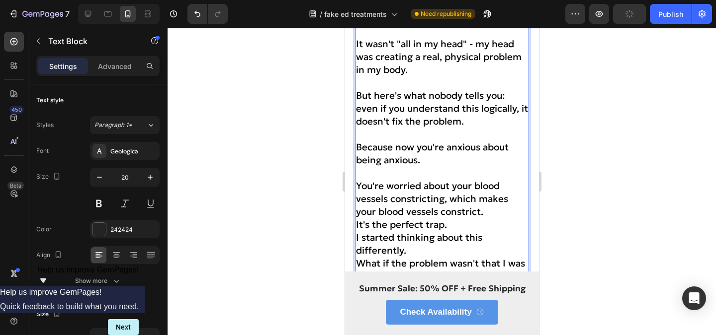
scroll to position [2340, 0]
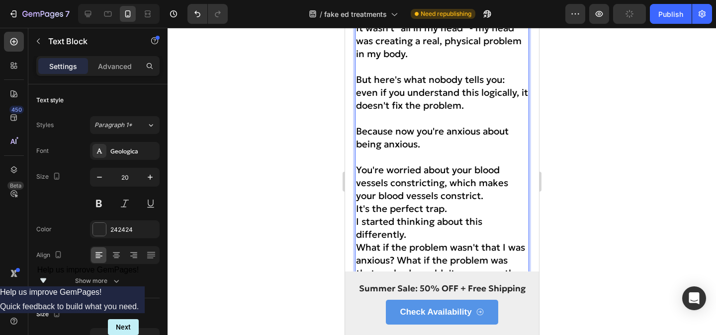
click at [496, 202] on p "You're worried about your blood vessels constricting, which makes your blood ve…" at bounding box center [441, 183] width 172 height 39
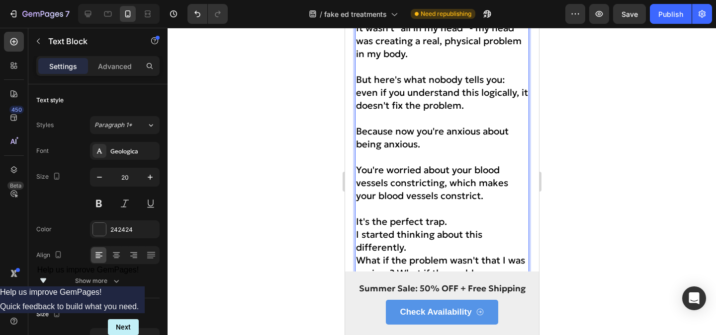
click at [450, 228] on p "It's the perfect trap." at bounding box center [441, 221] width 172 height 13
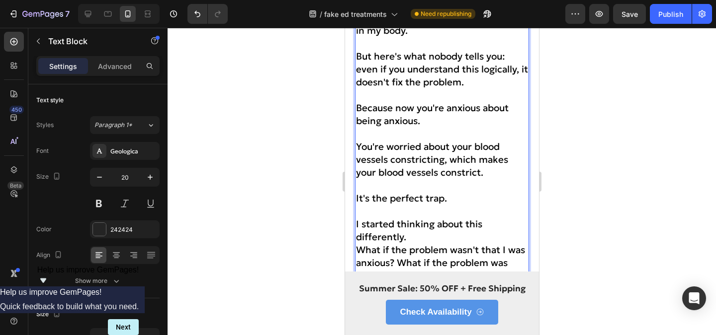
scroll to position [2424, 0]
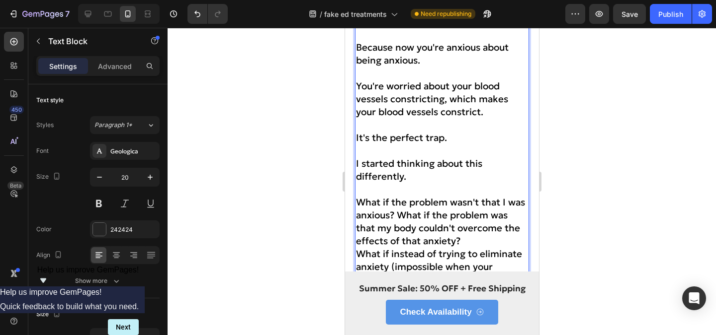
click at [471, 247] on p "What if the problem wasn't that I was anxious? What if the problem was that my …" at bounding box center [441, 222] width 172 height 52
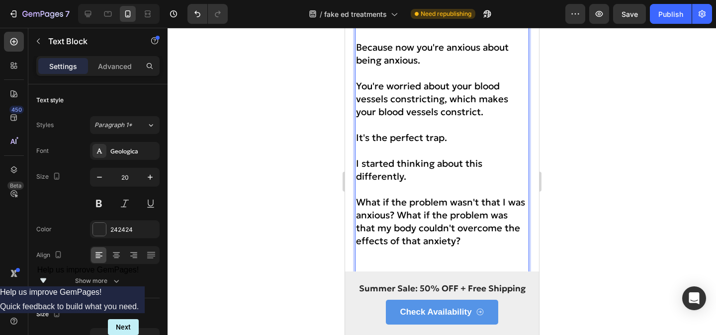
click at [399, 220] on span "What if the problem wasn't that I was anxious? What if the problem was that my …" at bounding box center [439, 221] width 169 height 51
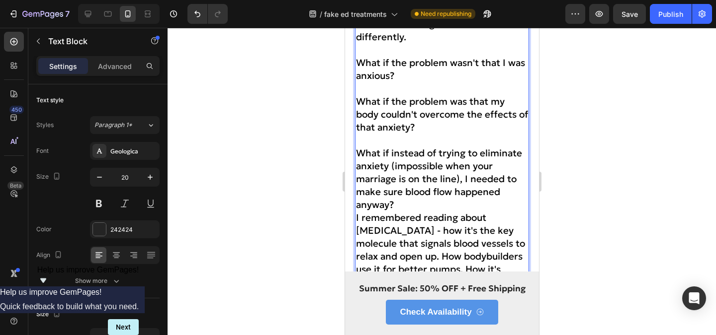
scroll to position [2571, 0]
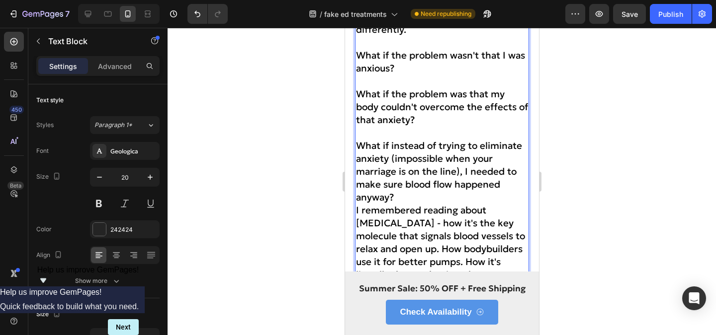
click at [400, 204] on p "What if instead of trying to eliminate anxiety (impossible when your marriage i…" at bounding box center [441, 171] width 172 height 65
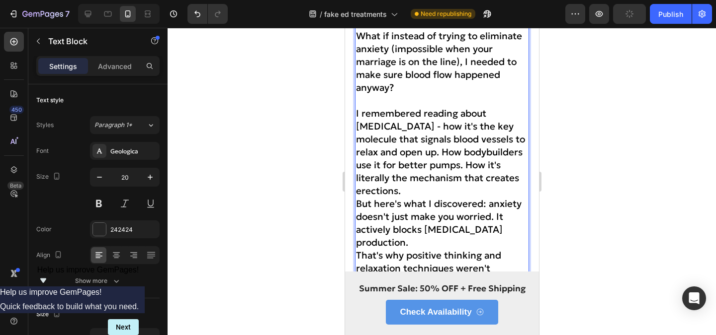
scroll to position [2682, 0]
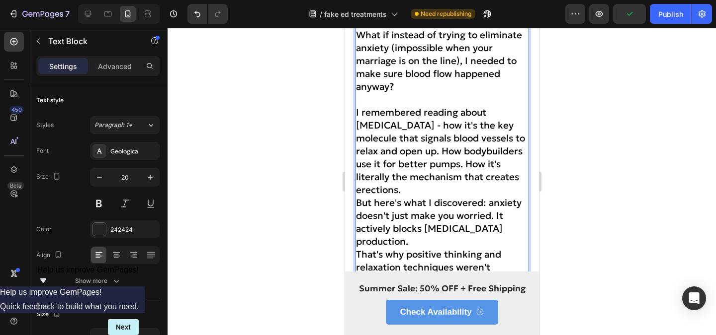
click at [396, 162] on span "I remembered reading about [MEDICAL_DATA] - how it's the key molecule that sign…" at bounding box center [439, 150] width 169 height 89
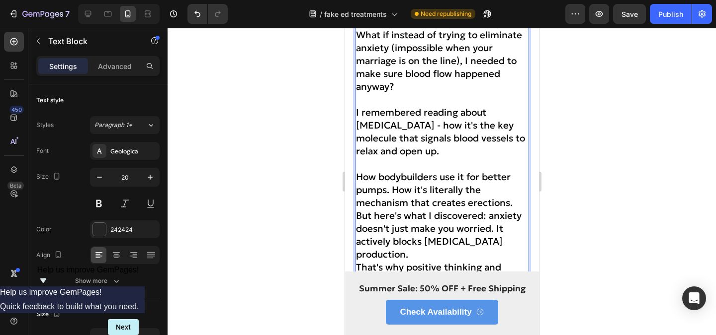
click at [390, 200] on span "How bodybuilders use it for better pumps. How it's literally the mechanism that…" at bounding box center [433, 190] width 157 height 38
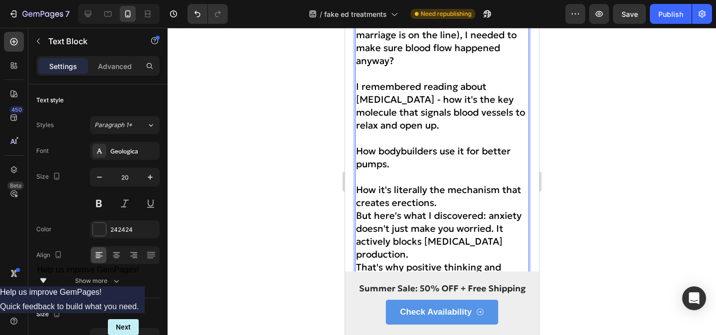
scroll to position [2709, 0]
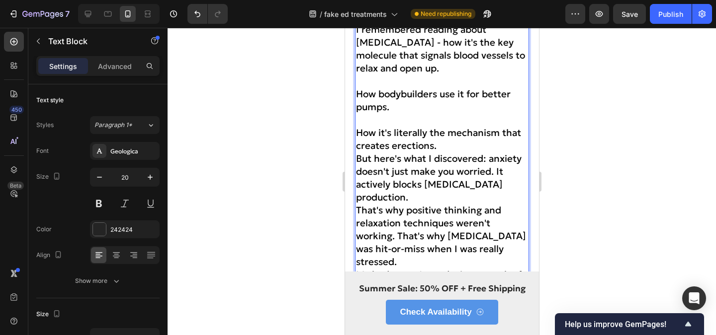
scroll to position [2769, 0]
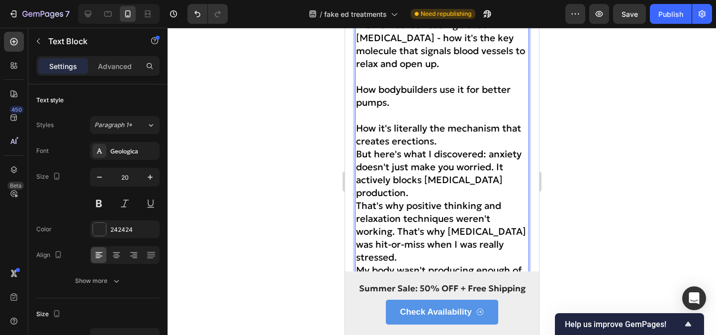
click at [441, 148] on p "How it's literally the mechanism that creates erections." at bounding box center [441, 135] width 172 height 26
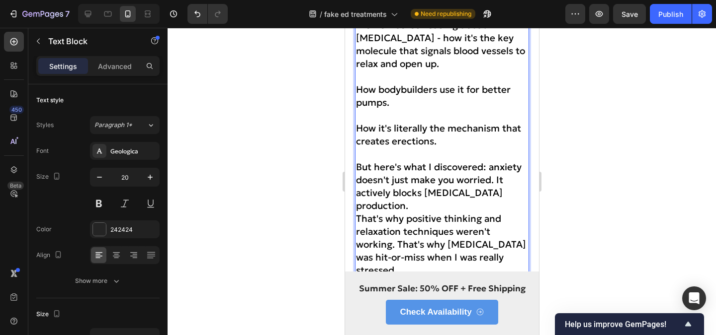
click at [424, 212] on p "But here's what I discovered: anxiety doesn't just make you worried. It activel…" at bounding box center [441, 187] width 172 height 52
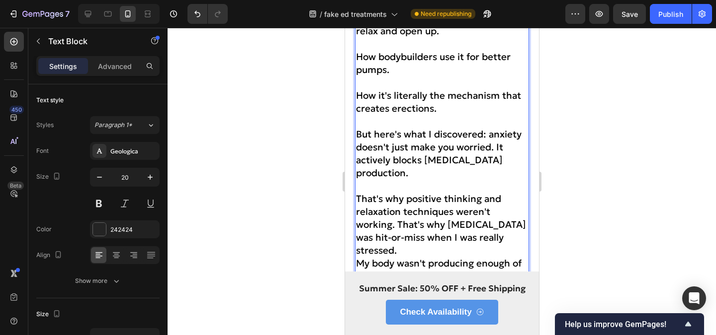
scroll to position [2802, 0]
click at [396, 236] on span "That's why positive thinking and relaxation techniques weren't working. That's …" at bounding box center [440, 224] width 170 height 64
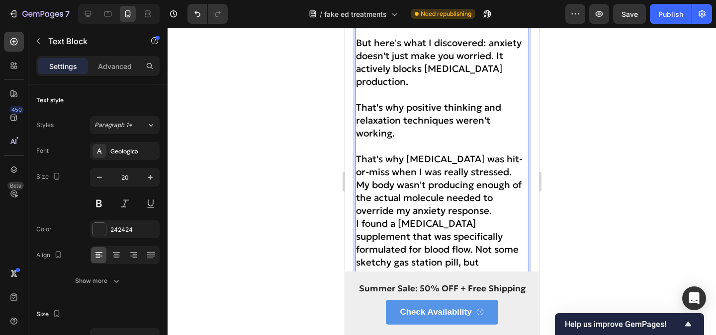
scroll to position [2908, 0]
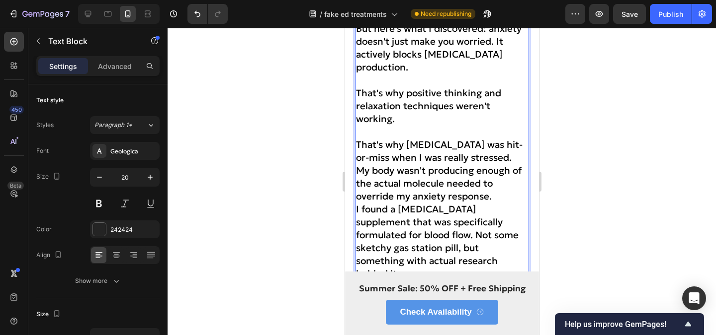
click at [490, 164] on p "That's why Viagra was hit-or-miss when I was really stressed." at bounding box center [441, 151] width 172 height 26
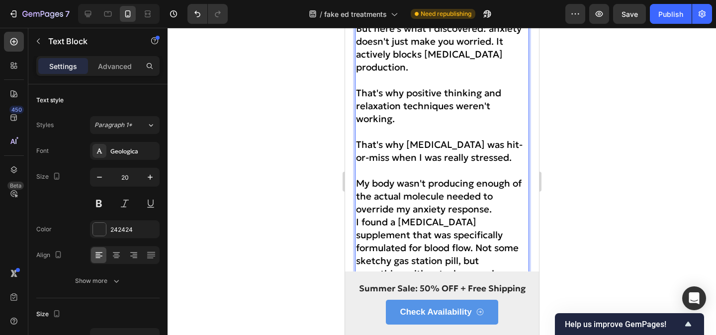
click at [504, 216] on p "My body wasn't producing enough of the actual molecule needed to override my an…" at bounding box center [441, 196] width 172 height 39
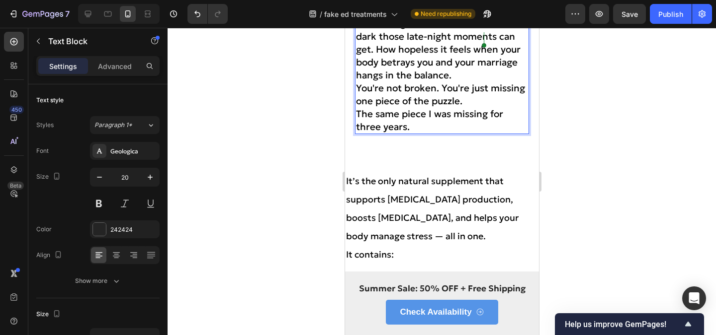
scroll to position [3907, 0]
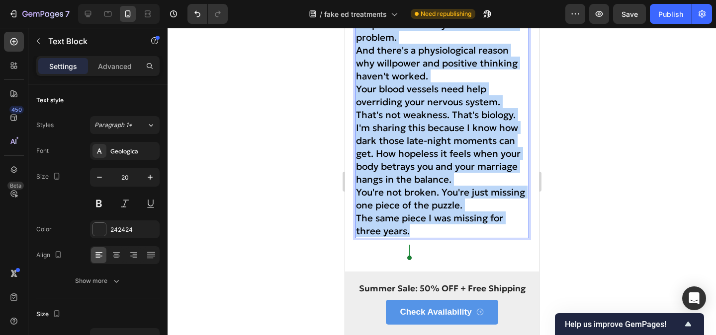
drag, startPoint x: 356, startPoint y: 194, endPoint x: 460, endPoint y: 250, distance: 118.1
copy div "I found a nitric oxide supplement that was specifically formulated for blood fl…"
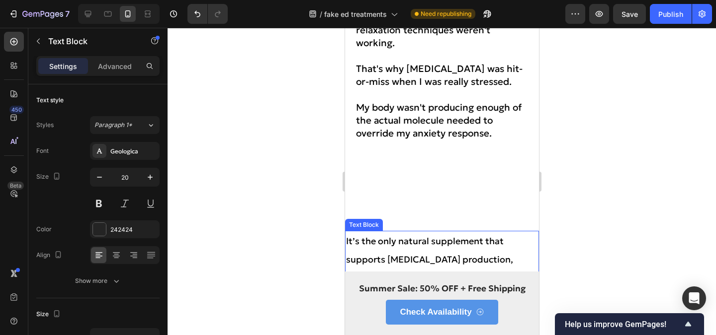
scroll to position [2982, 0]
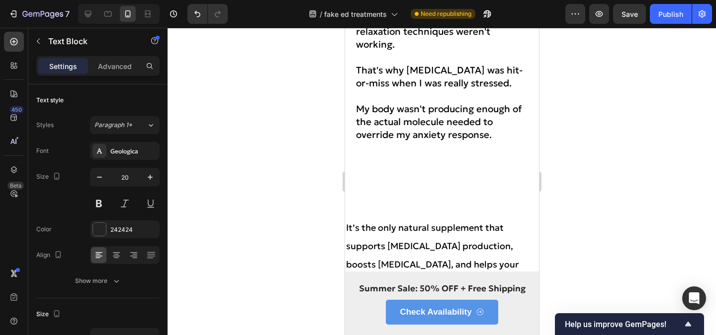
click at [474, 141] on span "My body wasn't producing enough of the actual molecule needed to override my an…" at bounding box center [437, 122] width 165 height 38
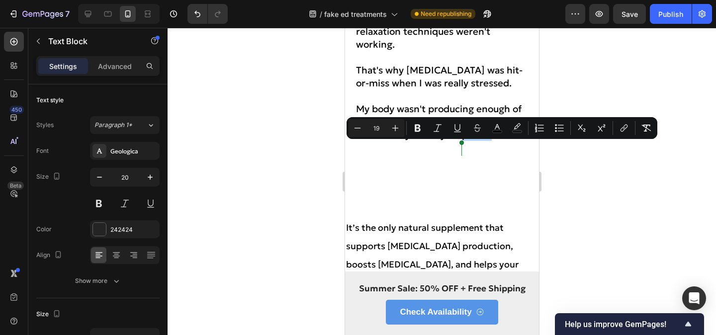
drag, startPoint x: 497, startPoint y: 150, endPoint x: 459, endPoint y: 150, distance: 38.8
click at [459, 141] on p "My body wasn't producing enough of the actual molecule needed to override my an…" at bounding box center [441, 121] width 172 height 39
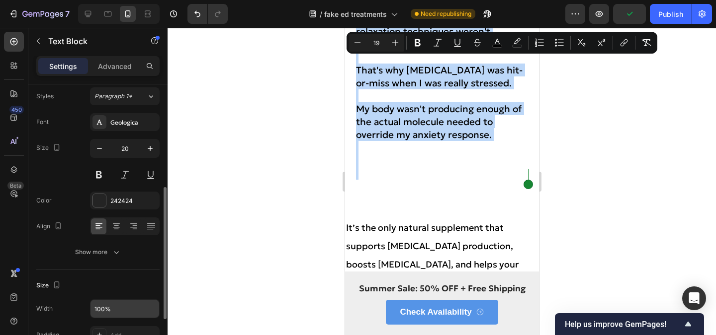
scroll to position [0, 0]
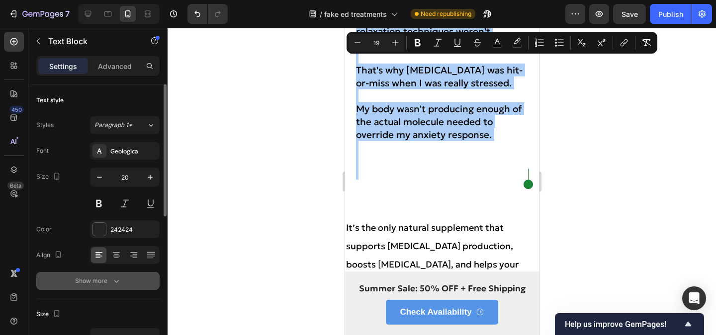
click at [107, 277] on div "Show more" at bounding box center [98, 281] width 46 height 10
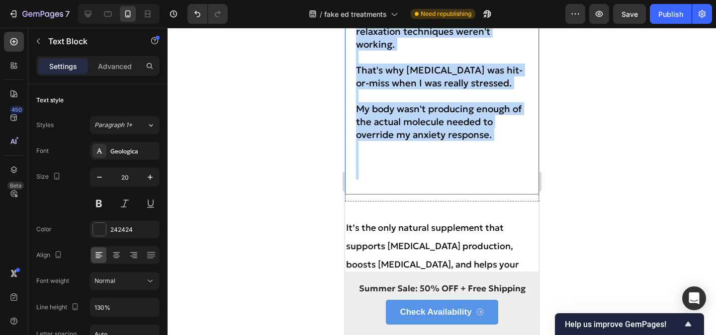
click at [394, 180] on p "Rich Text Editor. Editing area: main" at bounding box center [441, 173] width 172 height 13
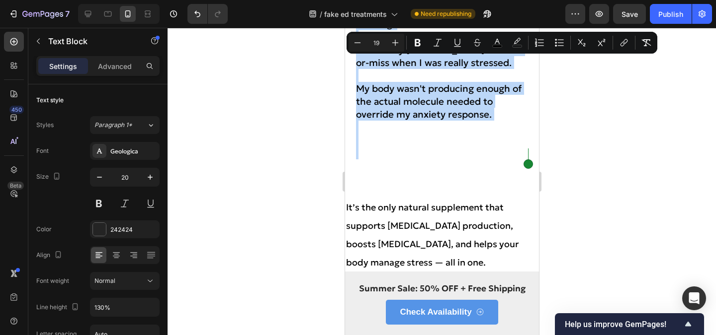
scroll to position [3004, 0]
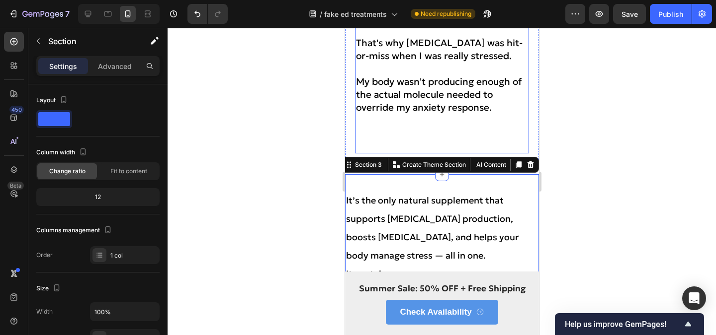
scroll to position [3018, 0]
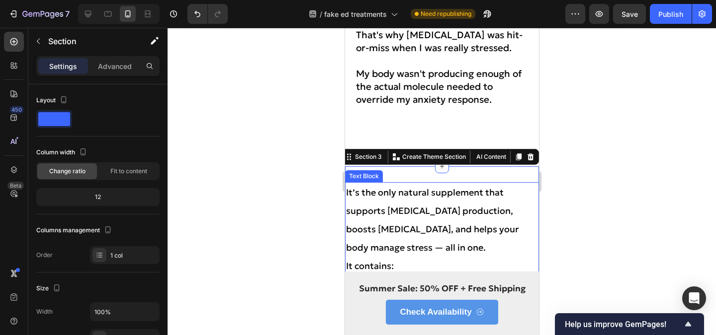
click at [380, 230] on span "It’s the only natural supplement that supports [MEDICAL_DATA] production, boost…" at bounding box center [431, 220] width 172 height 67
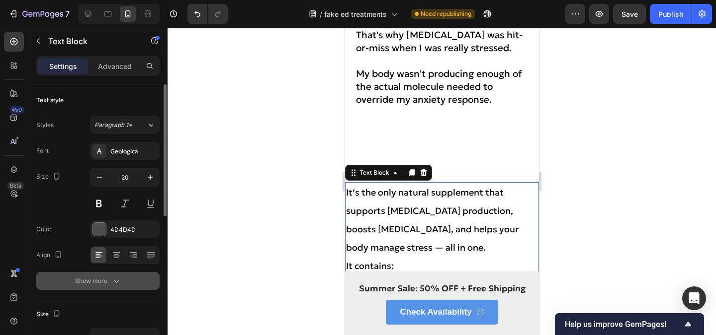
click at [98, 281] on div "Show more" at bounding box center [98, 281] width 46 height 10
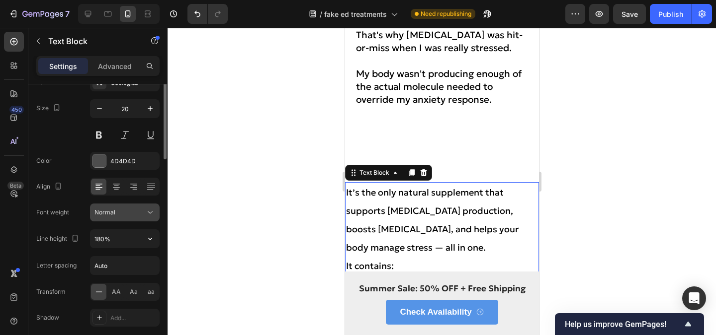
scroll to position [0, 0]
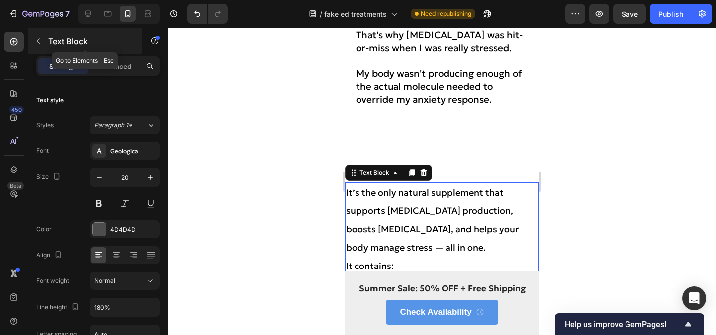
click at [43, 44] on button "button" at bounding box center [38, 41] width 16 height 16
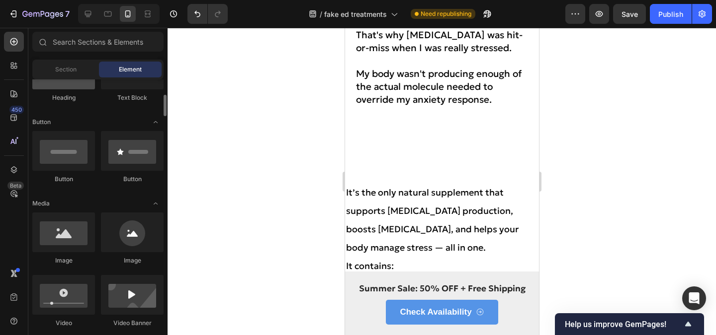
scroll to position [196, 0]
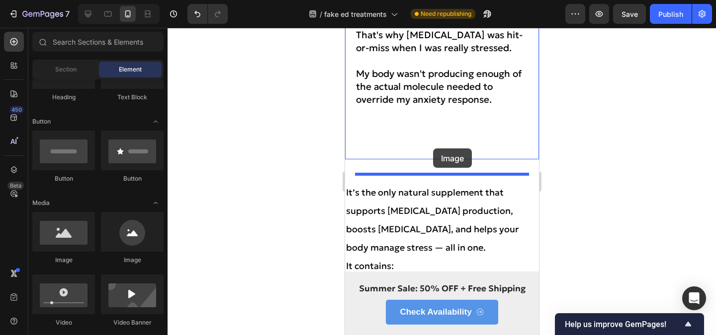
drag, startPoint x: 603, startPoint y: 242, endPoint x: 432, endPoint y: 149, distance: 194.6
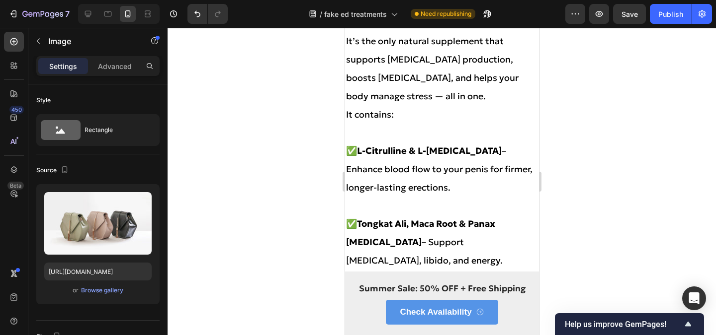
scroll to position [3173, 0]
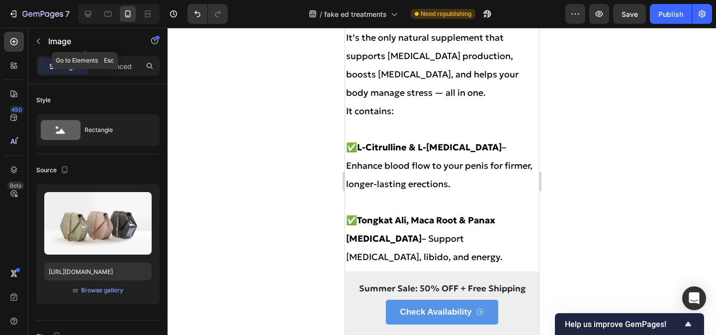
click at [38, 39] on icon "button" at bounding box center [38, 41] width 8 height 8
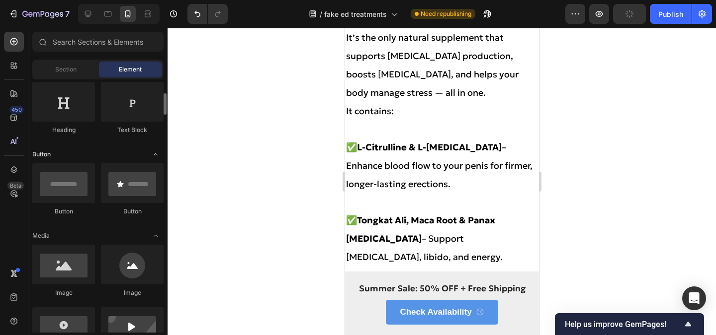
scroll to position [162, 0]
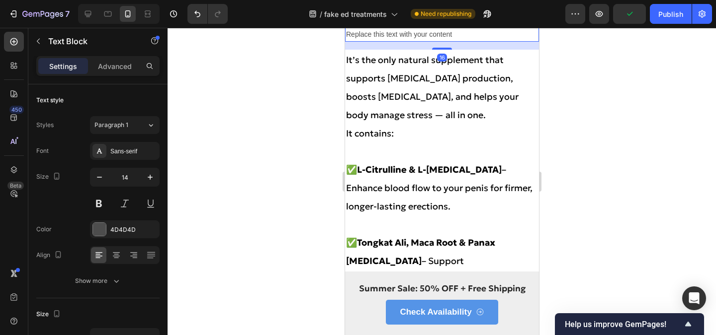
click at [378, 42] on div "Replace this text with your content" at bounding box center [441, 34] width 194 height 14
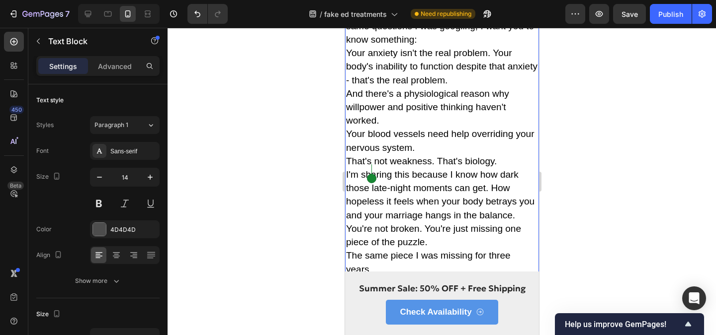
scroll to position [4053, 0]
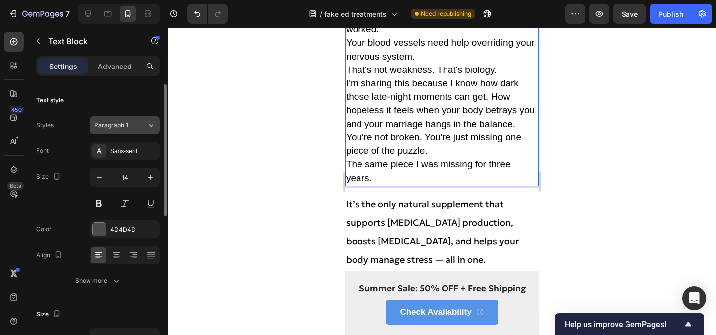
click at [123, 126] on span "Paragraph 1" at bounding box center [111, 125] width 34 height 9
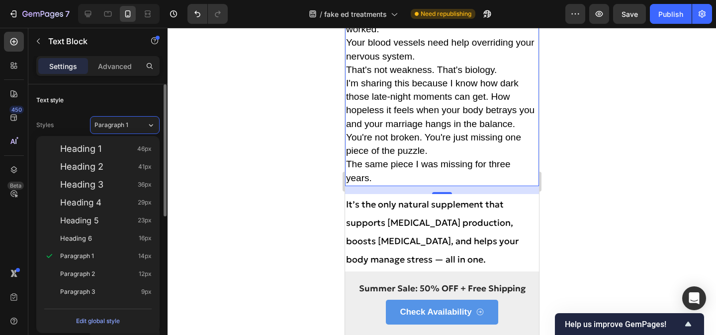
click at [133, 107] on div "Text style" at bounding box center [97, 100] width 123 height 16
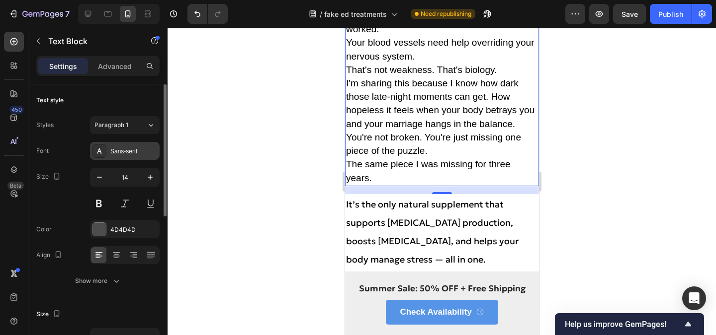
click at [132, 154] on div "Sans-serif" at bounding box center [133, 151] width 47 height 9
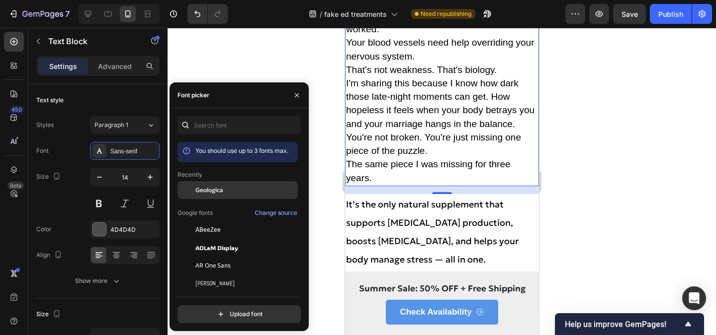
click at [205, 182] on div "Geologica" at bounding box center [237, 190] width 120 height 18
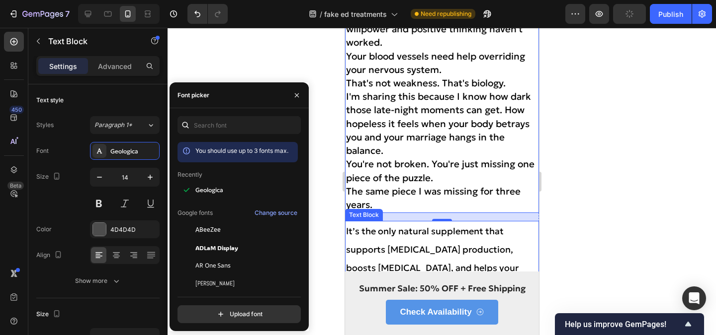
click at [390, 237] on p "It’s the only natural supplement that supports [MEDICAL_DATA] production, boost…" at bounding box center [441, 259] width 192 height 74
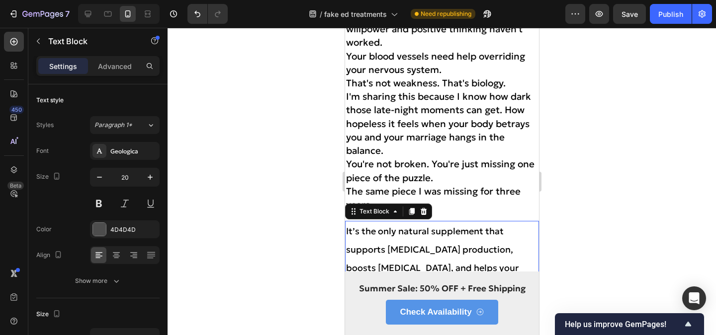
click at [402, 171] on span "You're not broken. You're just missing one piece of the puzzle." at bounding box center [439, 170] width 188 height 25
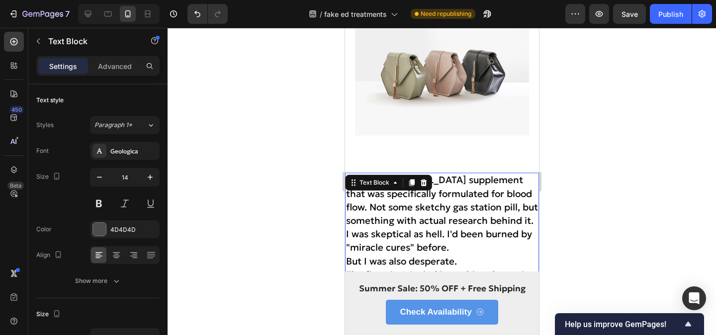
scroll to position [3245, 0]
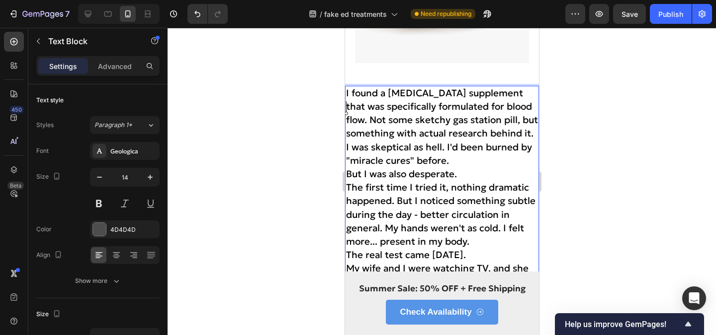
click at [518, 120] on span "I found a [MEDICAL_DATA] supplement that was specifically formulated for blood …" at bounding box center [441, 113] width 192 height 53
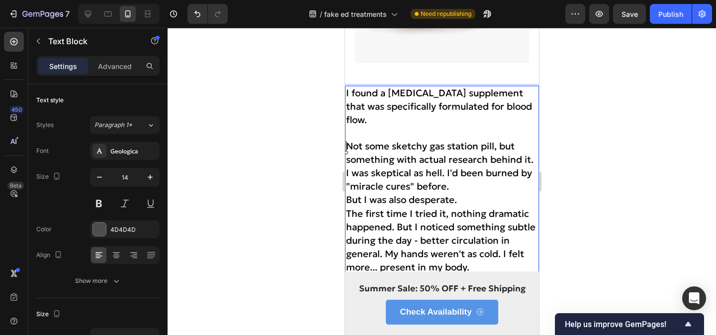
click at [534, 166] on p "Not some sketchy gas station pill, but something with actual research behind it." at bounding box center [441, 153] width 192 height 27
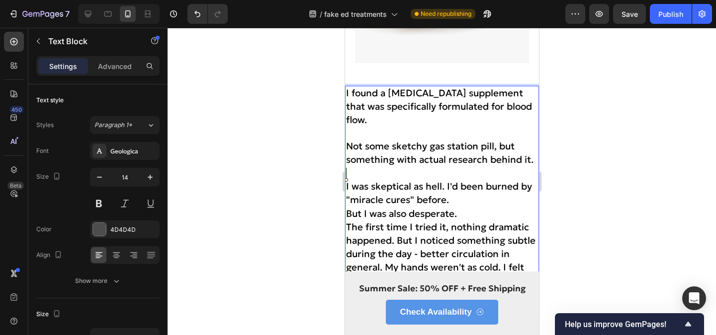
click at [459, 201] on p "I was skeptical as hell. I'd been burned by "miracle cures" before." at bounding box center [441, 193] width 192 height 27
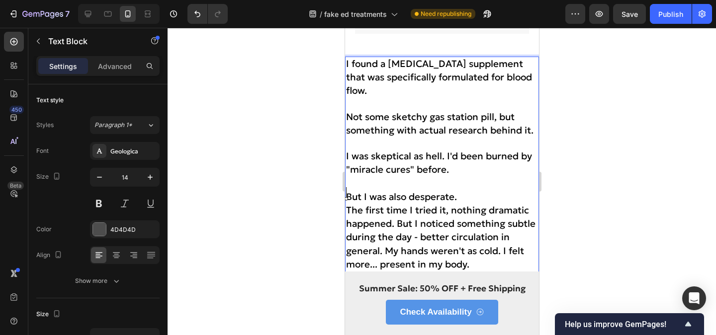
scroll to position [3290, 0]
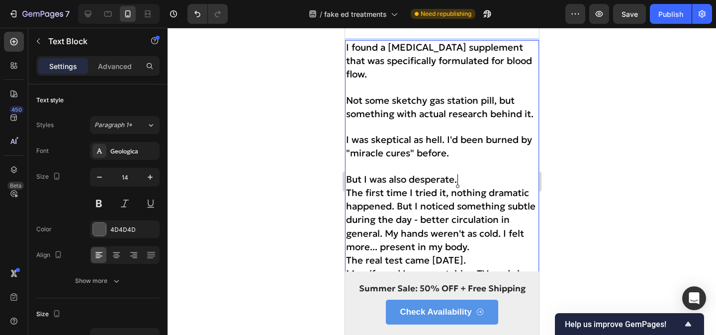
click at [465, 180] on p "But I was also desperate." at bounding box center [441, 179] width 192 height 13
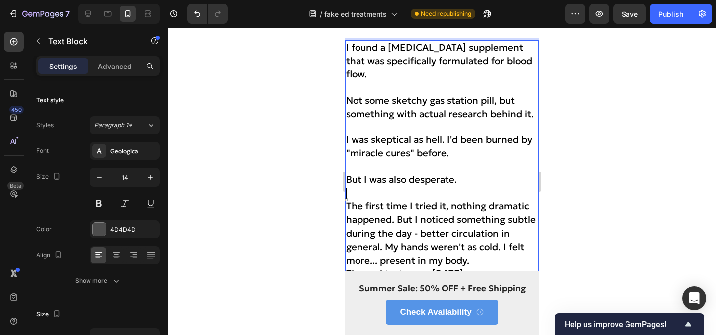
click at [398, 221] on span "The first time I tried it, nothing dramatic happened. But I noticed something s…" at bounding box center [439, 233] width 189 height 66
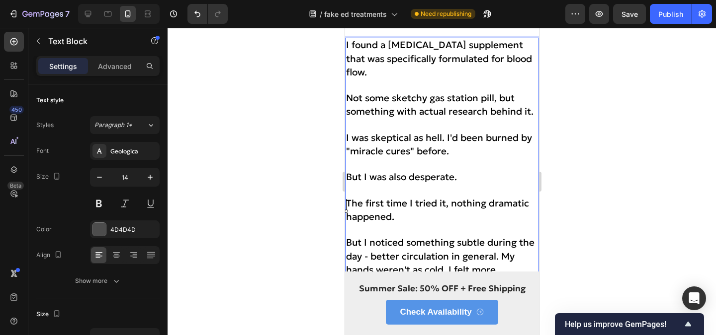
scroll to position [3338, 0]
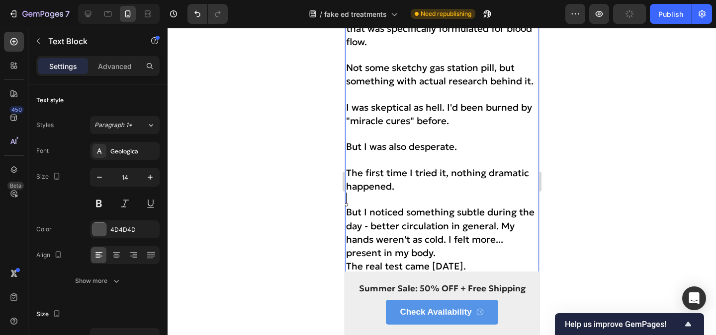
click at [440, 244] on p "But I noticed something subtle during the day - better circulation in general. …" at bounding box center [441, 233] width 192 height 54
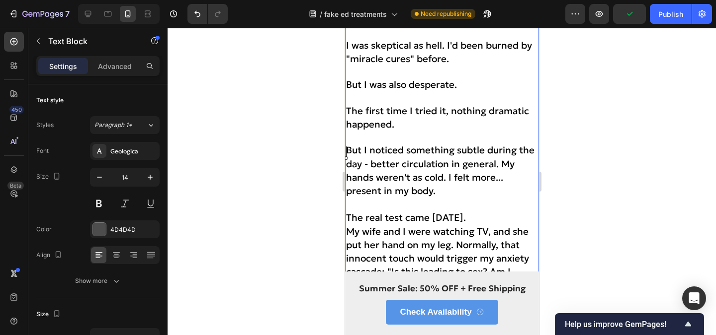
scroll to position [3456, 0]
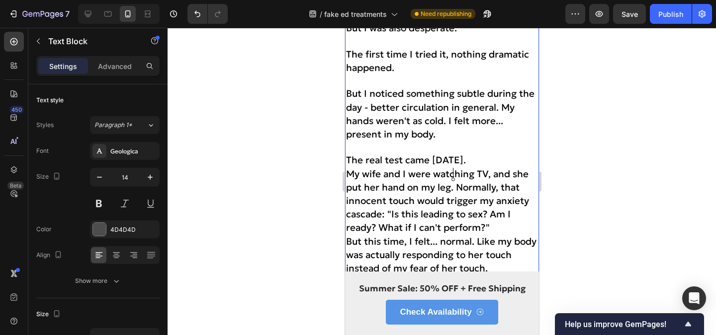
click at [452, 175] on span "My wife and I were watching TV, and she put her hand on my leg. Normally, that …" at bounding box center [436, 201] width 183 height 66
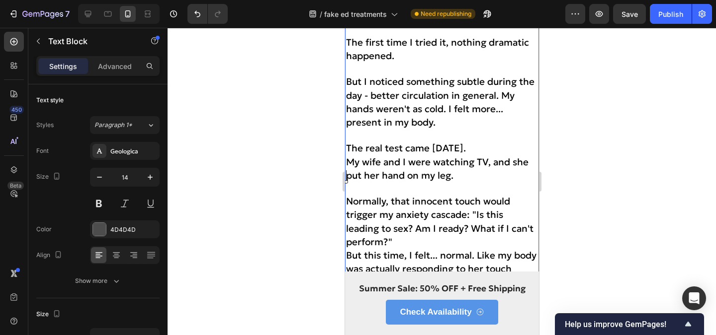
scroll to position [3480, 0]
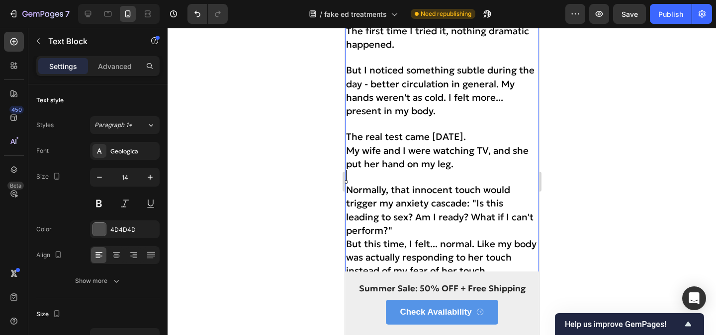
click at [393, 221] on p "Normally, that innocent touch would trigger my anxiety cascade: "Is this leadin…" at bounding box center [441, 211] width 192 height 54
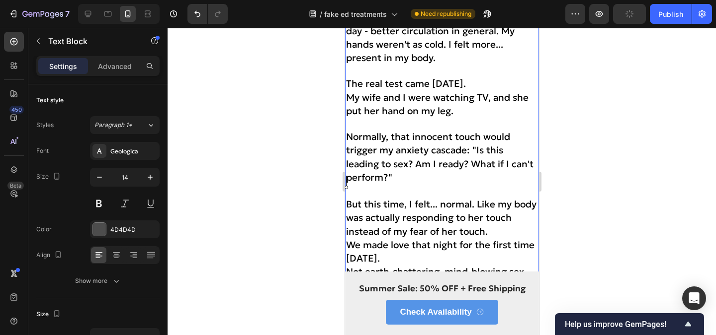
scroll to position [3537, 0]
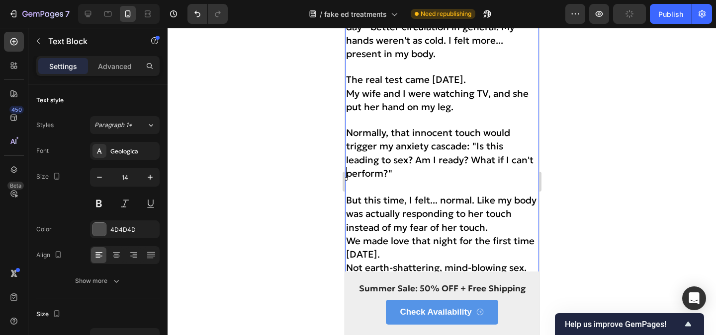
click at [492, 211] on p "But this time, I felt... normal. Like my body was actually responding to her to…" at bounding box center [441, 214] width 192 height 41
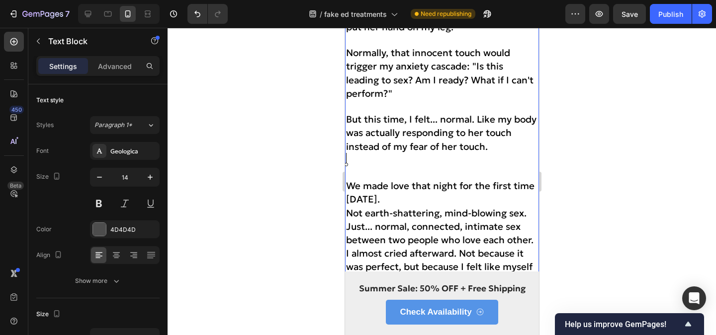
scroll to position [3619, 0]
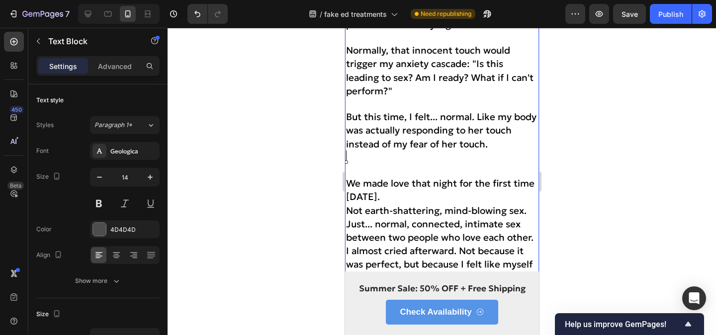
click at [409, 177] on p "We made love that night for the first time [DATE]." at bounding box center [441, 190] width 192 height 27
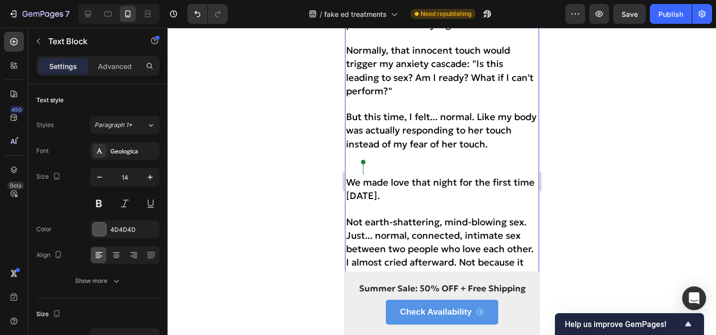
drag, startPoint x: 409, startPoint y: 180, endPoint x: 317, endPoint y: 163, distance: 93.2
click at [344, 163] on html "iPhone 13 Pro ( 390 px) iPhone 13 Mini iPhone 13 Pro iPhone 11 Pro Max iPhone 1…" at bounding box center [441, 229] width 194 height 7642
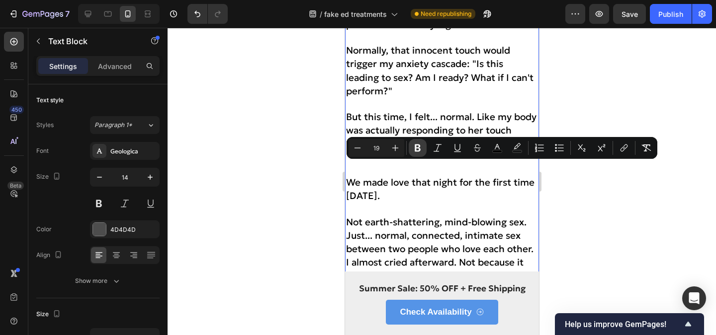
click at [412, 146] on icon "Editor contextual toolbar" at bounding box center [417, 148] width 10 height 10
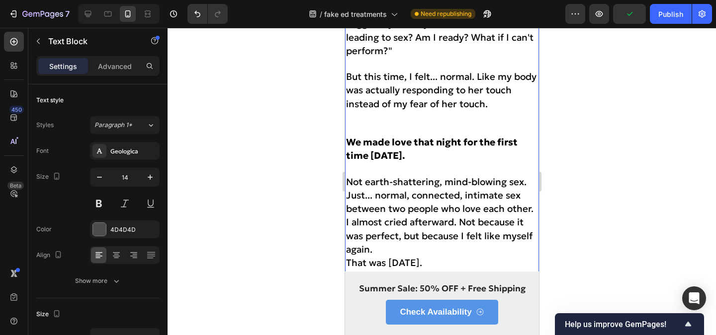
scroll to position [3671, 0]
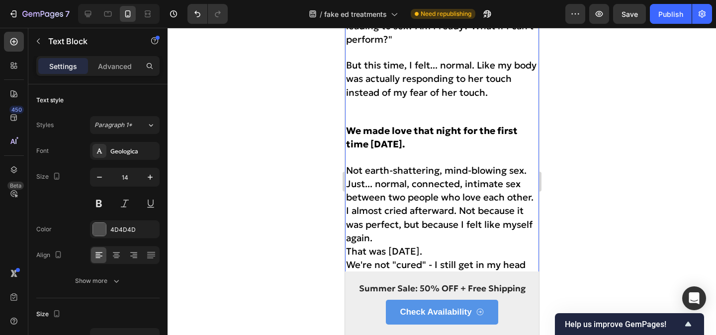
click at [396, 220] on p "I almost cried afterward. Not because it was perfect, but because I felt like m…" at bounding box center [441, 225] width 192 height 41
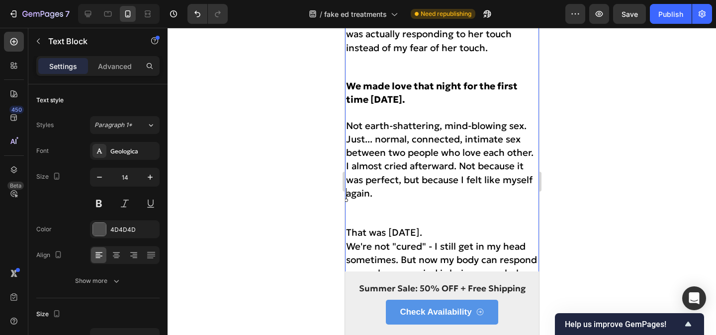
scroll to position [3727, 0]
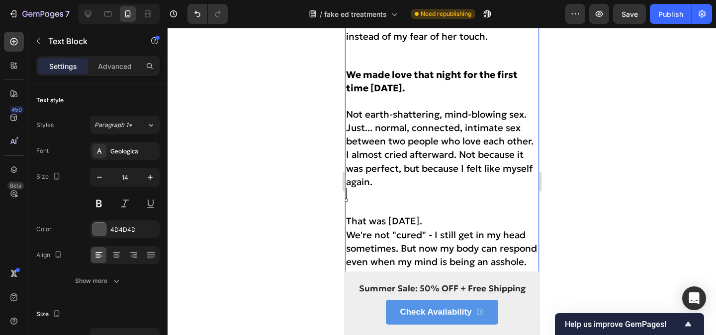
click at [486, 215] on p "That was [DATE]." at bounding box center [441, 221] width 192 height 13
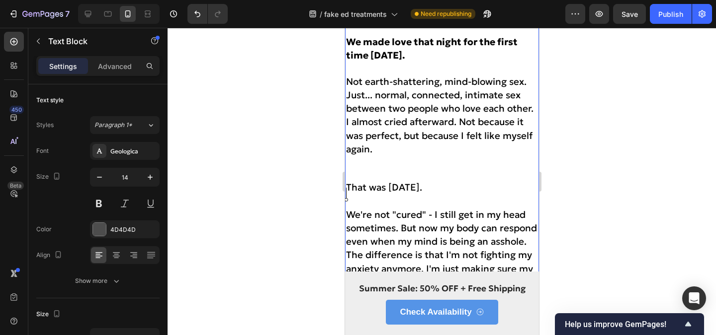
scroll to position [3764, 0]
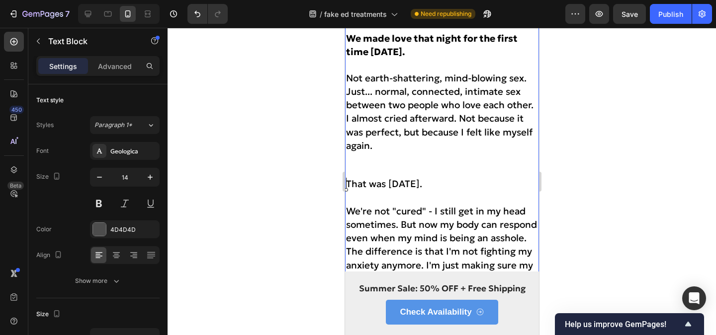
click at [402, 209] on span "We're not "cured" - I still get in my head sometimes. But now my body can respo…" at bounding box center [440, 224] width 191 height 39
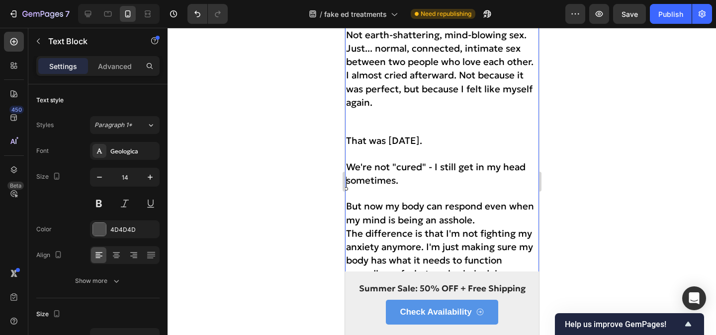
scroll to position [3818, 0]
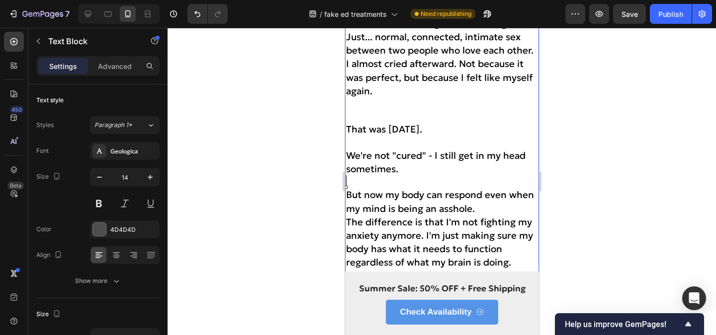
click at [473, 197] on span "But now my body can respond even when my mind is being an asshole." at bounding box center [439, 201] width 188 height 25
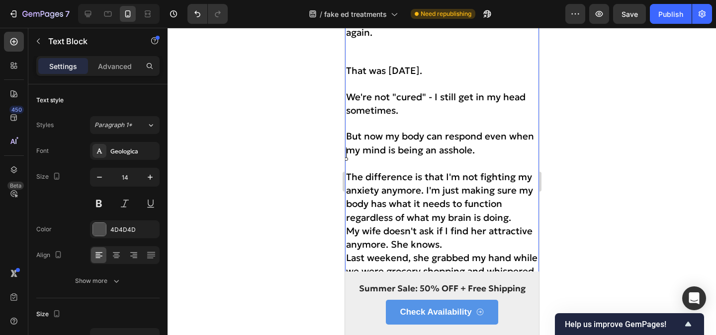
scroll to position [3879, 0]
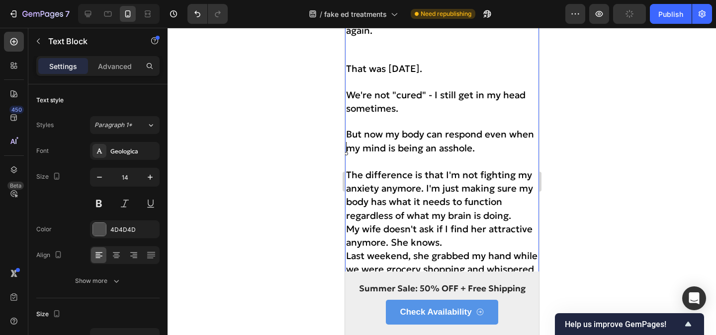
click at [515, 199] on p "The difference is that I'm not fighting my anxiety anymore. I'm just making sur…" at bounding box center [441, 196] width 192 height 54
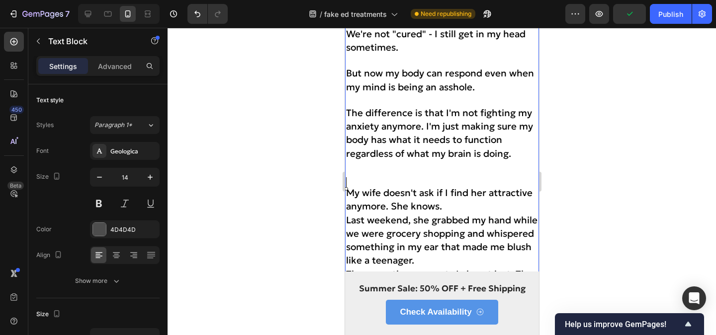
scroll to position [3989, 0]
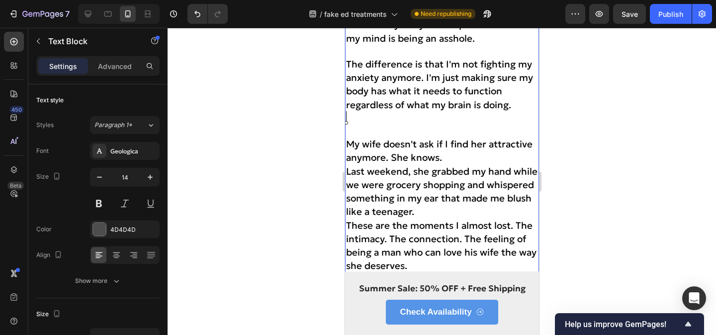
click at [465, 143] on p "My wife doesn't ask if I find her attractive anymore. She knows." at bounding box center [441, 151] width 192 height 27
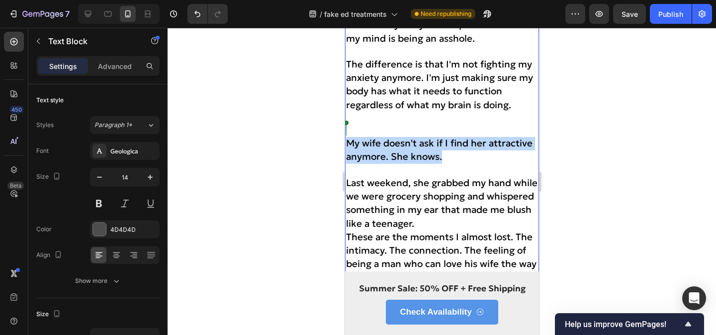
drag, startPoint x: 454, startPoint y: 144, endPoint x: 346, endPoint y: 130, distance: 108.7
click at [346, 137] on p "My wife doesn't ask if I find her attractive anymore. She knows." at bounding box center [441, 150] width 192 height 27
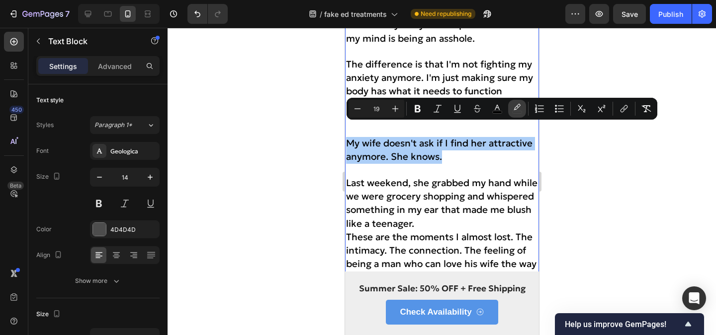
click at [515, 106] on icon "Editor contextual toolbar" at bounding box center [517, 109] width 10 height 10
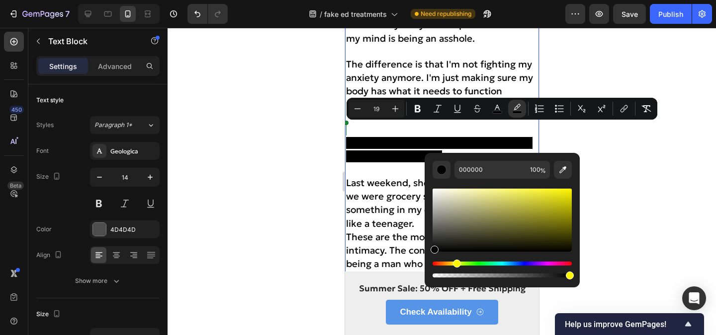
drag, startPoint x: 470, startPoint y: 263, endPoint x: 455, endPoint y: 263, distance: 14.9
click at [455, 263] on div "Hue" at bounding box center [501, 264] width 139 height 4
type input "FFF600"
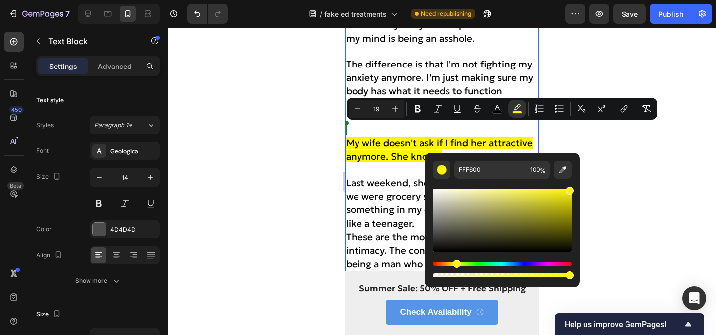
drag, startPoint x: 551, startPoint y: 219, endPoint x: 601, endPoint y: 178, distance: 64.3
click at [601, 0] on body "7 Version history / fake ed treatments Need republishing Preview Save Publish 4…" at bounding box center [358, 0] width 716 height 0
click at [489, 138] on p "My wife doesn't ask if I find her attractive anymore. She knows." at bounding box center [441, 150] width 192 height 27
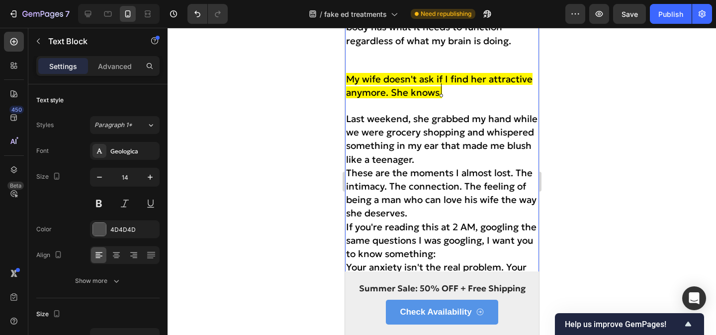
scroll to position [4053, 0]
click at [424, 145] on p "Last weekend, she grabbed my hand while we were grocery shopping and whispered …" at bounding box center [441, 139] width 192 height 54
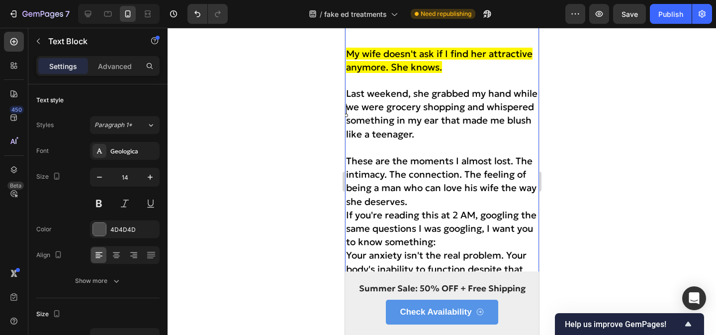
scroll to position [4106, 0]
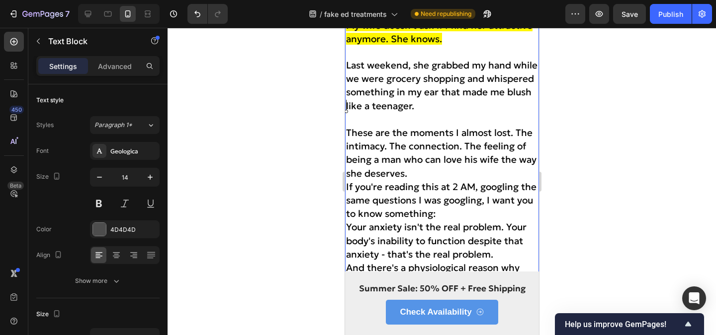
click at [407, 155] on p "These are the moments I almost lost. The intimacy. The connection. The feeling …" at bounding box center [441, 154] width 192 height 54
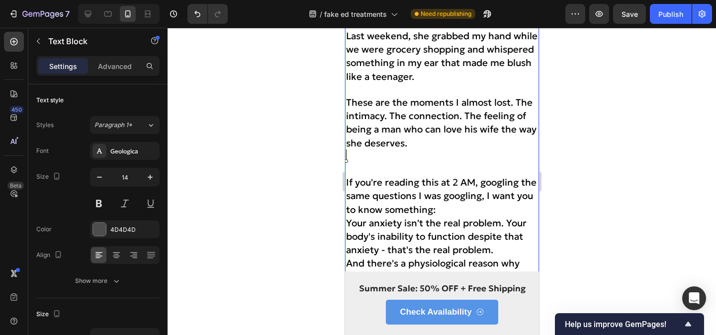
scroll to position [4139, 0]
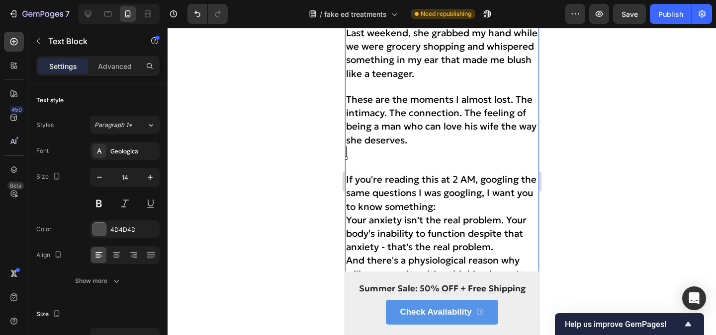
click at [444, 188] on p "If you're reading this at 2 AM, googling the same questions I was googling, I w…" at bounding box center [441, 193] width 192 height 41
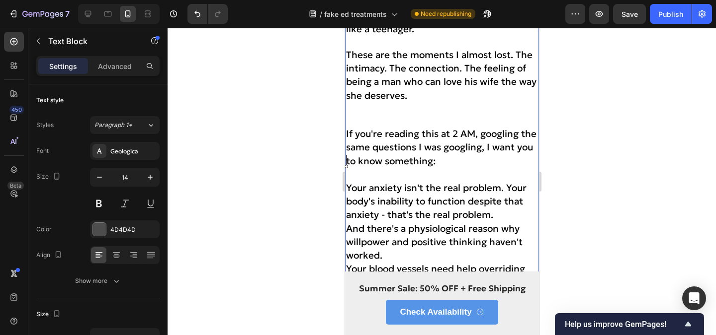
scroll to position [4188, 0]
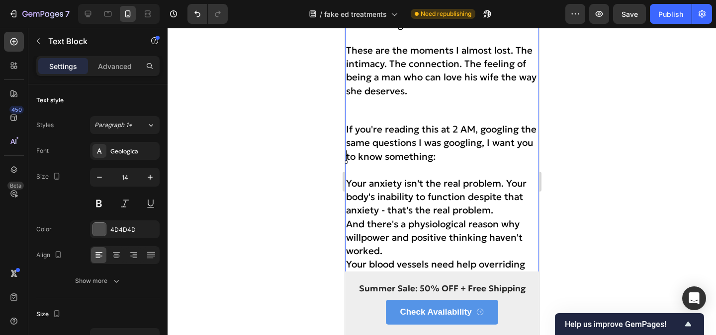
click at [505, 177] on span "Your anxiety isn't the real problem. Your body's inability to function despite …" at bounding box center [435, 196] width 180 height 39
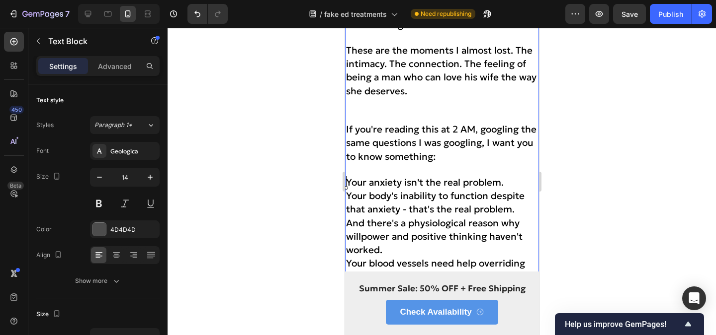
click at [524, 217] on p "And there's a physiological reason why willpower and positive thinking haven't …" at bounding box center [441, 237] width 192 height 41
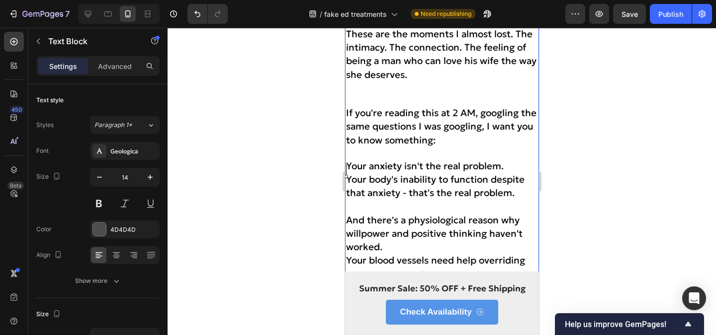
scroll to position [4233, 0]
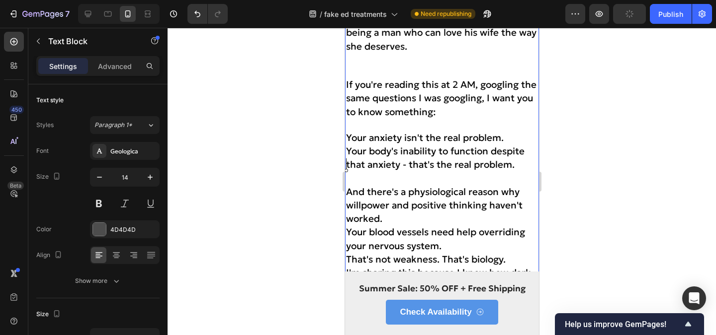
click at [411, 210] on p "And there's a physiological reason why willpower and positive thinking haven't …" at bounding box center [441, 206] width 192 height 41
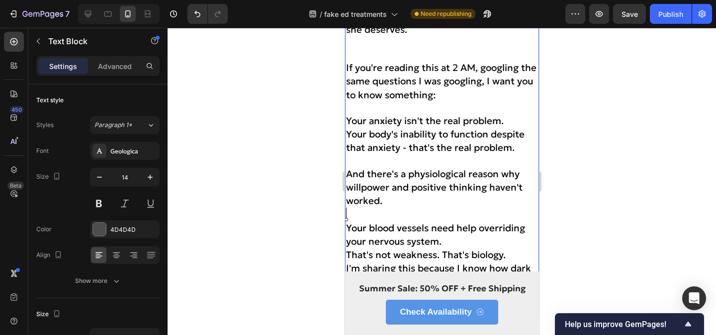
scroll to position [4284, 0]
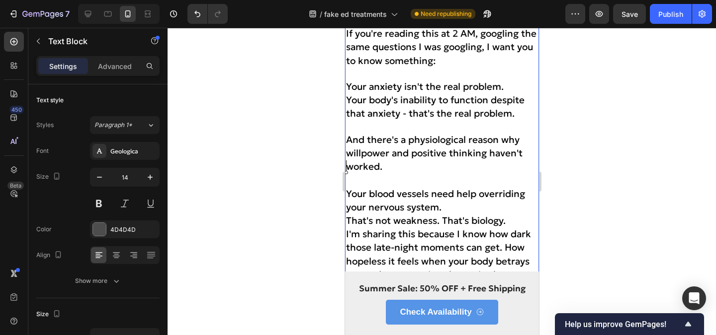
click at [447, 191] on p "Your blood vessels need help overriding your nervous system." at bounding box center [441, 201] width 192 height 27
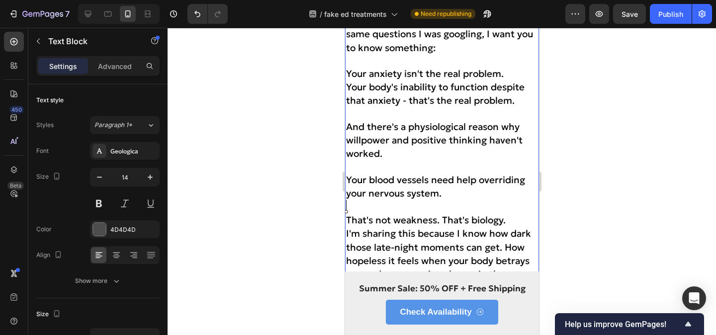
scroll to position [4312, 0]
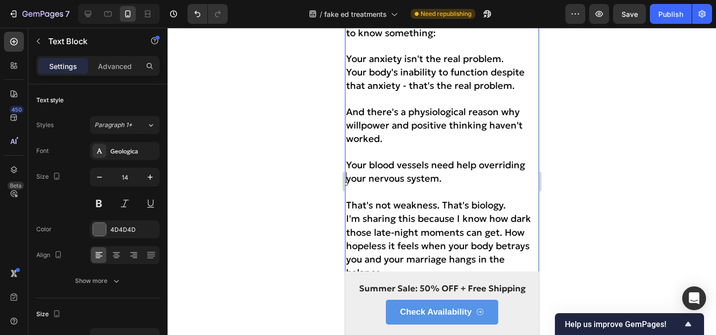
click at [524, 199] on p "That's not weakness. That's biology." at bounding box center [441, 205] width 192 height 13
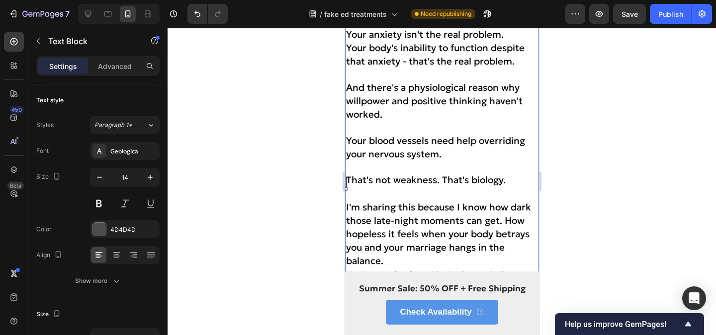
scroll to position [4337, 0]
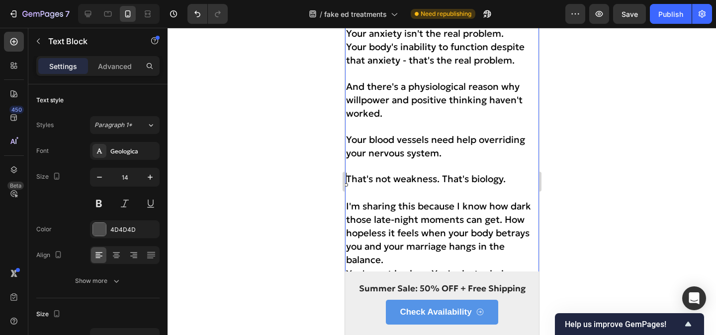
click at [504, 205] on span "I'm sharing this because I know how dark those late-night moments can get. How …" at bounding box center [437, 233] width 185 height 66
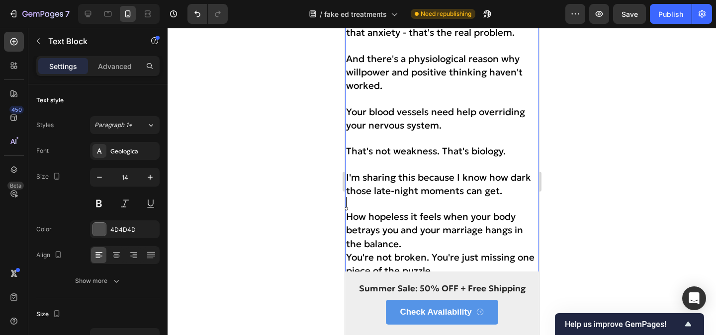
scroll to position [4376, 0]
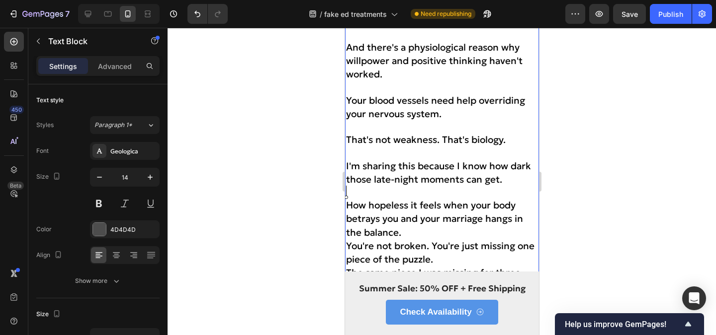
click at [409, 216] on p "How hopeless it feels when your body betrays you and your marriage hangs in the…" at bounding box center [441, 219] width 192 height 41
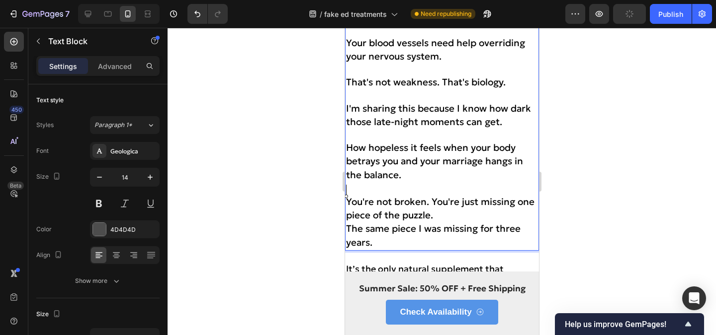
scroll to position [4500, 0]
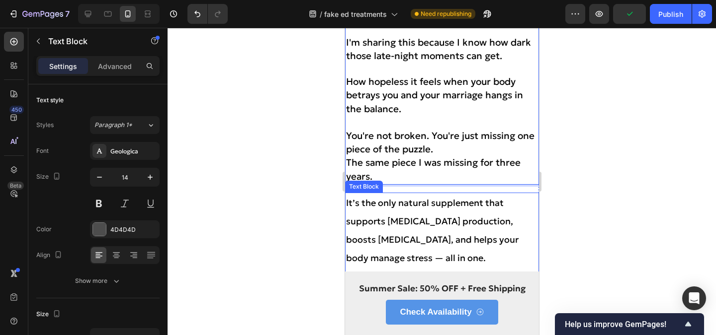
click at [566, 183] on div at bounding box center [441, 182] width 548 height 308
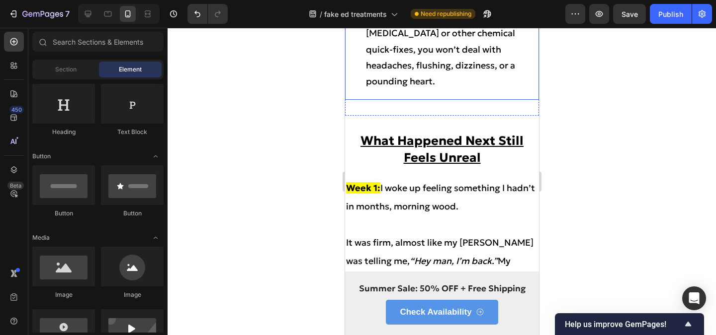
scroll to position [6263, 0]
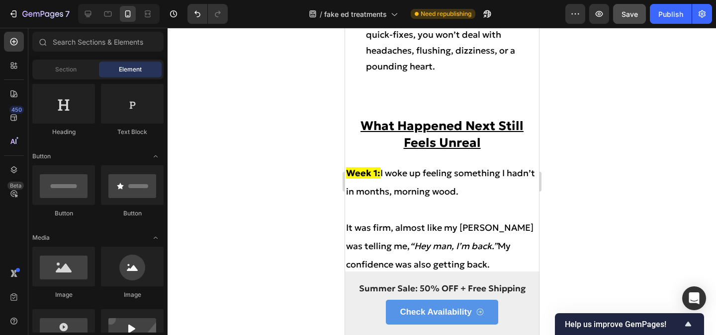
click at [627, 17] on span "Save" at bounding box center [629, 14] width 16 height 8
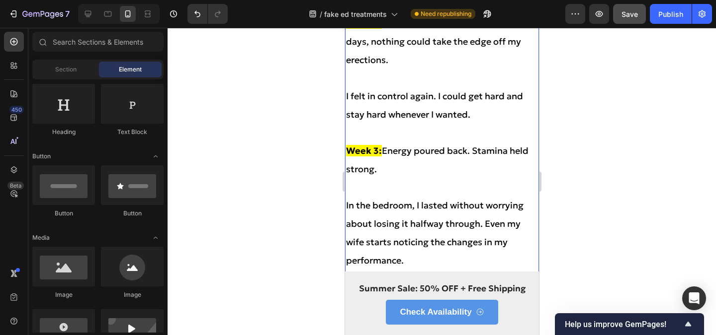
scroll to position [6494, 0]
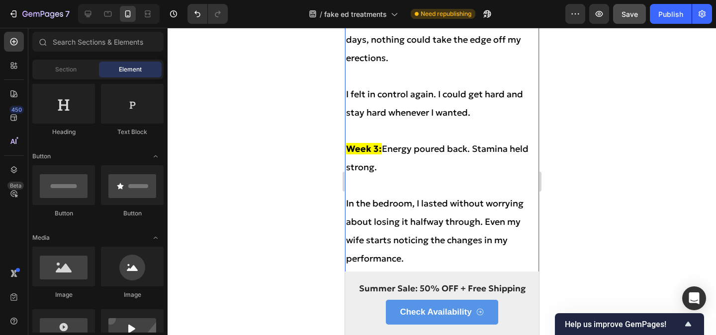
click at [427, 127] on p at bounding box center [441, 131] width 192 height 18
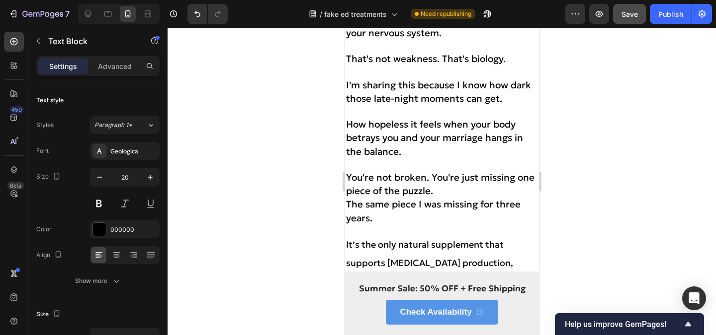
scroll to position [4401, 0]
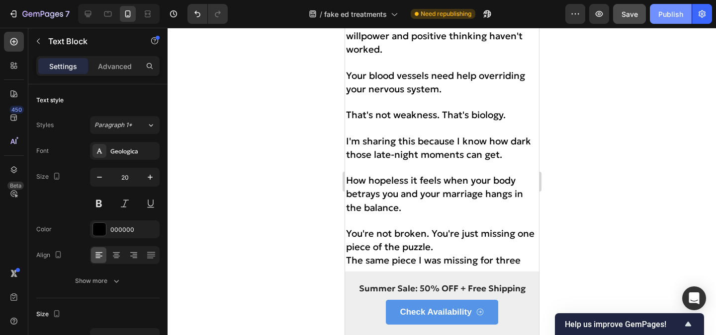
click at [659, 11] on div "Publish" at bounding box center [670, 14] width 25 height 10
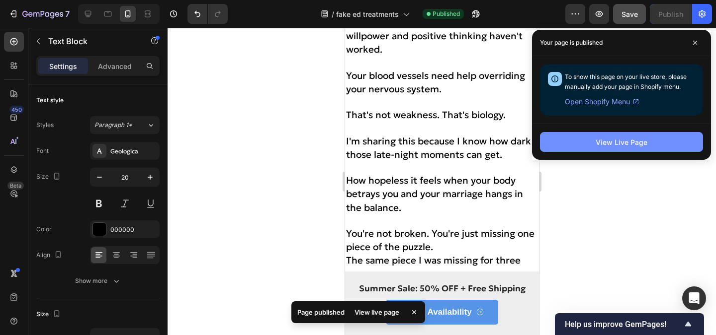
click at [616, 140] on div "View Live Page" at bounding box center [621, 142] width 52 height 10
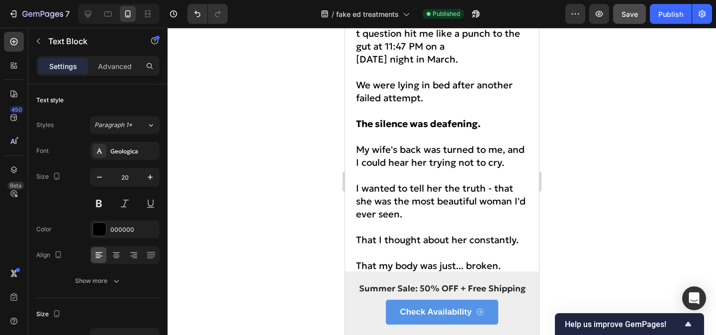
scroll to position [0, 0]
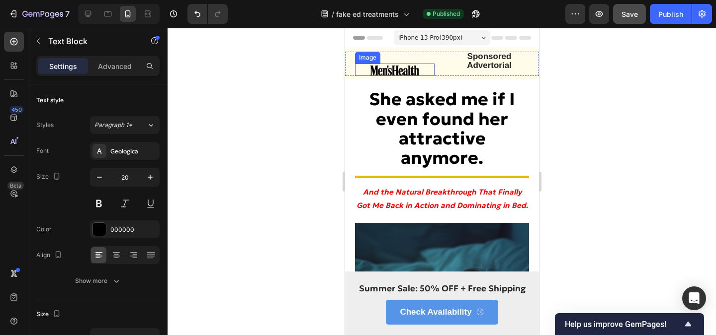
click at [395, 65] on img at bounding box center [394, 70] width 50 height 12
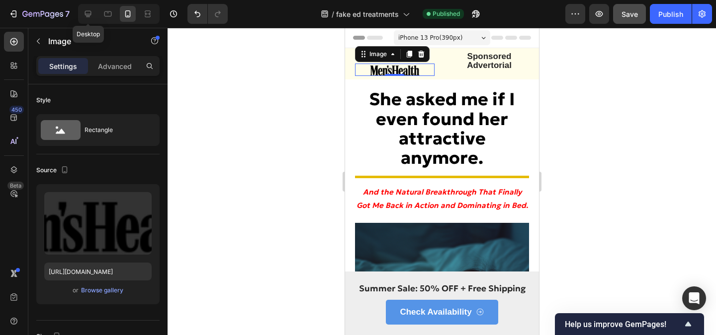
click at [96, 17] on div at bounding box center [88, 14] width 16 height 16
click at [89, 17] on icon at bounding box center [88, 14] width 10 height 10
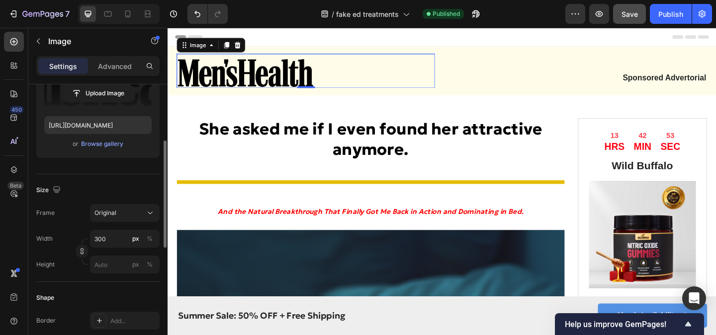
scroll to position [149, 0]
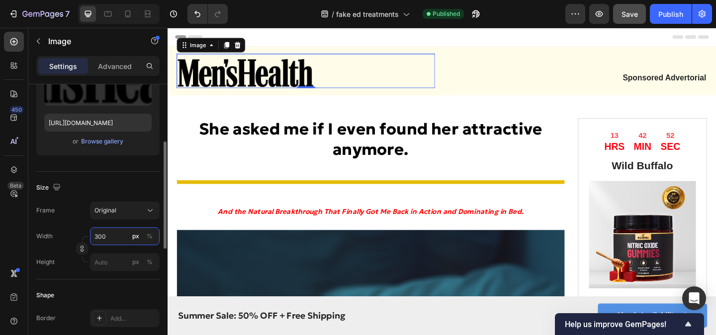
click at [104, 236] on input "300" at bounding box center [125, 237] width 70 height 18
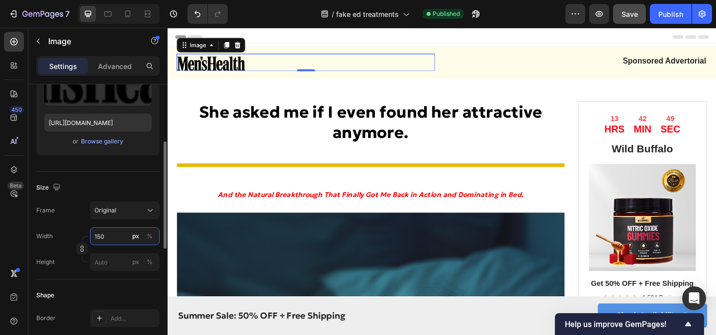
type input "150"
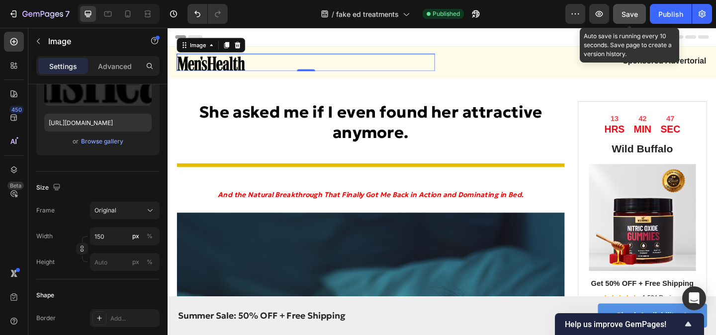
click at [625, 20] on button "Save" at bounding box center [629, 14] width 33 height 20
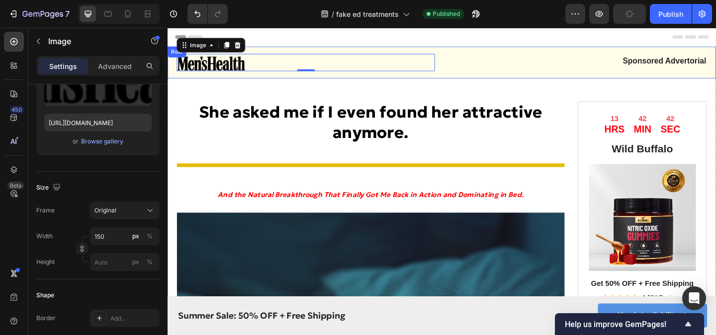
drag, startPoint x: 841, startPoint y: 45, endPoint x: 647, endPoint y: 53, distance: 195.0
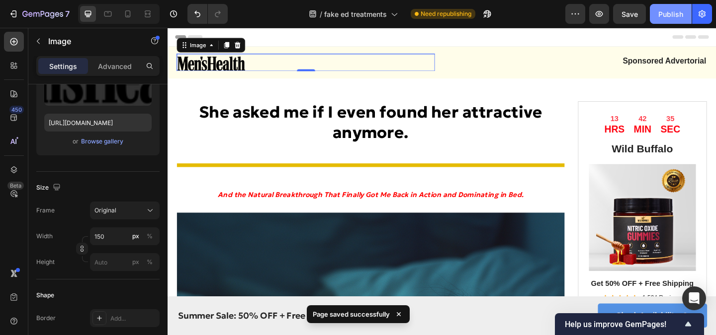
click at [659, 11] on div "Publish" at bounding box center [670, 14] width 25 height 10
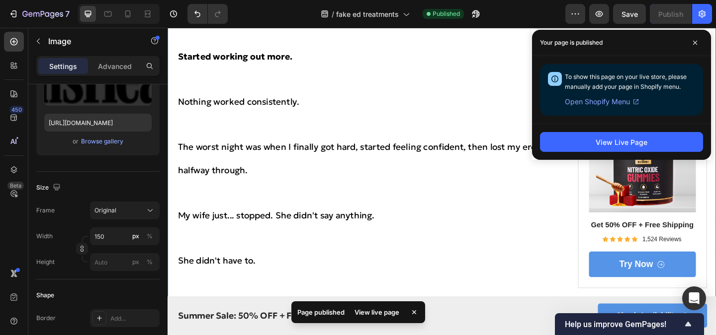
scroll to position [2067, 0]
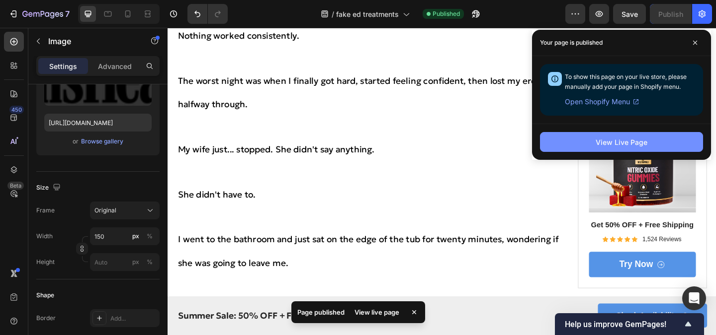
click at [590, 147] on button "View Live Page" at bounding box center [621, 142] width 163 height 20
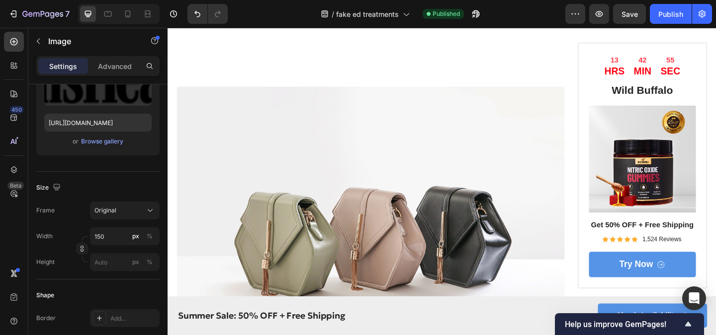
scroll to position [4145, 0]
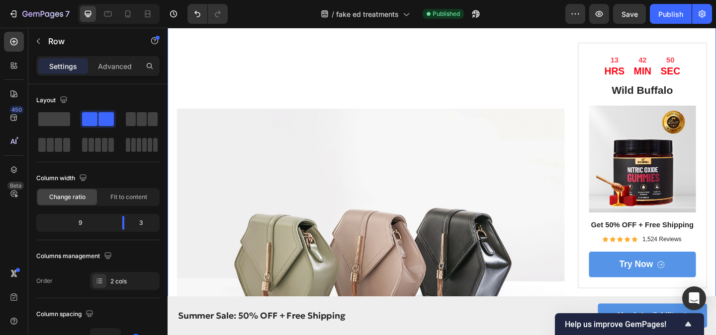
scroll to position [4209, 0]
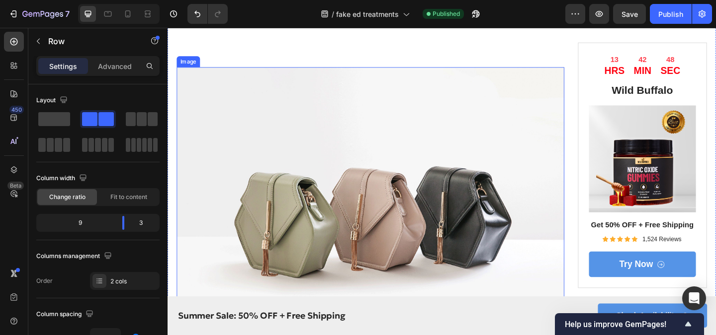
click at [417, 196] on img at bounding box center [387, 229] width 421 height 316
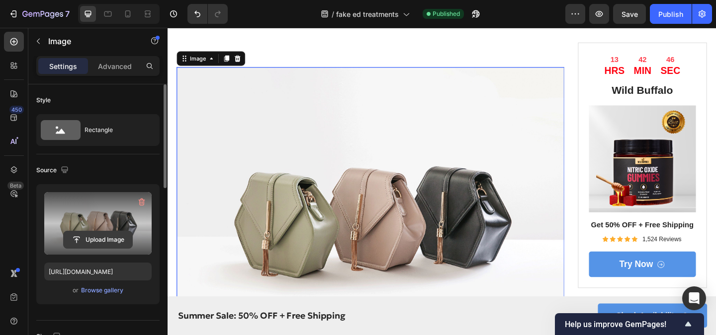
click at [109, 236] on input "file" at bounding box center [98, 240] width 69 height 17
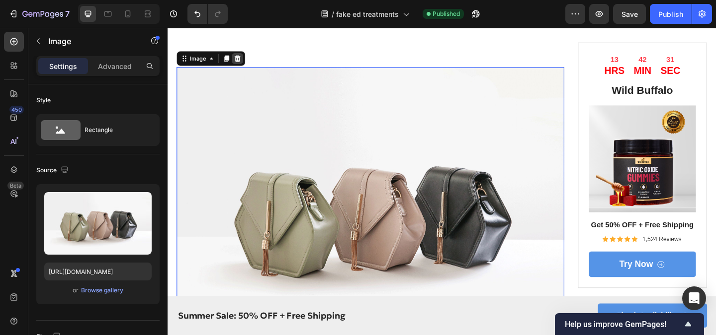
click at [243, 65] on icon at bounding box center [244, 61] width 6 height 7
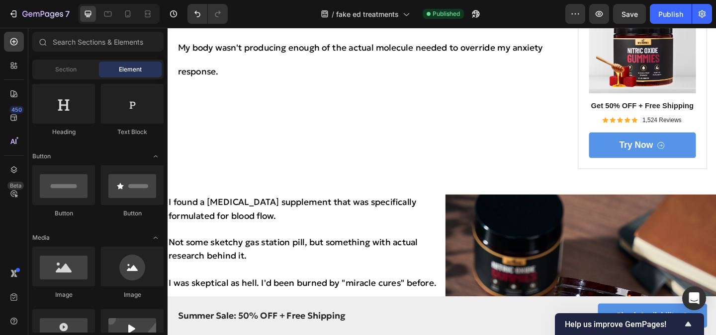
scroll to position [4197, 0]
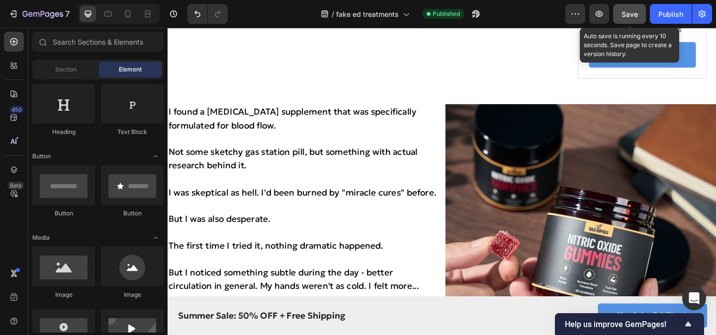
click at [639, 22] on button "Save" at bounding box center [629, 14] width 33 height 20
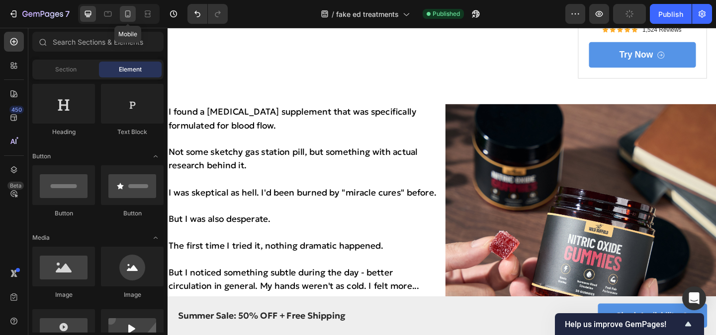
click at [129, 15] on icon at bounding box center [128, 14] width 10 height 10
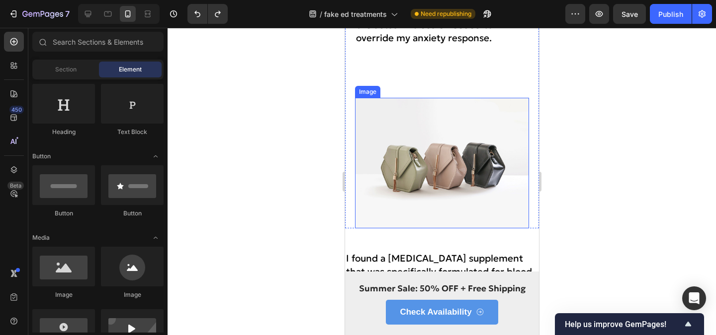
scroll to position [3080, 0]
click at [450, 186] on img at bounding box center [441, 162] width 174 height 131
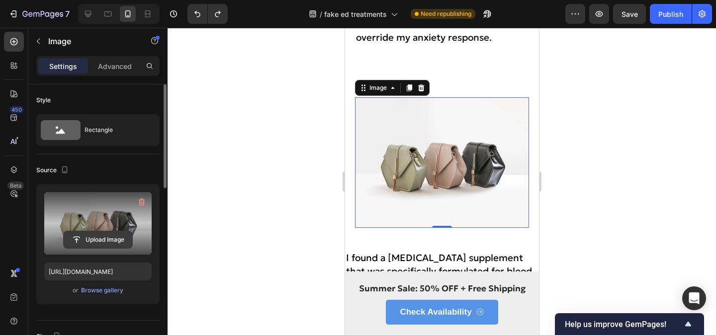
click at [80, 234] on input "file" at bounding box center [98, 240] width 69 height 17
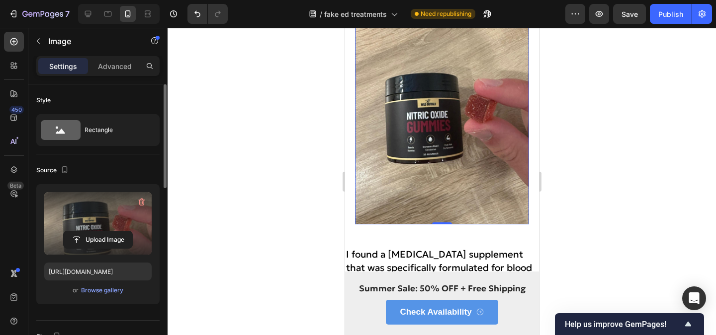
scroll to position [3192, 0]
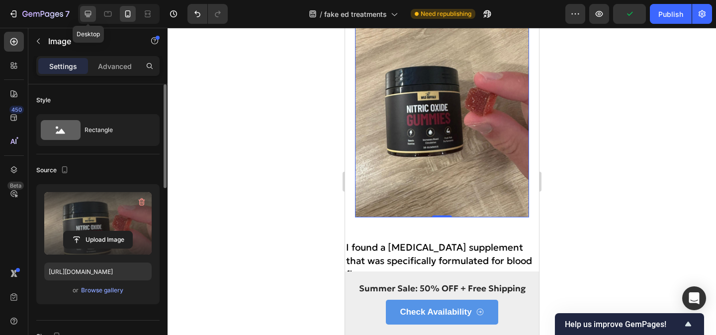
click at [93, 16] on div at bounding box center [88, 14] width 16 height 16
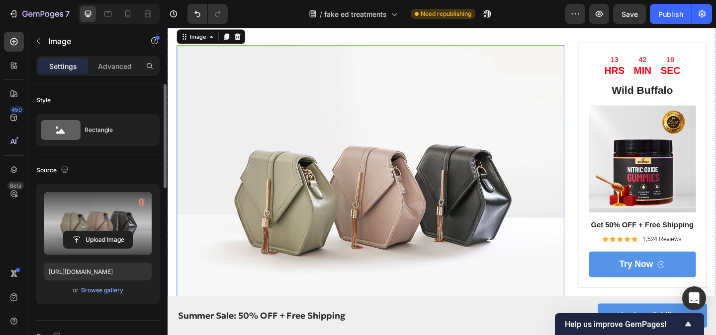
scroll to position [4238, 0]
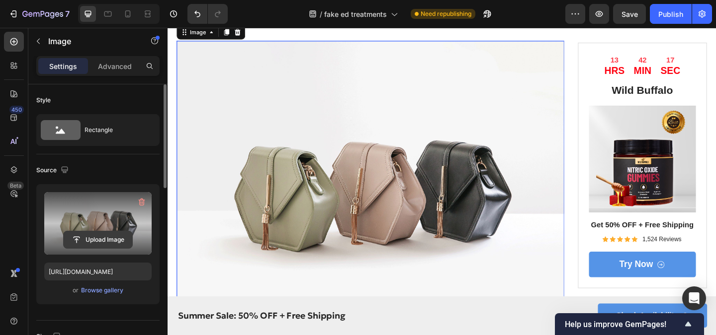
click at [103, 235] on input "file" at bounding box center [98, 240] width 69 height 17
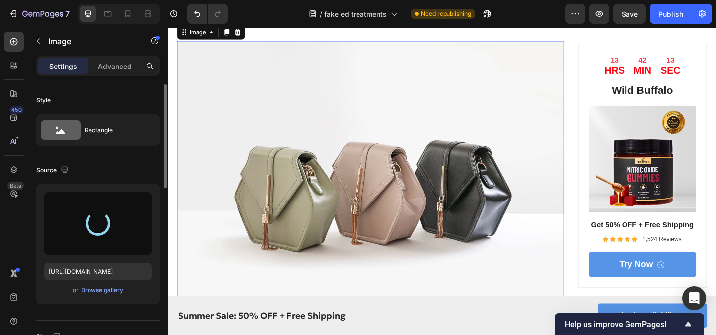
type input "https://cdn.shopify.com/s/files/1/0910/1616/7807/files/gempages_580008830809670…"
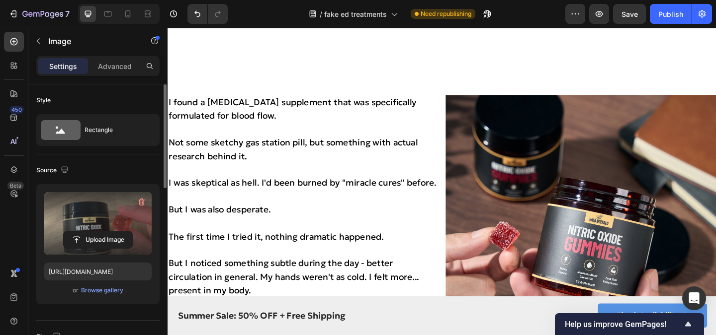
scroll to position [4753, 0]
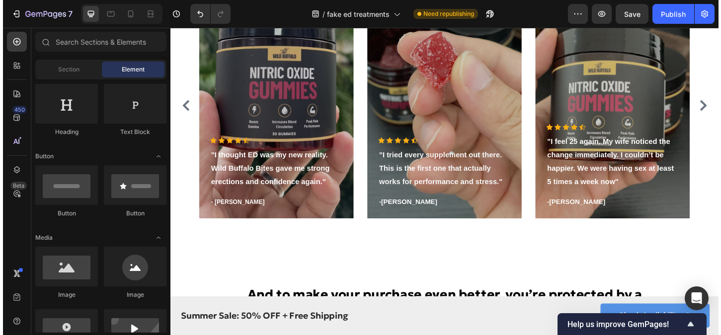
scroll to position [5976, 0]
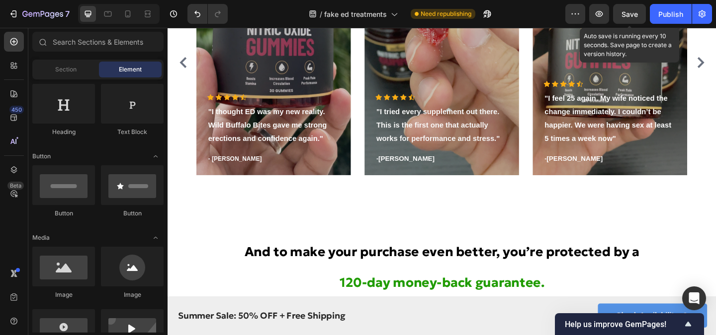
click at [629, 13] on span "Save" at bounding box center [629, 14] width 16 height 8
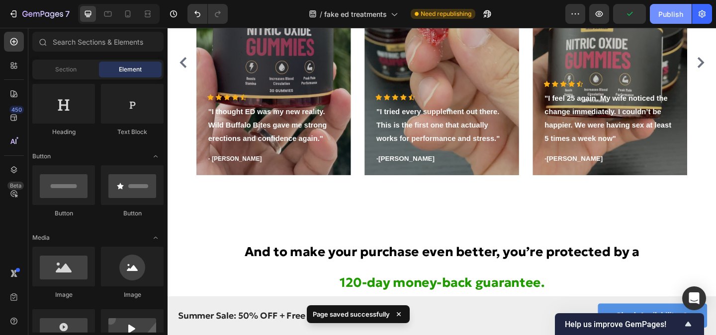
click at [662, 19] on div "Publish" at bounding box center [670, 14] width 25 height 10
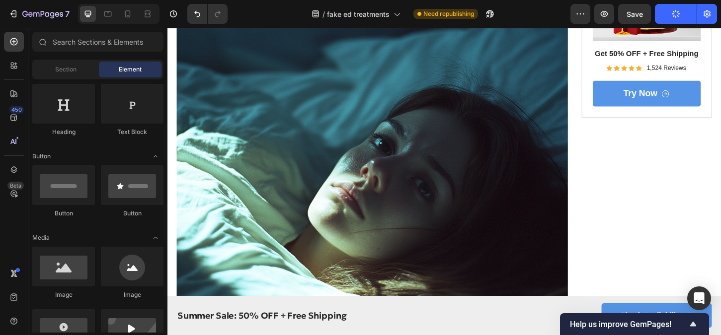
scroll to position [0, 0]
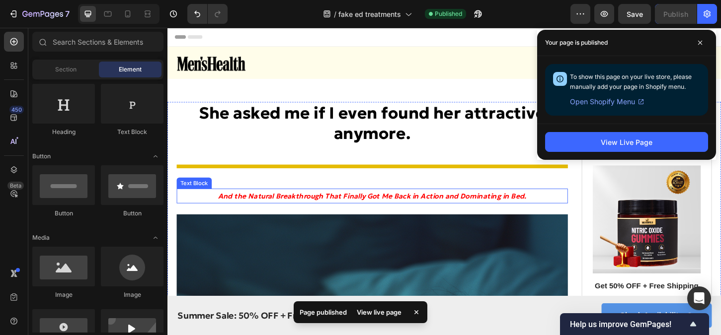
click at [395, 211] on icon "And the Natural Breakthrough That Finally Got Me Back in Action and Dominating …" at bounding box center [388, 209] width 332 height 9
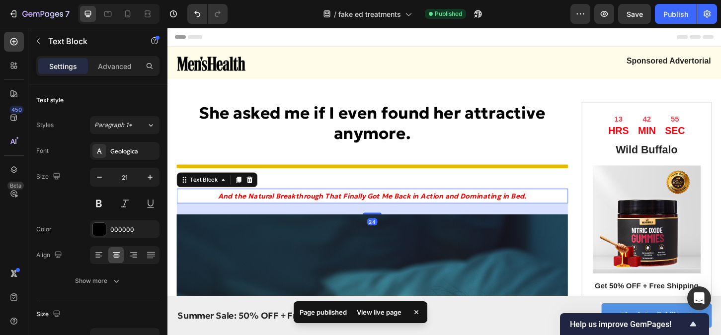
click at [313, 218] on div "24" at bounding box center [387, 223] width 421 height 12
click at [259, 193] on icon at bounding box center [256, 192] width 8 height 8
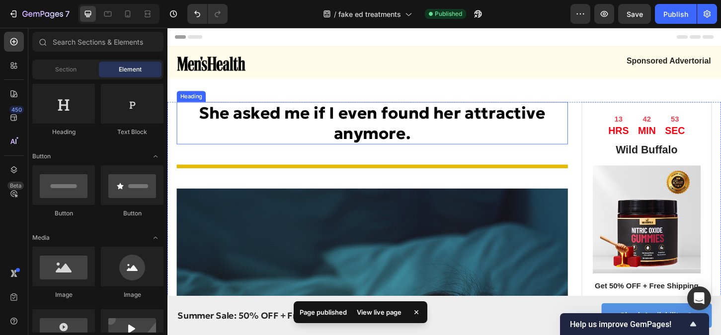
click at [378, 143] on strong "She asked me if I even found her attractive anymore." at bounding box center [387, 131] width 373 height 44
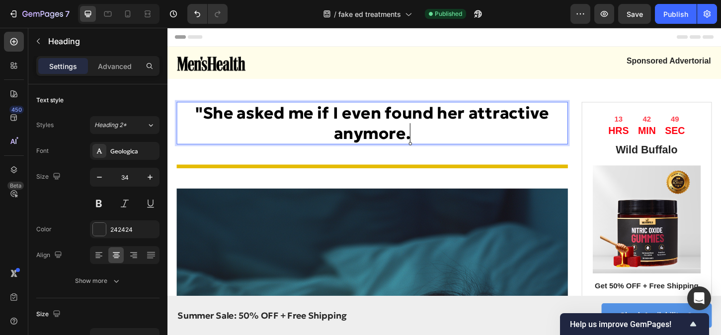
click at [437, 142] on p ""She asked me if I even found her attractive anymore." at bounding box center [387, 131] width 419 height 44
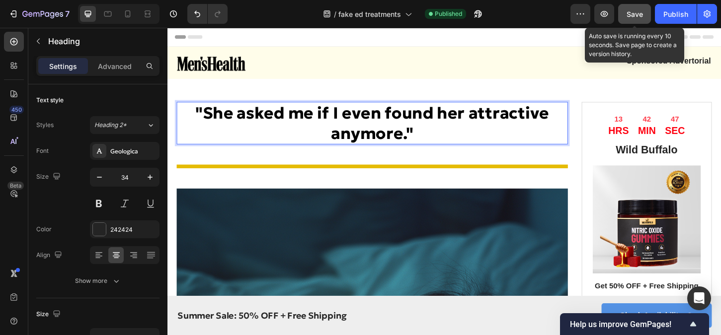
click at [643, 17] on button "Save" at bounding box center [634, 14] width 33 height 20
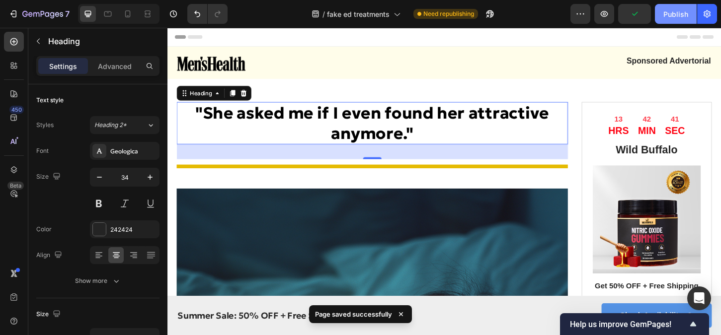
click at [665, 17] on div "Publish" at bounding box center [675, 14] width 25 height 10
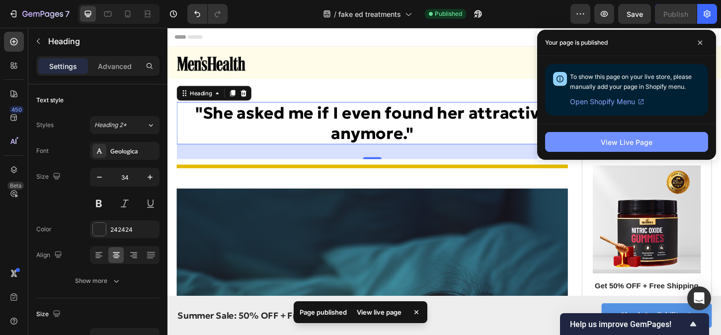
click at [612, 150] on button "View Live Page" at bounding box center [626, 142] width 163 height 20
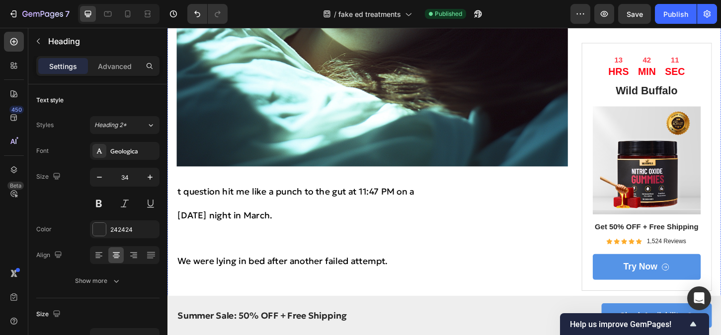
scroll to position [466, 0]
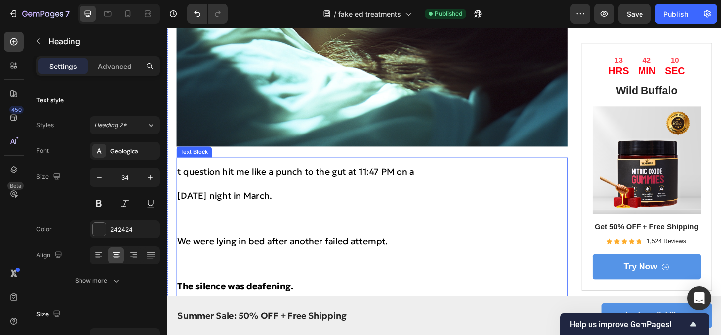
click at [185, 185] on span "t question hit me like a punch to the gut at 11:47 PM on a" at bounding box center [305, 183] width 255 height 12
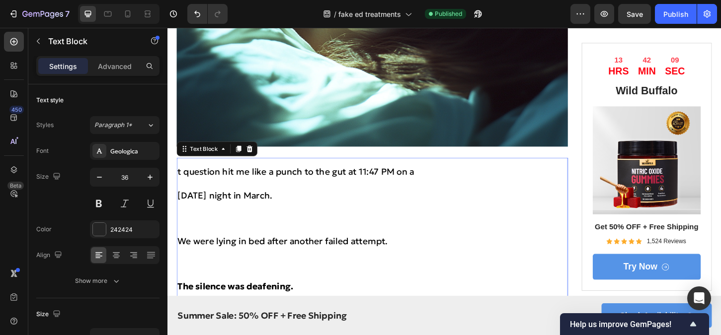
click at [182, 183] on span "t question hit me like a punch to the gut at 11:47 PM on a" at bounding box center [305, 183] width 255 height 12
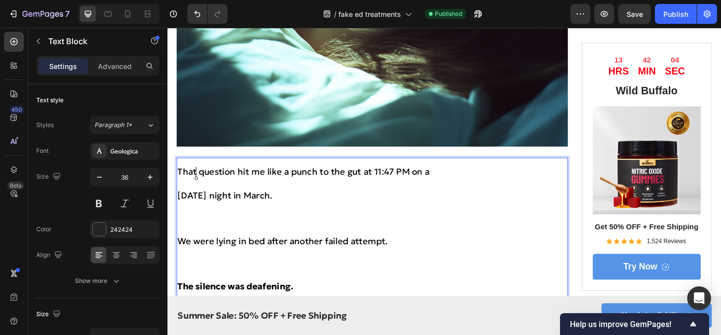
click at [179, 262] on span "We were lying in bed after another failed attempt." at bounding box center [291, 258] width 226 height 12
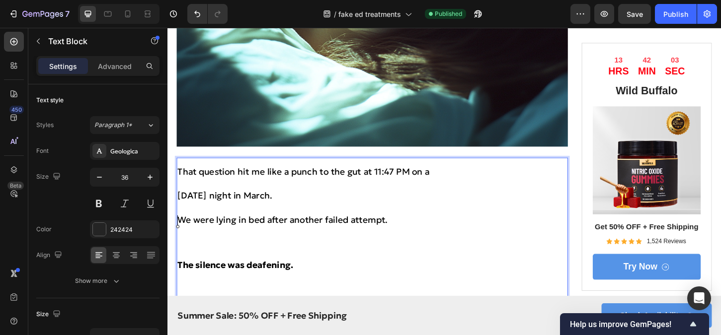
click at [178, 284] on strong "The silence was deafening." at bounding box center [240, 284] width 124 height 12
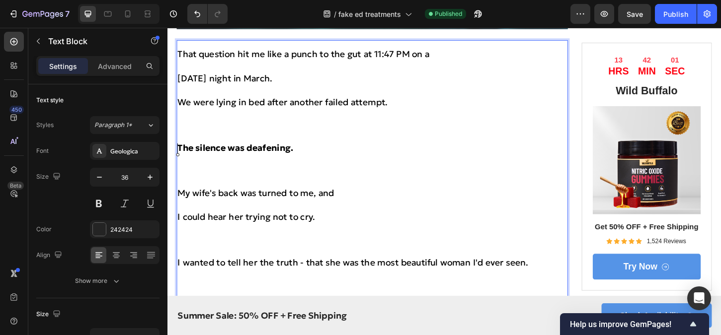
scroll to position [593, 0]
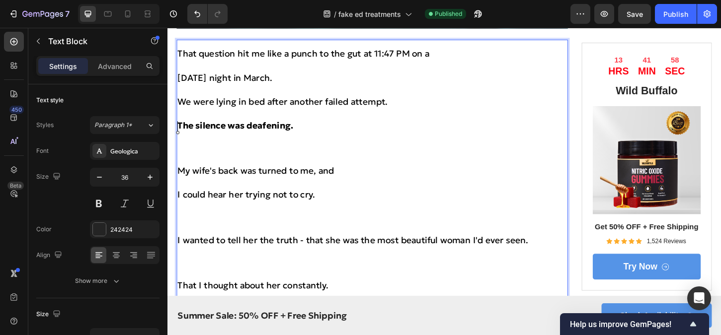
click at [180, 186] on span "My wife's back was turned to me, and" at bounding box center [262, 182] width 168 height 12
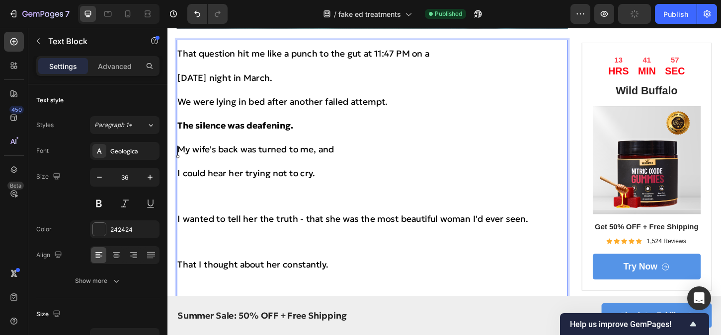
click at [178, 230] on span "I wanted to tell her the truth - that she was the most beautiful woman I'd ever…" at bounding box center [367, 234] width 378 height 12
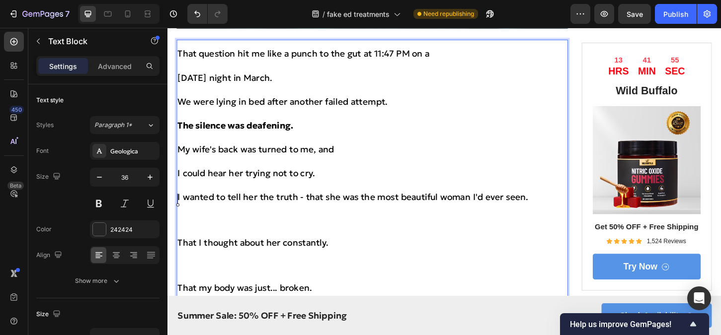
click at [179, 264] on span "That I thought about her constantly." at bounding box center [259, 259] width 163 height 12
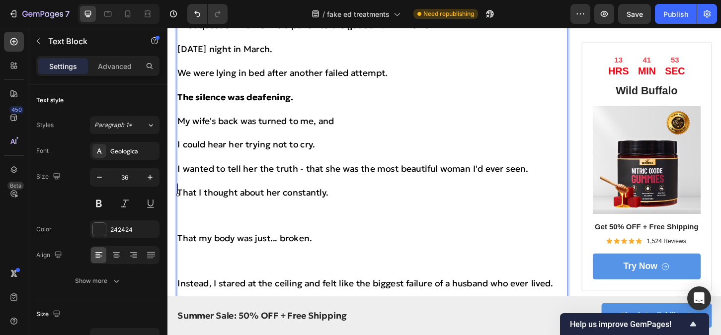
scroll to position [642, 0]
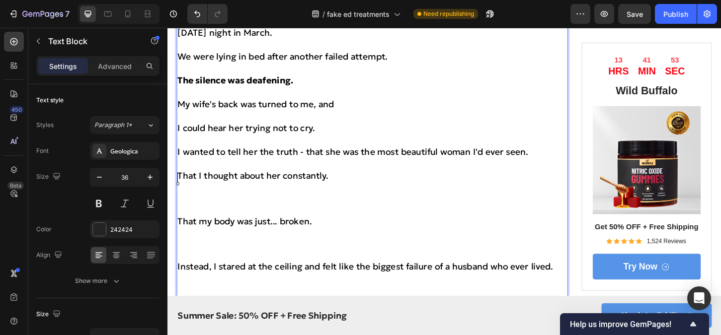
click at [180, 239] on span "That my body was just... broken." at bounding box center [250, 237] width 145 height 12
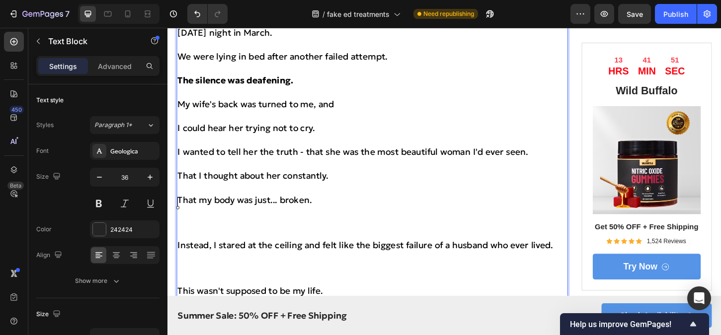
click at [178, 264] on span "Instead, I stared at the ceiling and felt like the biggest failure of a husband…" at bounding box center [380, 262] width 405 height 12
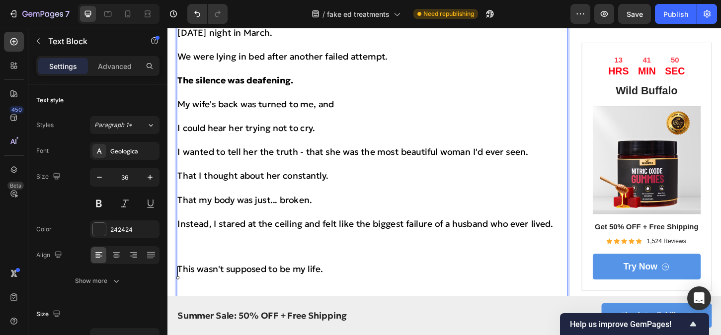
click at [180, 289] on span "This wasn't supposed to be my life." at bounding box center [256, 288] width 157 height 12
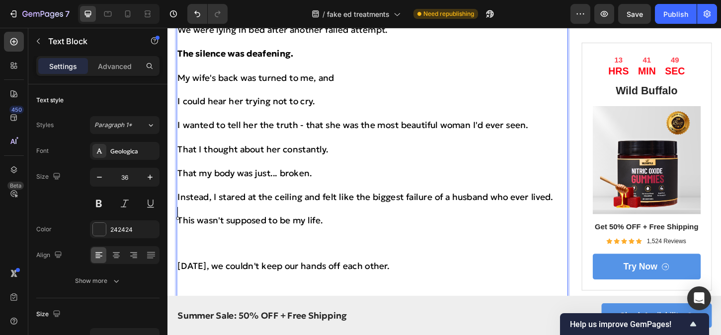
scroll to position [692, 0]
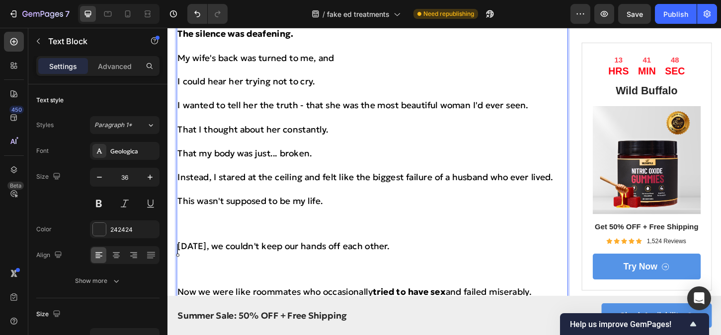
click at [178, 263] on span "[DATE], we couldn't keep our hands off each other." at bounding box center [292, 263] width 228 height 12
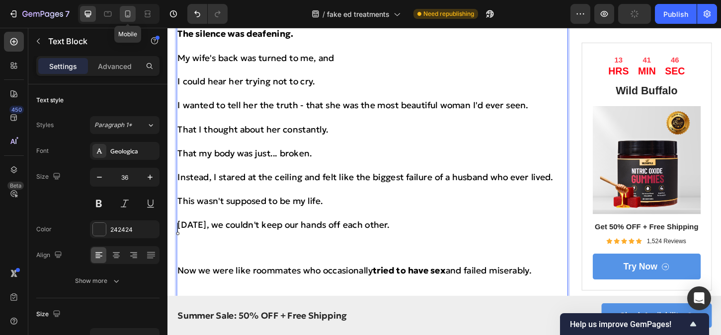
click at [124, 18] on icon at bounding box center [128, 14] width 10 height 10
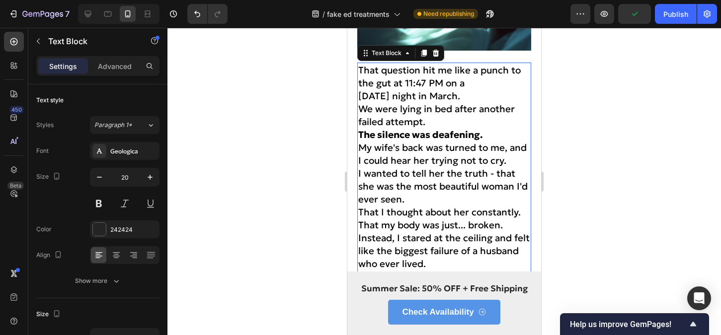
scroll to position [306, 0]
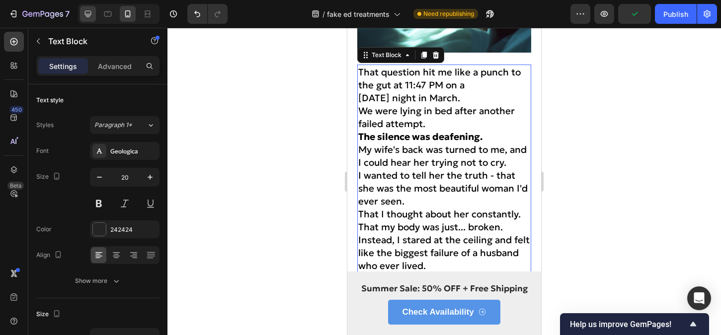
click at [90, 15] on icon at bounding box center [88, 14] width 6 height 6
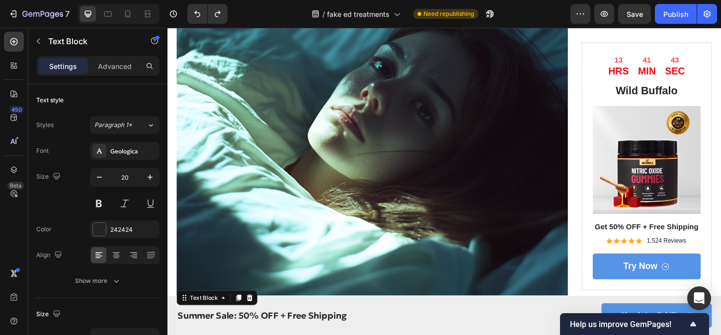
type input "36"
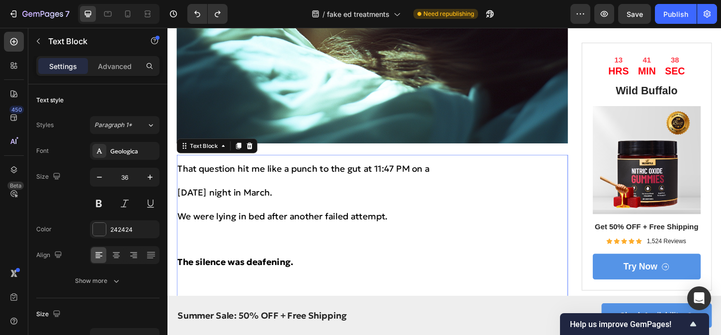
scroll to position [548, 0]
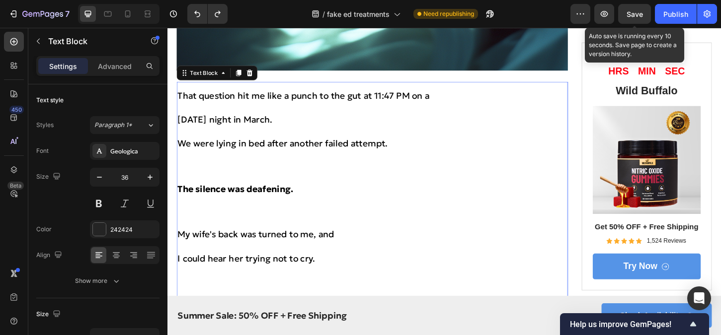
click at [641, 14] on span "Save" at bounding box center [635, 14] width 16 height 8
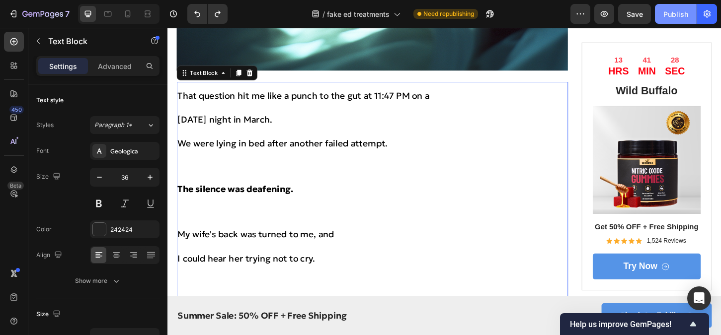
click at [675, 11] on div "Publish" at bounding box center [675, 14] width 25 height 10
